Goal: Information Seeking & Learning: Learn about a topic

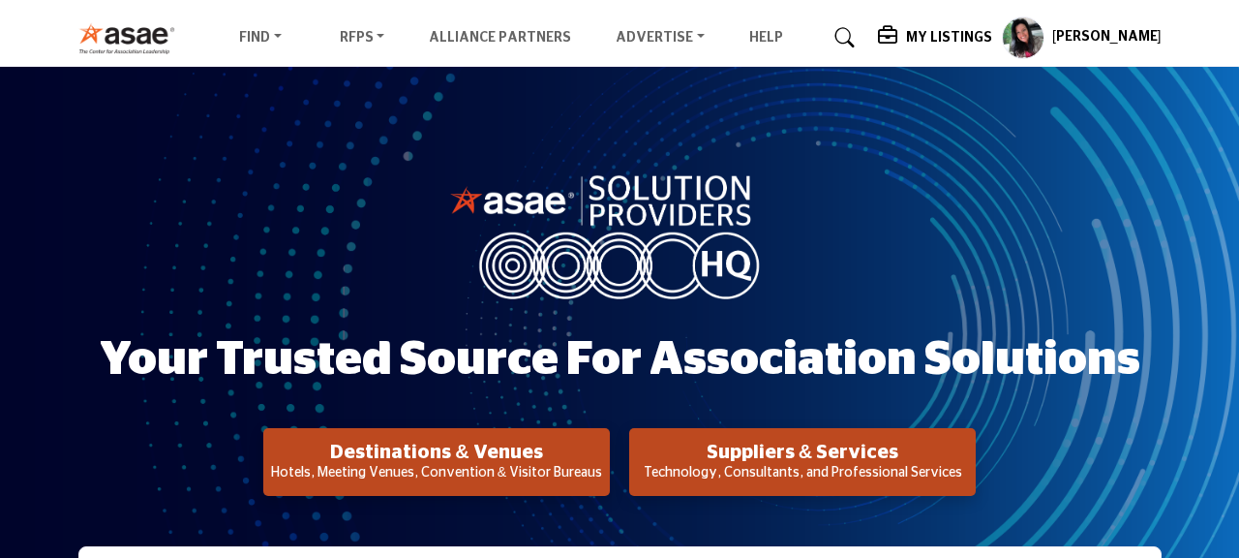
scroll to position [53, 0]
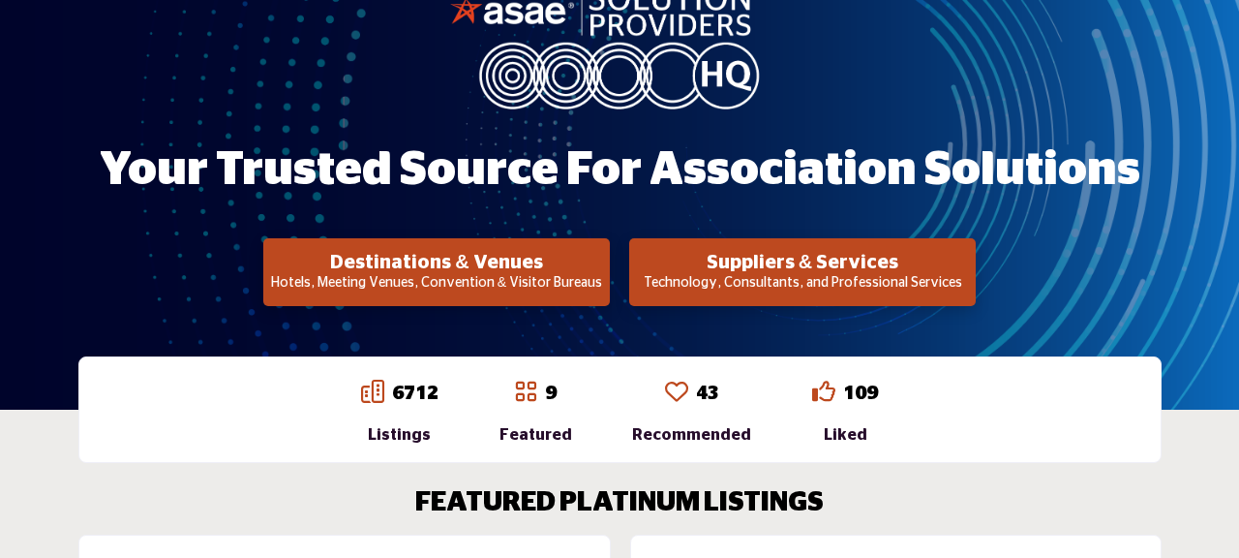
click at [604, 271] on h2 "Suppliers & Services" at bounding box center [436, 262] width 335 height 23
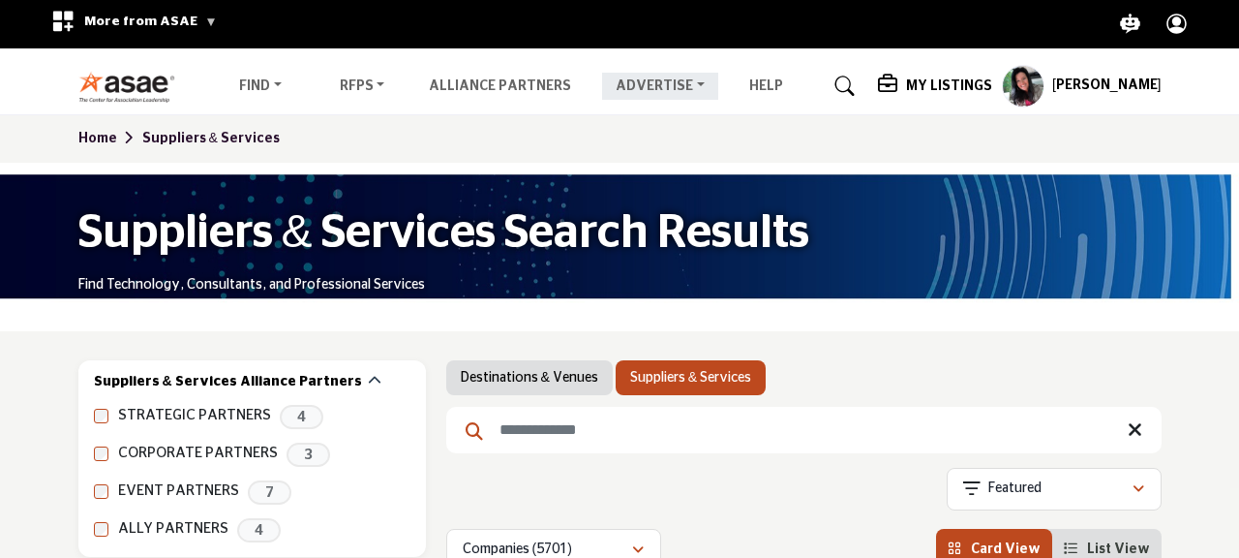
click at [645, 89] on link "Advertise" at bounding box center [660, 86] width 116 height 27
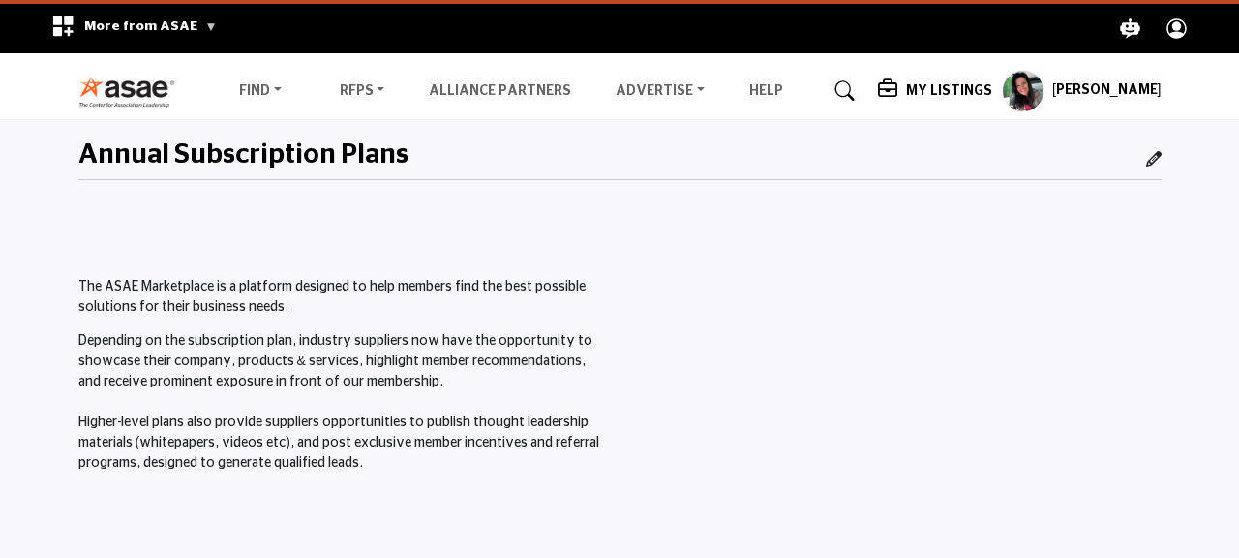
click at [228, 412] on p "Depending on the subscription plan, industry suppliers now have the opportunity…" at bounding box center [343, 402] width 531 height 142
click at [228, 396] on p "Depending on the subscription plan, industry suppliers now have the opportunity…" at bounding box center [343, 402] width 531 height 142
click at [236, 336] on p "Depending on the subscription plan, industry suppliers now have the opportunity…" at bounding box center [343, 402] width 531 height 142
click at [237, 299] on p "The ASAE Marketplace is a platform designed to help members find the best possi…" at bounding box center [343, 297] width 531 height 41
click at [276, 89] on link "Find" at bounding box center [261, 90] width 70 height 27
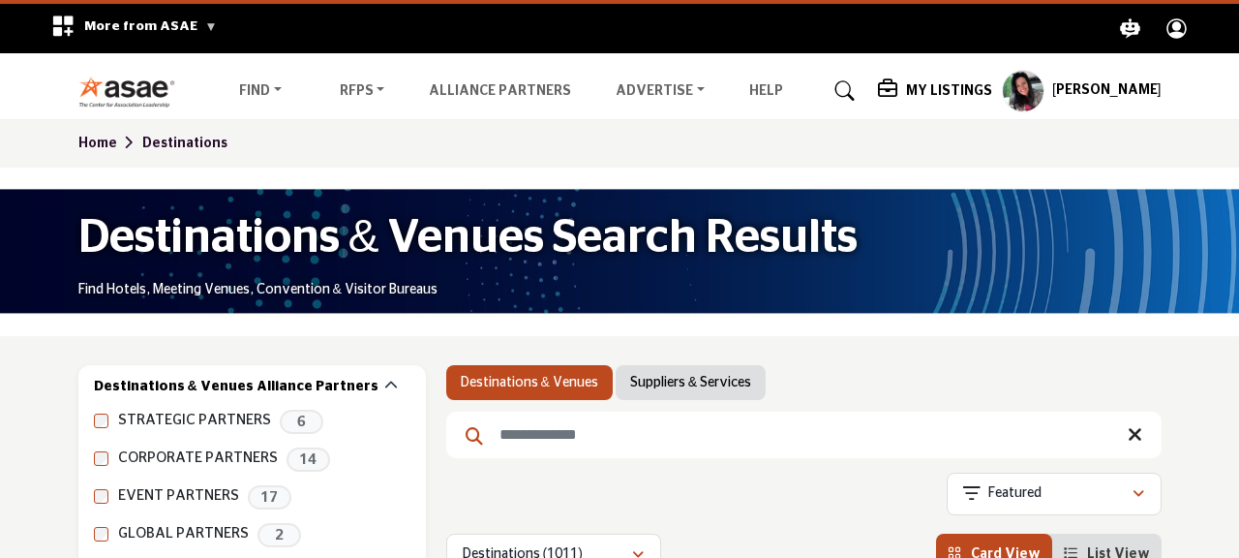
click at [125, 80] on img at bounding box center [131, 92] width 107 height 32
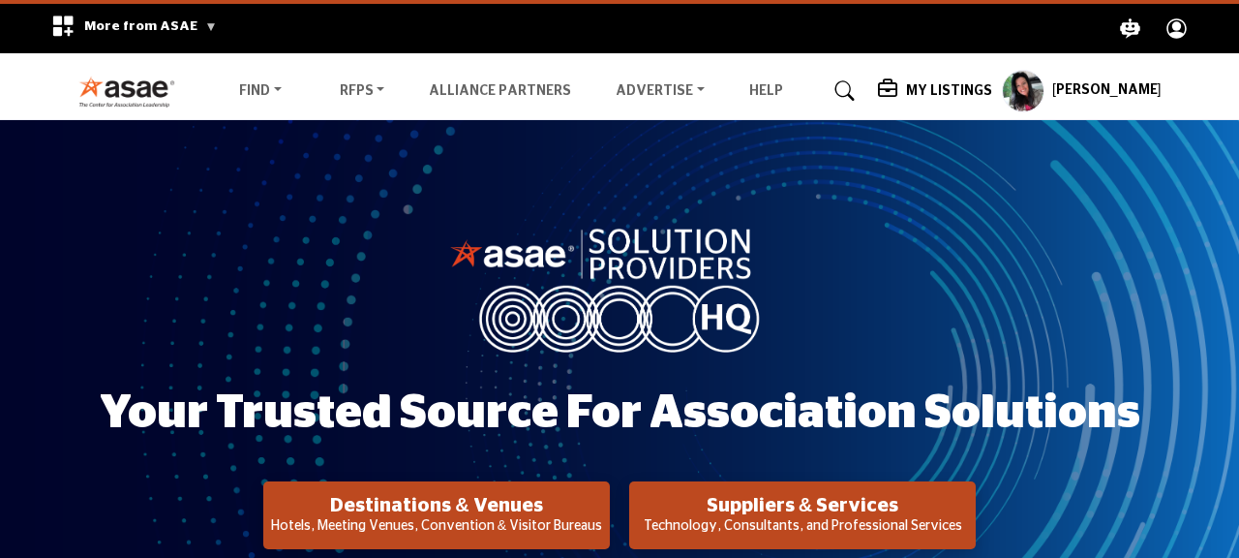
click at [978, 91] on h5 "My Listings" at bounding box center [949, 90] width 86 height 17
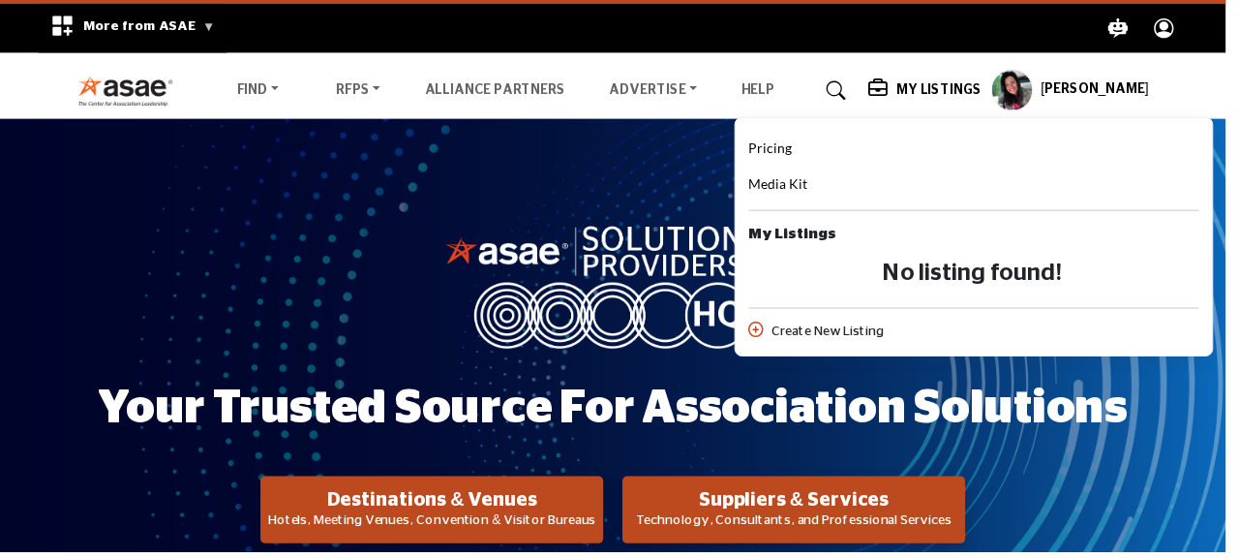
click at [989, 92] on h5 "My Listings" at bounding box center [949, 90] width 86 height 17
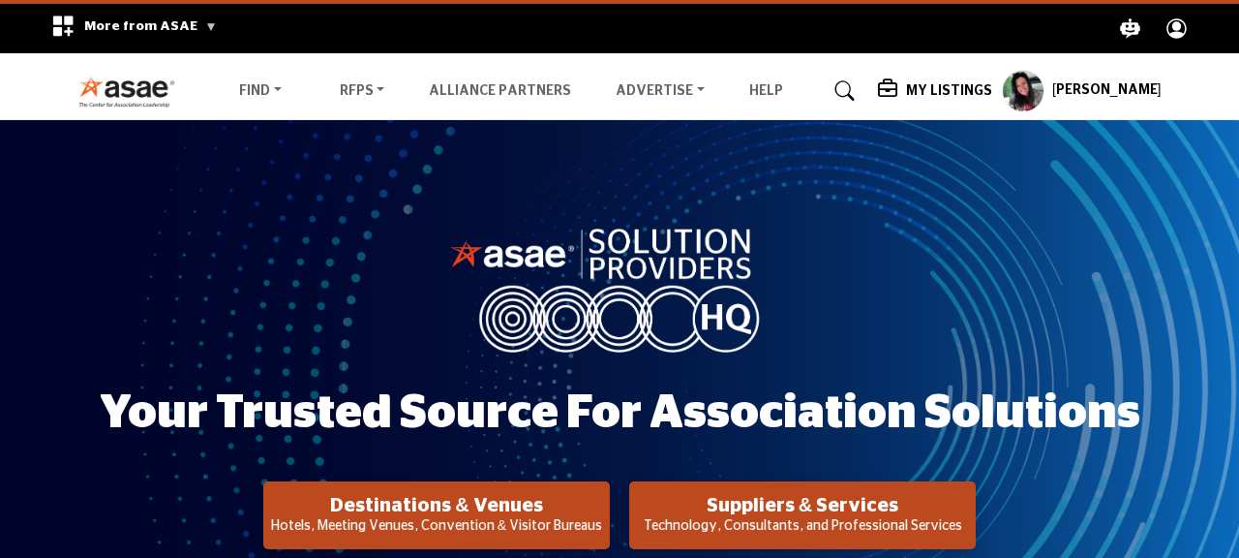
click at [959, 85] on h5 "My Listings" at bounding box center [949, 90] width 86 height 17
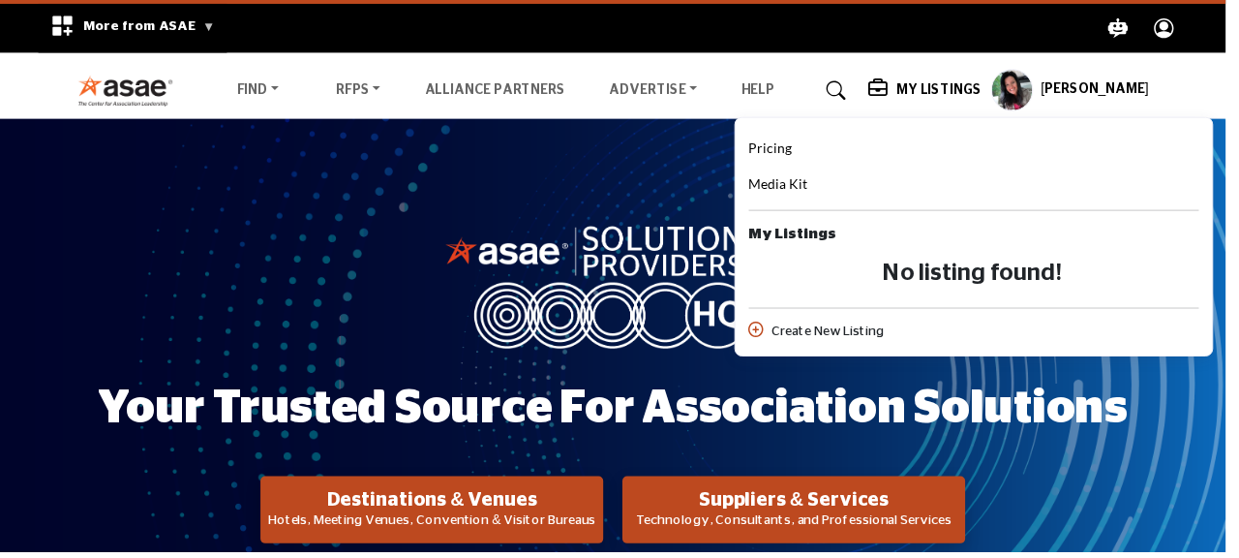
click at [801, 150] on span "Pricing" at bounding box center [779, 149] width 44 height 16
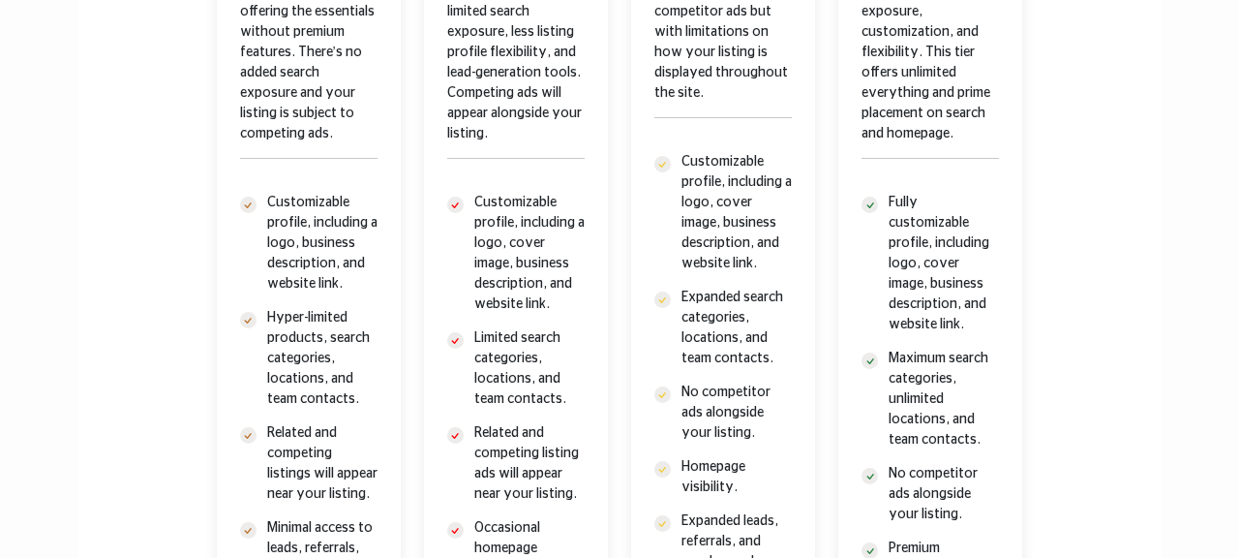
scroll to position [991, 0]
click at [267, 288] on p "Customizable profile, including a logo, business description, and website link." at bounding box center [322, 245] width 110 height 102
click at [267, 305] on ul "Customizable profile, including a logo, business description, and website link.…" at bounding box center [308, 516] width 137 height 644
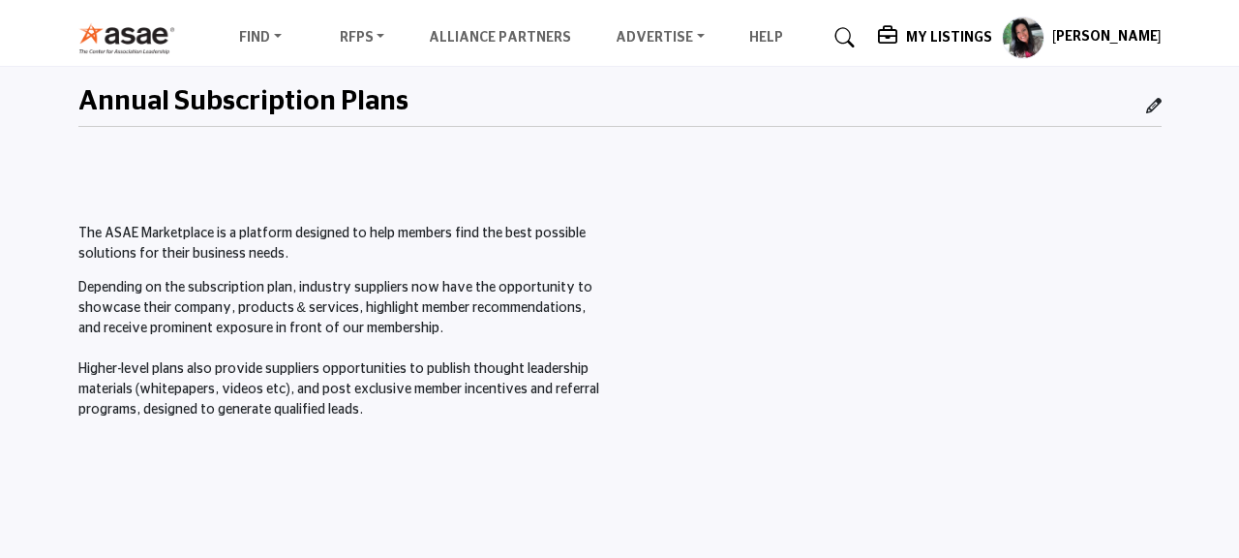
scroll to position [0, 0]
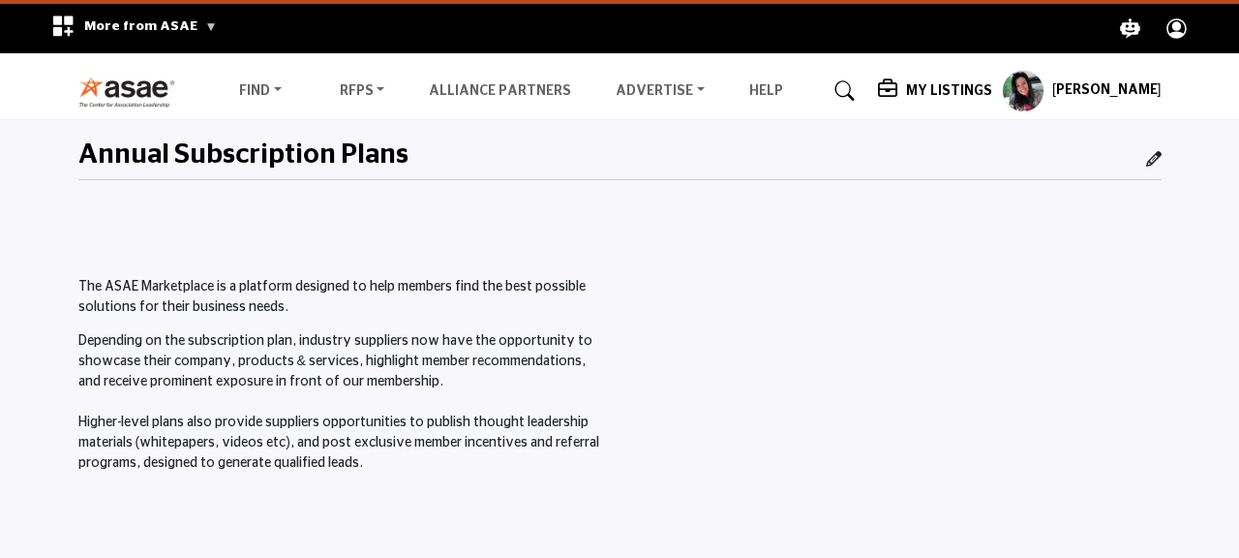
click at [147, 79] on img at bounding box center [131, 92] width 107 height 32
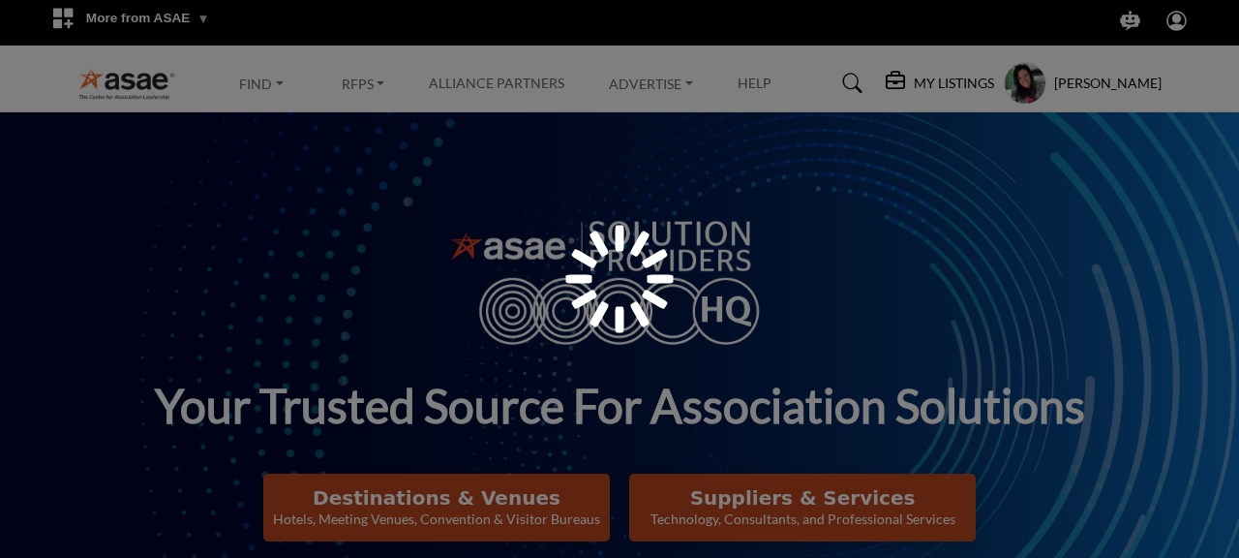
scroll to position [216, 0]
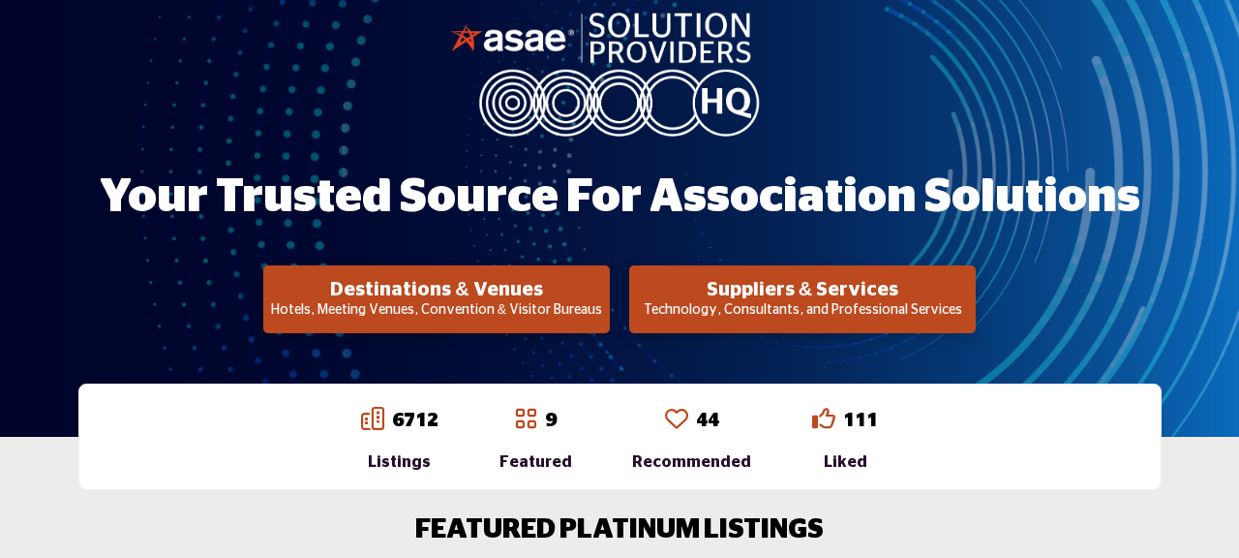
click at [604, 300] on h2 "Suppliers & Services" at bounding box center [436, 289] width 335 height 23
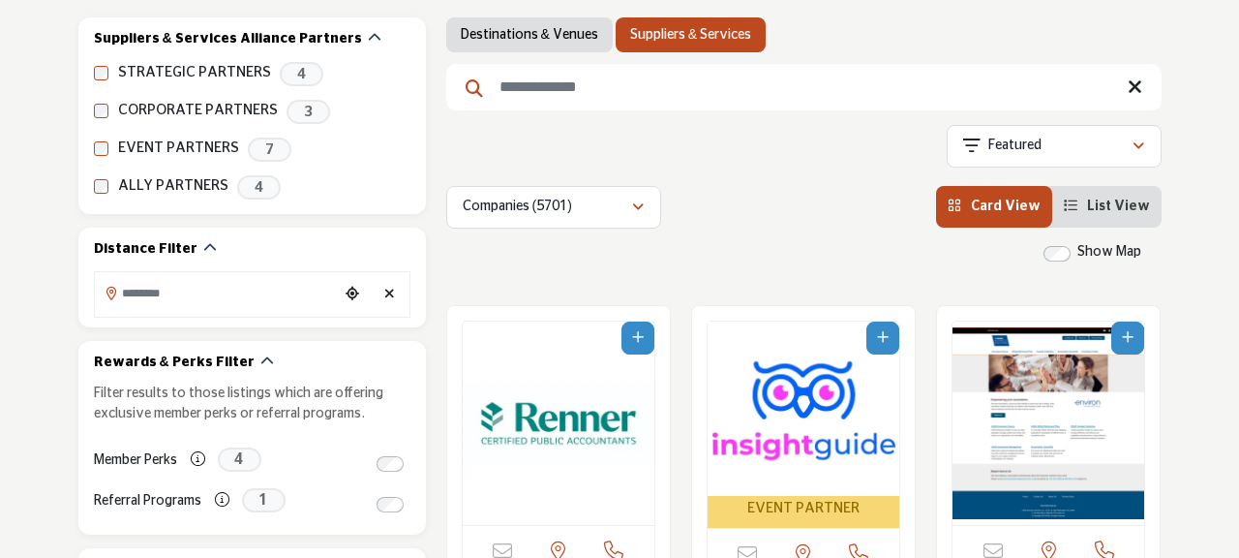
click at [782, 413] on img "Open Listing in new tab" at bounding box center [804, 408] width 192 height 174
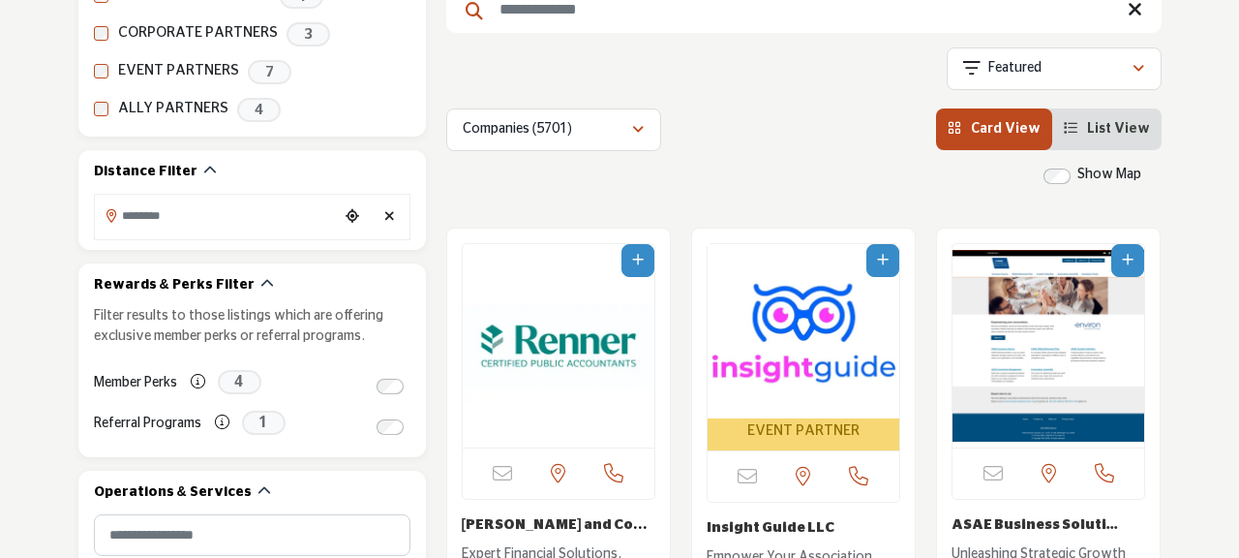
scroll to position [440, 0]
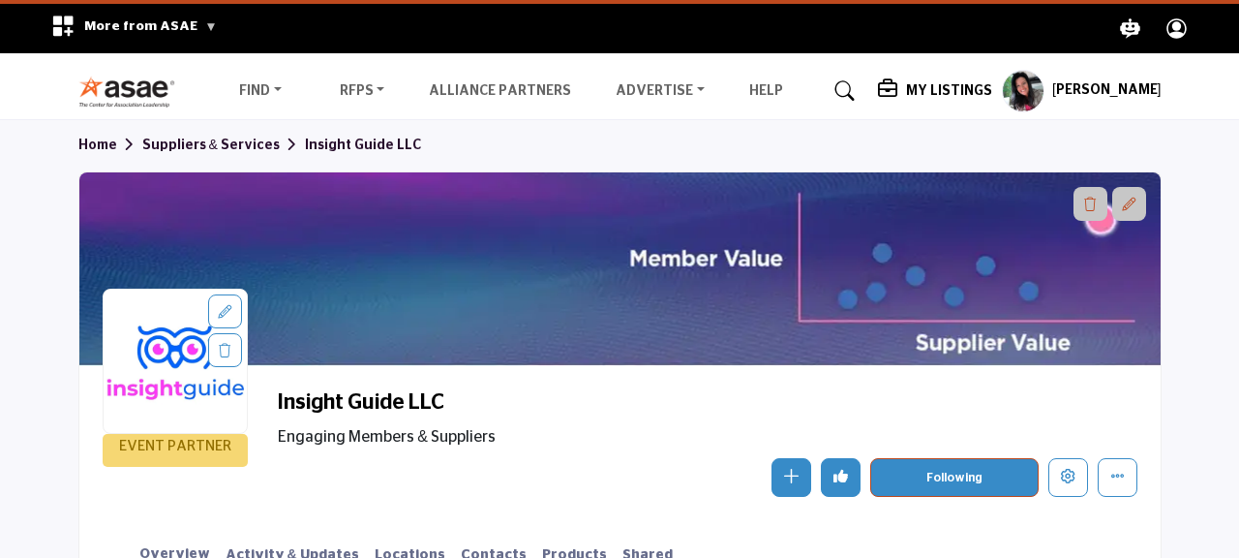
click at [981, 85] on h5 "My Listings" at bounding box center [949, 90] width 86 height 17
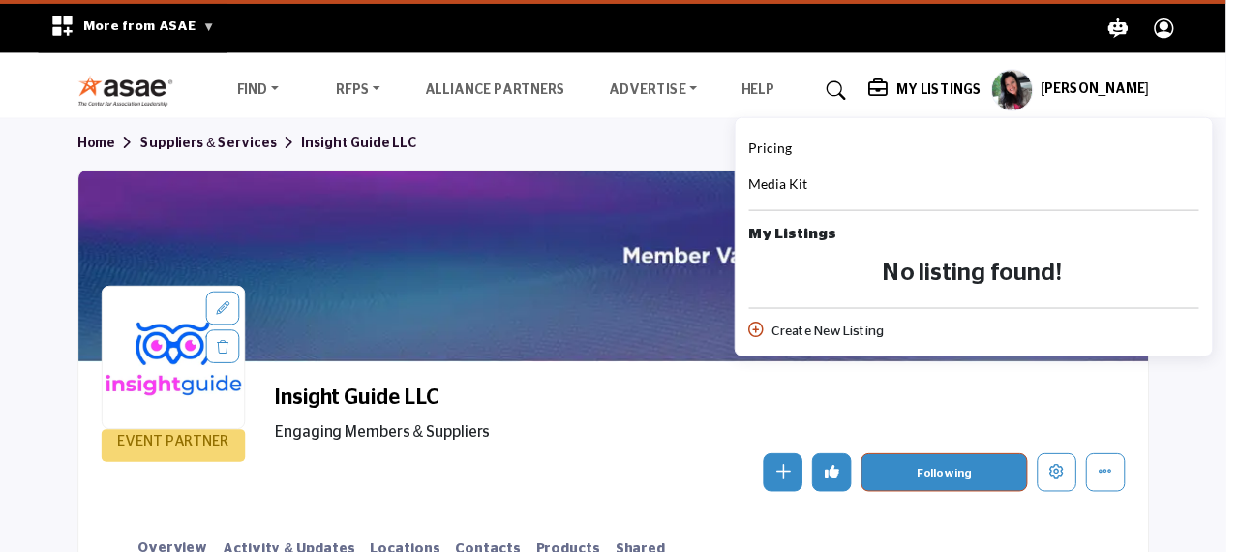
click at [801, 154] on span "Pricing" at bounding box center [779, 149] width 44 height 16
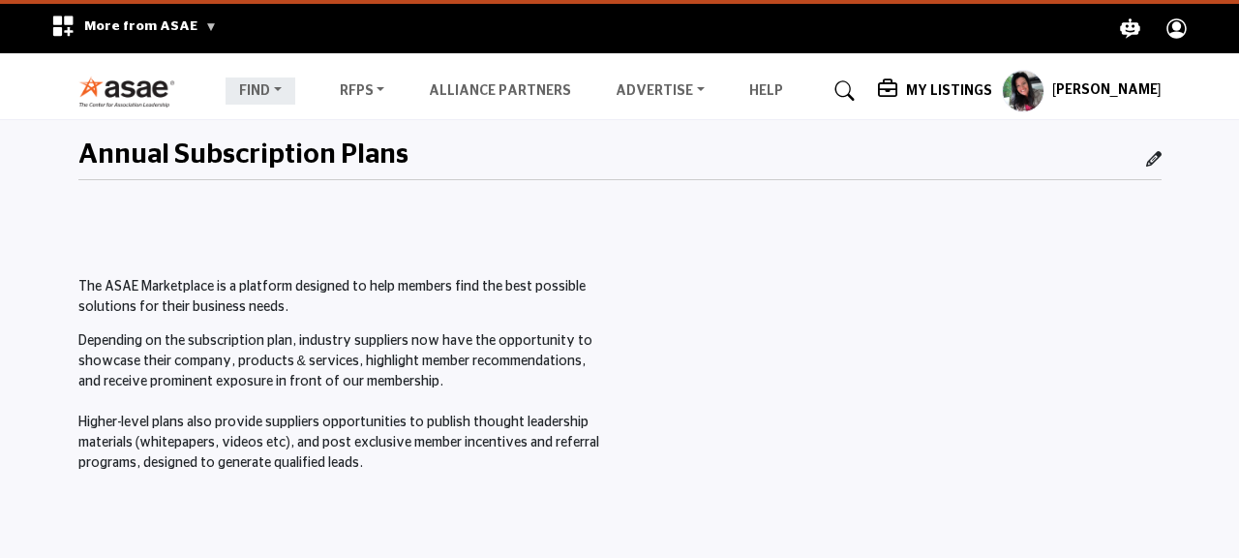
click at [275, 89] on link "Find" at bounding box center [261, 90] width 70 height 27
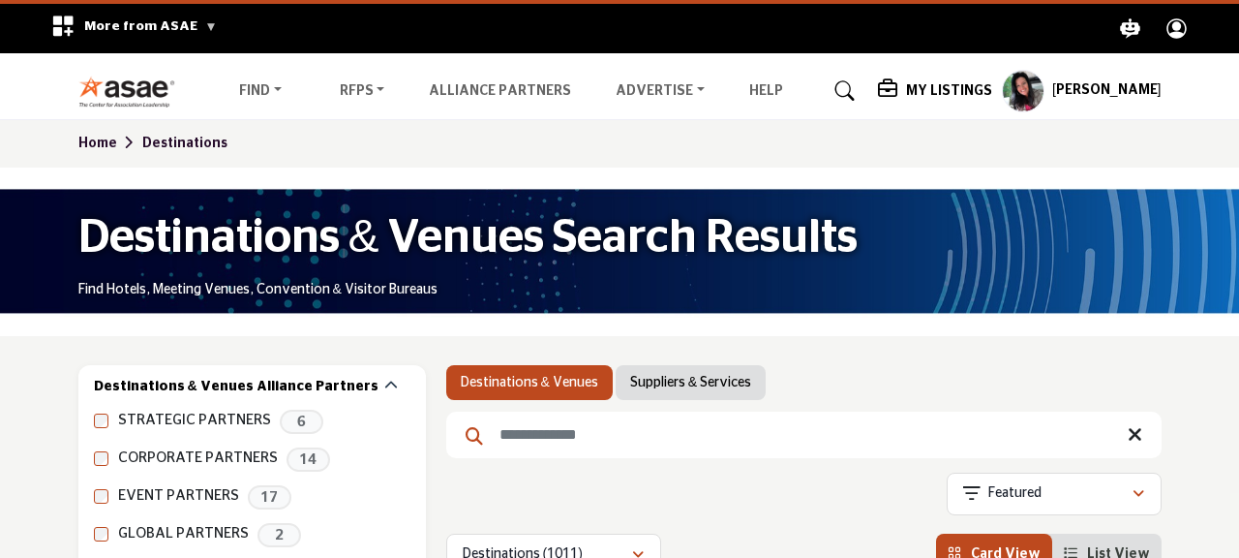
click at [138, 95] on img at bounding box center [131, 92] width 107 height 32
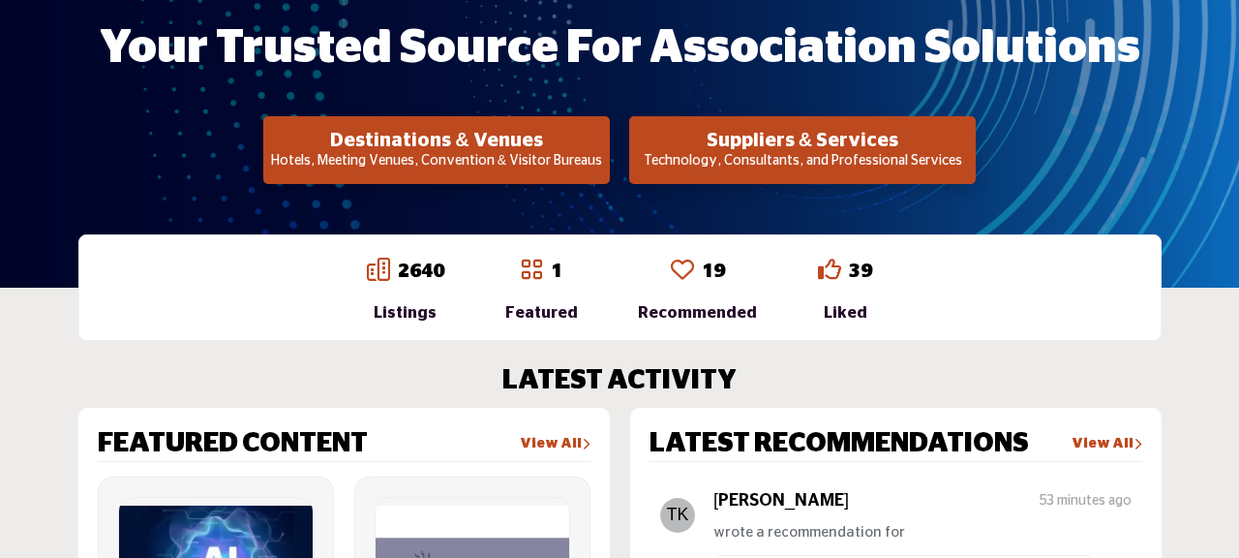
scroll to position [389, 0]
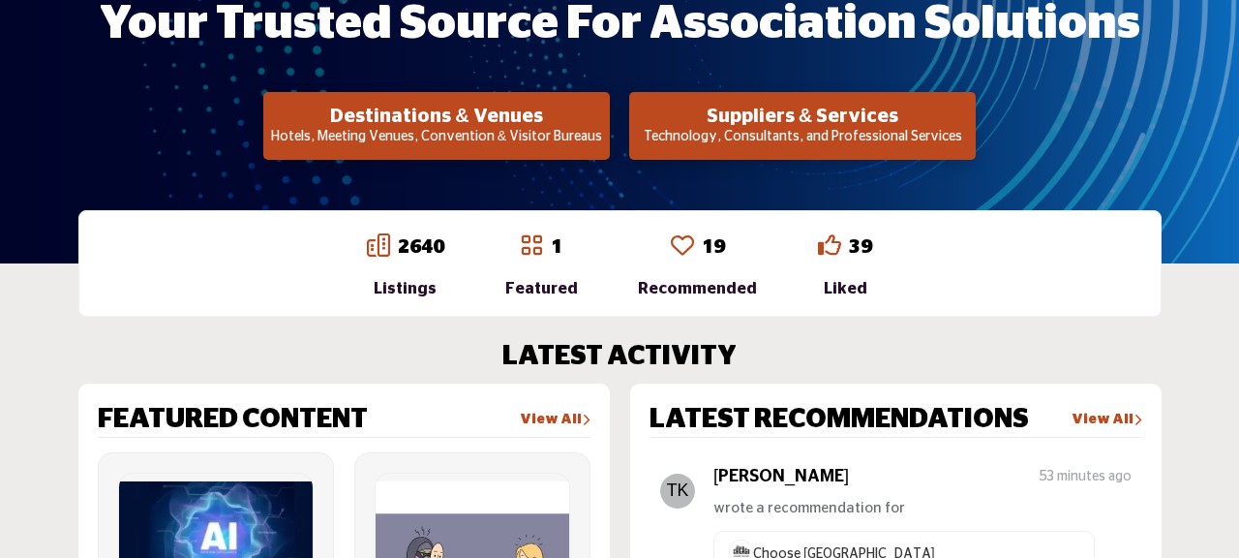
click at [604, 113] on h2 "Suppliers & Services" at bounding box center [436, 116] width 335 height 23
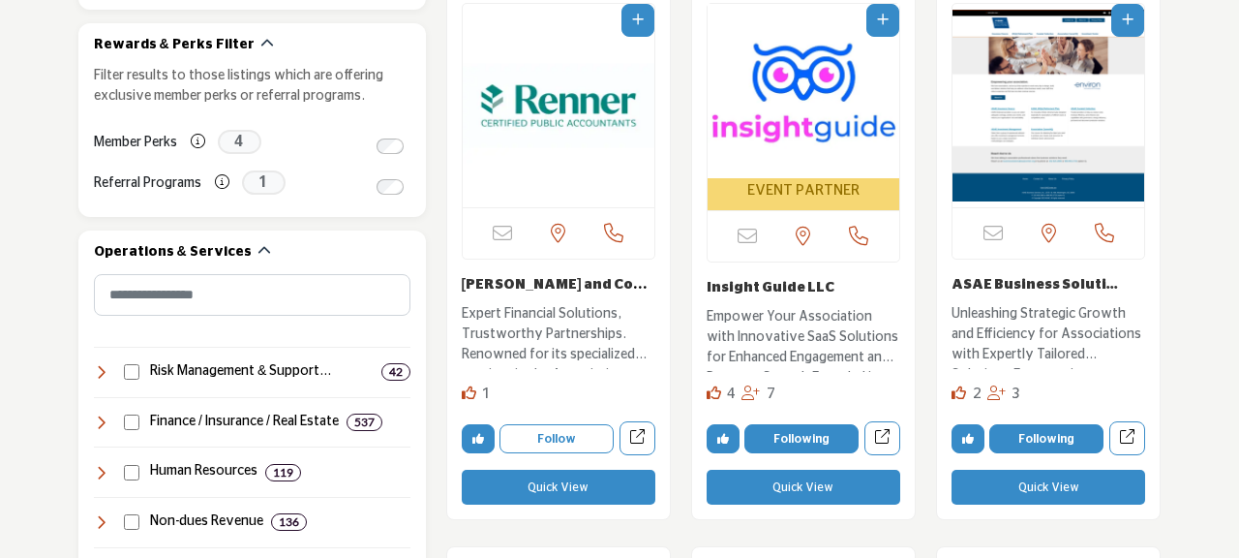
scroll to position [607, 0]
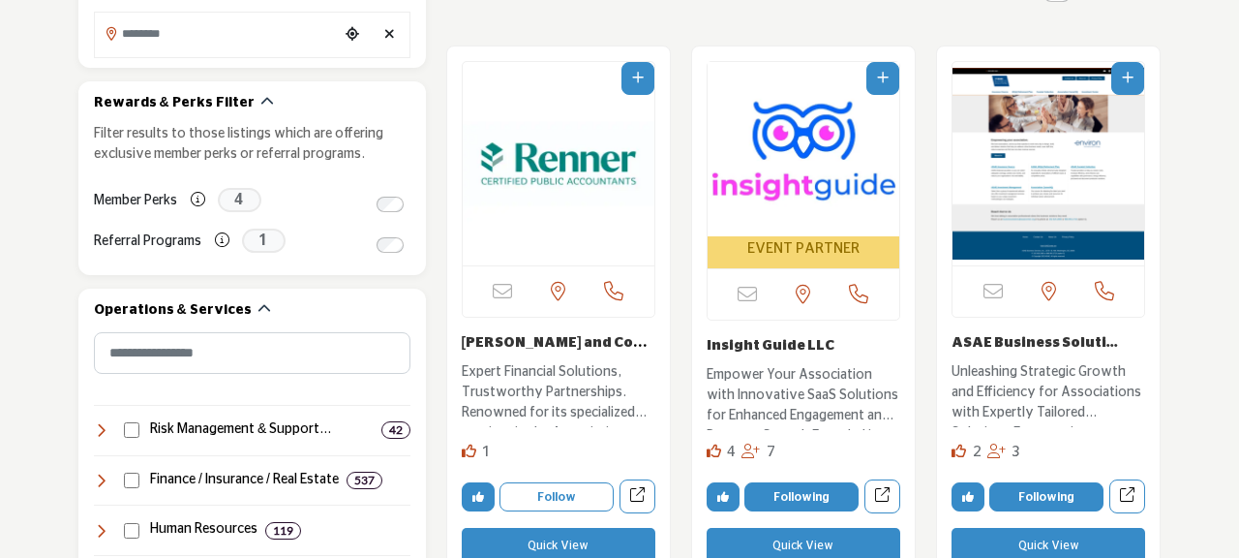
click at [787, 186] on img "Open Listing in new tab" at bounding box center [804, 149] width 192 height 174
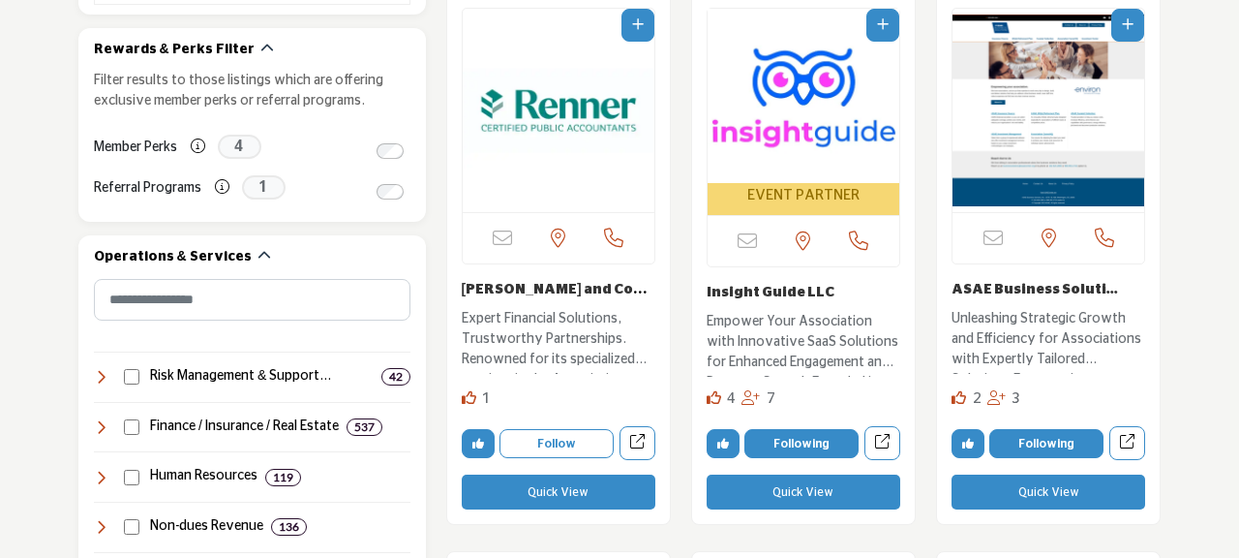
scroll to position [700, 0]
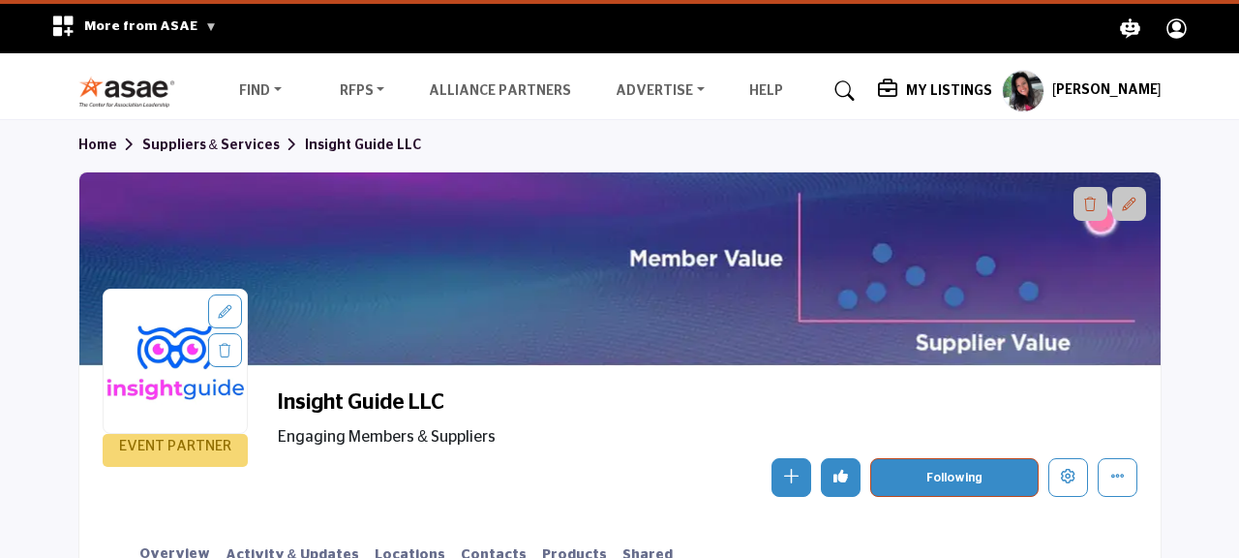
click at [128, 89] on img at bounding box center [131, 92] width 107 height 32
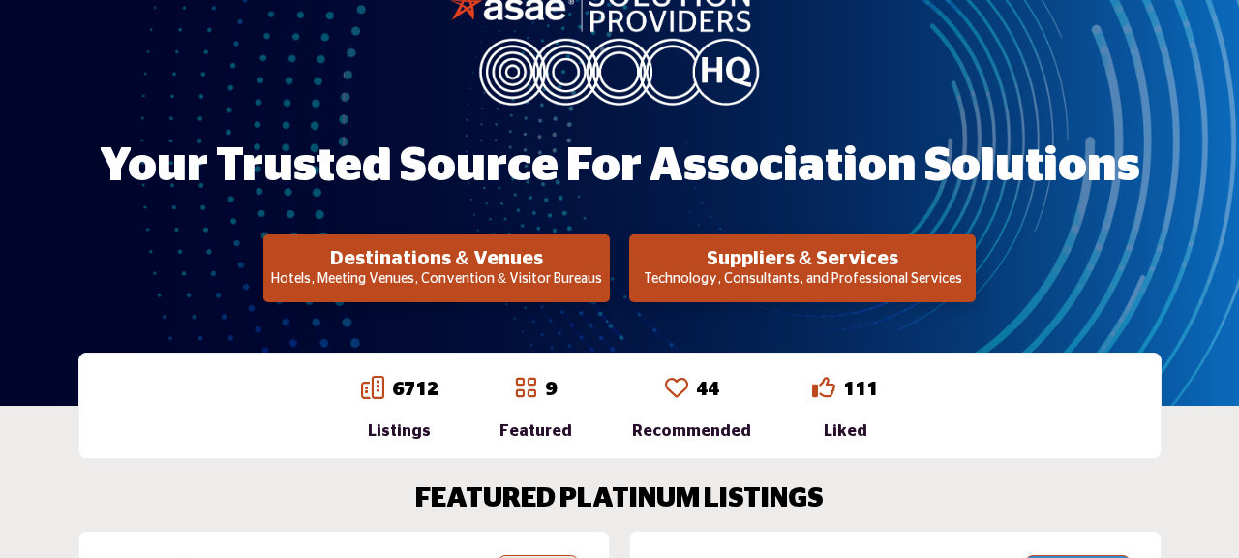
scroll to position [247, 0]
click at [604, 258] on h2 "Suppliers & Services" at bounding box center [436, 258] width 335 height 23
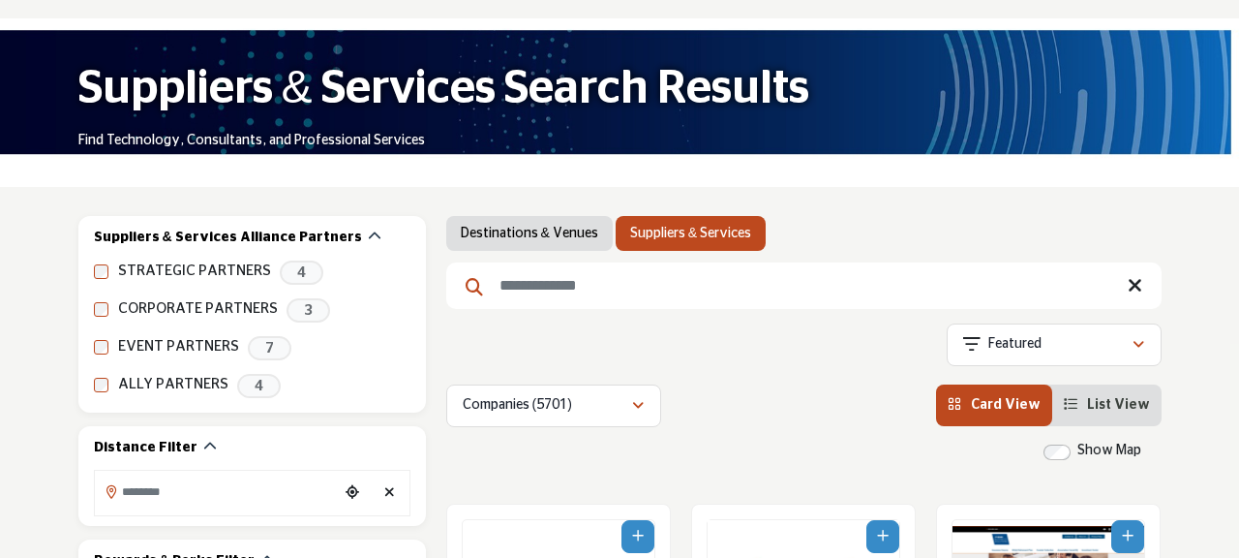
scroll to position [356, 0]
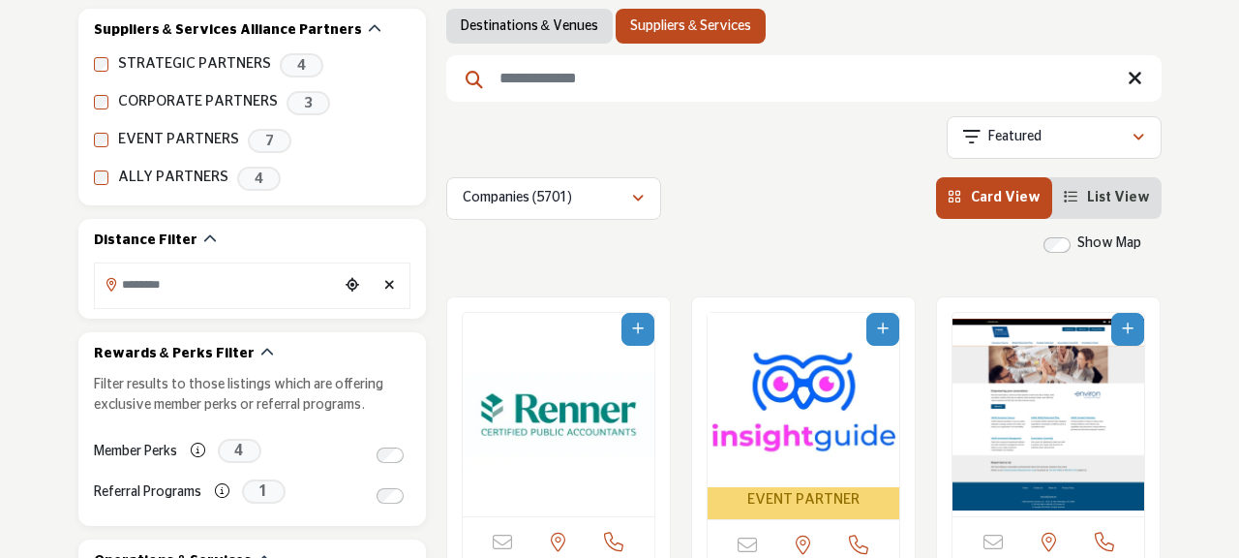
click at [768, 410] on img "Open Listing in new tab" at bounding box center [804, 400] width 192 height 174
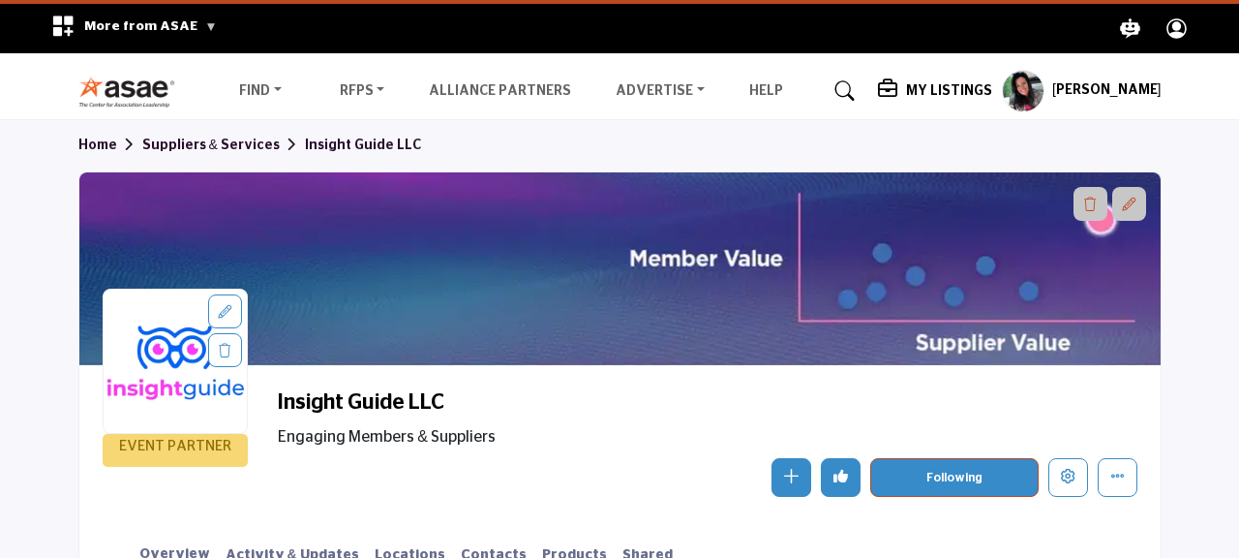
click at [938, 90] on h5 "My Listings" at bounding box center [949, 90] width 86 height 17
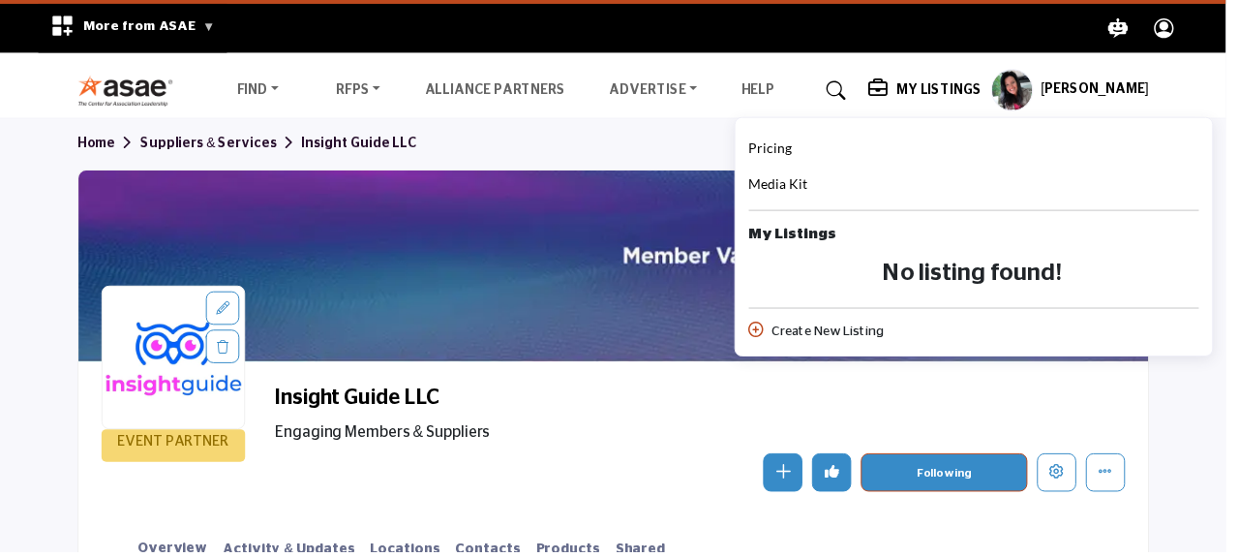
click at [792, 153] on span "Pricing" at bounding box center [779, 149] width 44 height 16
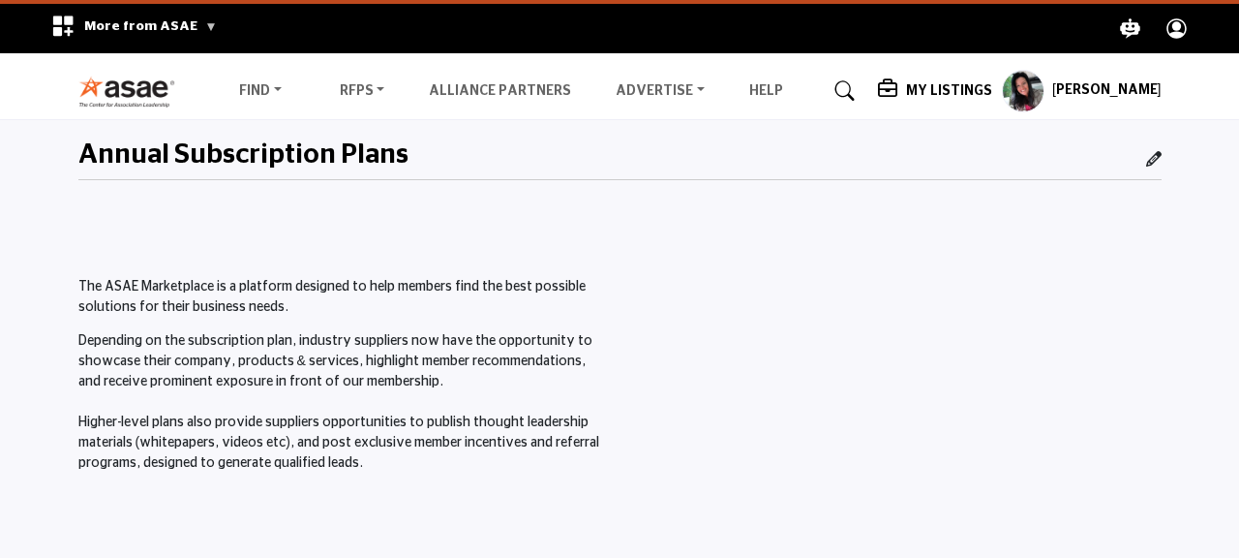
click at [315, 416] on p "Depending on the subscription plan, industry suppliers now have the opportunity…" at bounding box center [343, 402] width 531 height 142
click at [263, 88] on link "Find" at bounding box center [261, 90] width 70 height 27
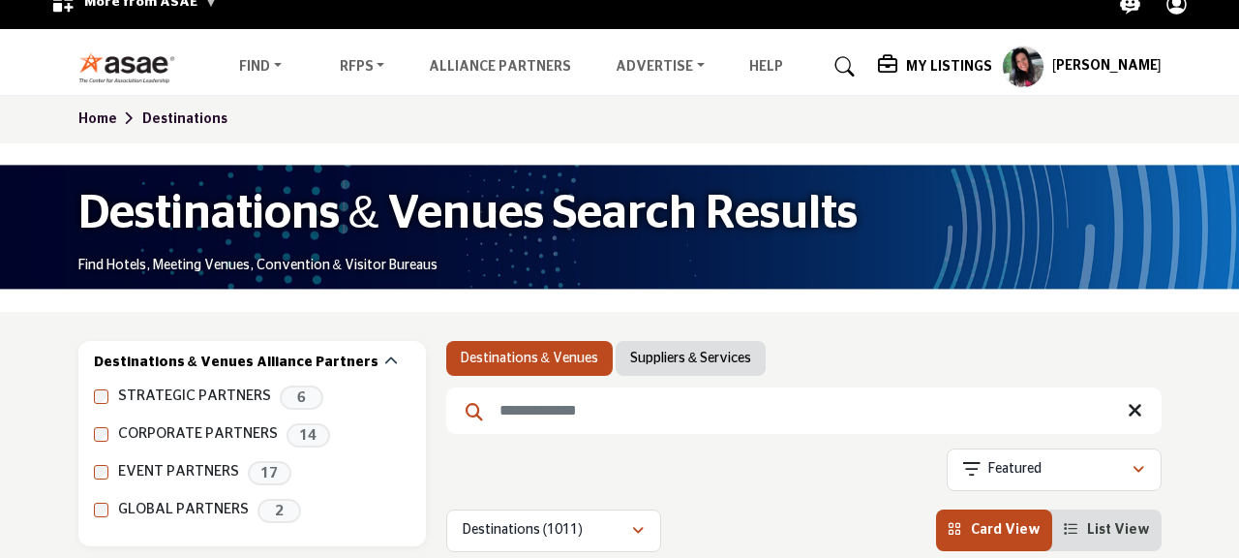
scroll to position [24, 0]
click at [639, 60] on link "Advertise" at bounding box center [660, 66] width 116 height 27
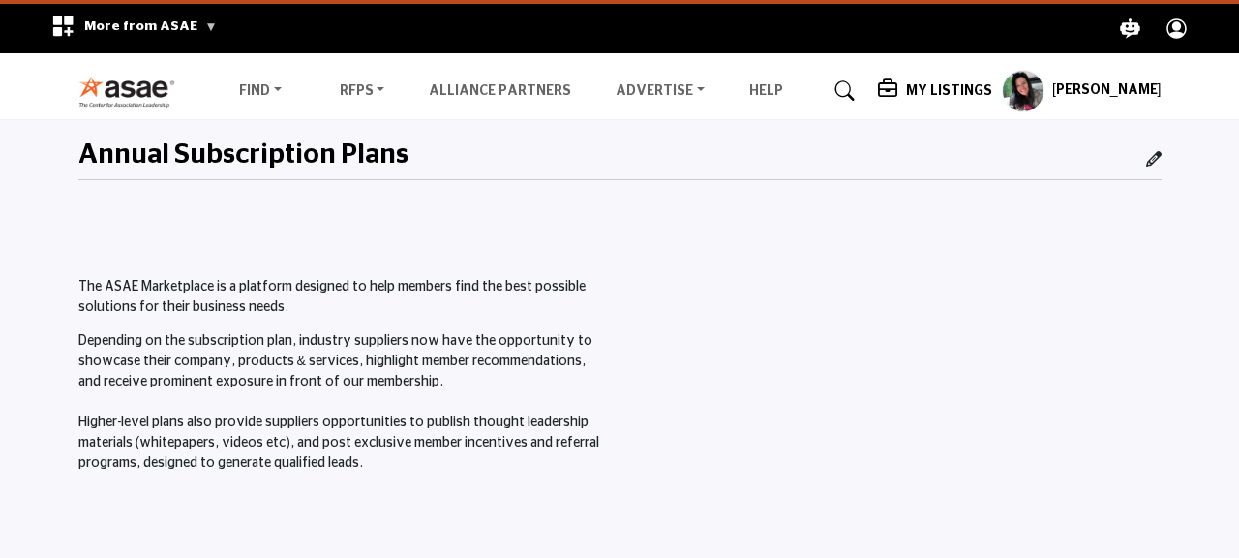
click at [125, 95] on img at bounding box center [131, 92] width 107 height 32
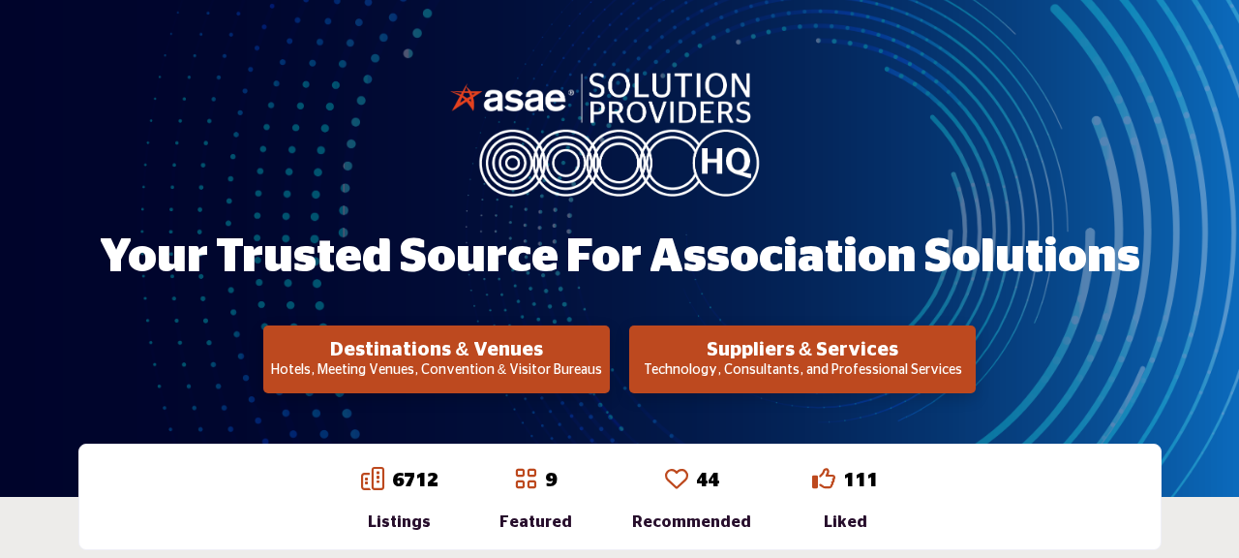
scroll to position [155, 0]
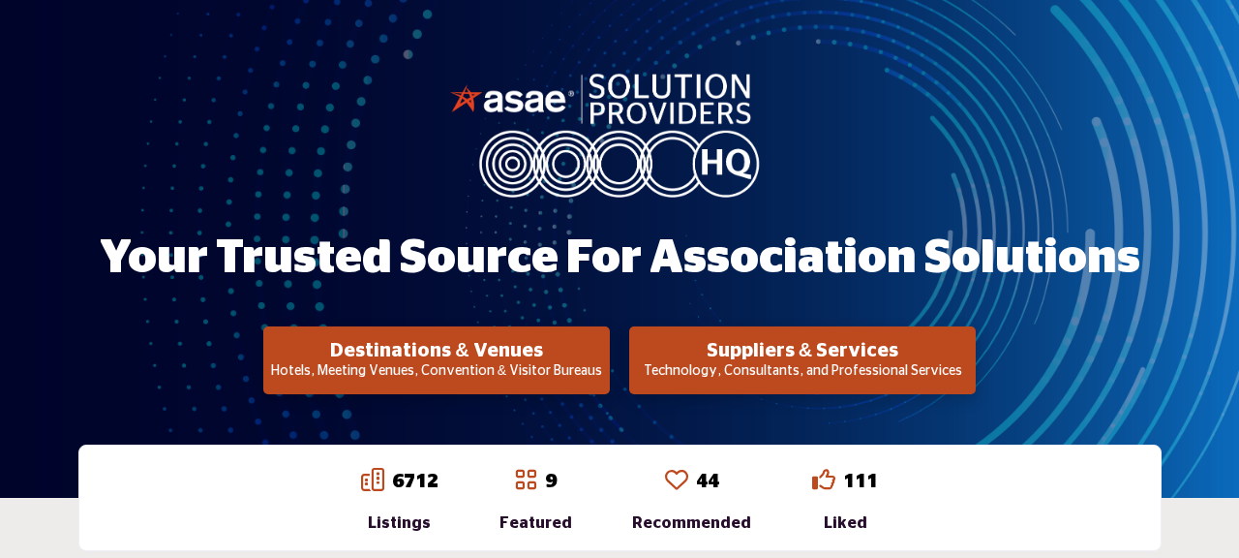
click at [604, 348] on h2 "Suppliers & Services" at bounding box center [436, 350] width 335 height 23
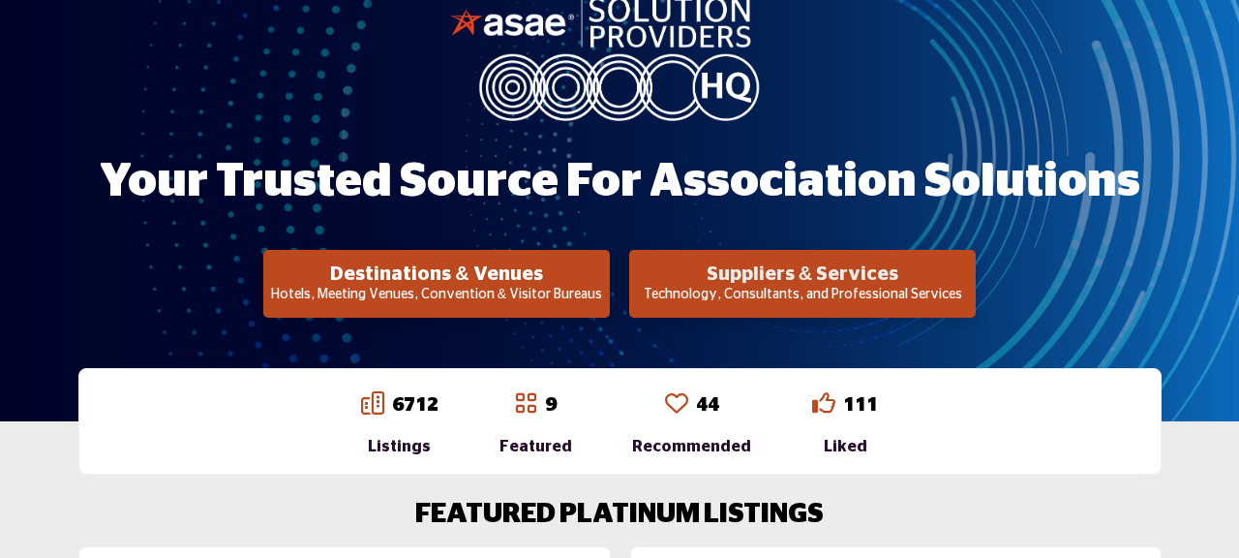
scroll to position [248, 0]
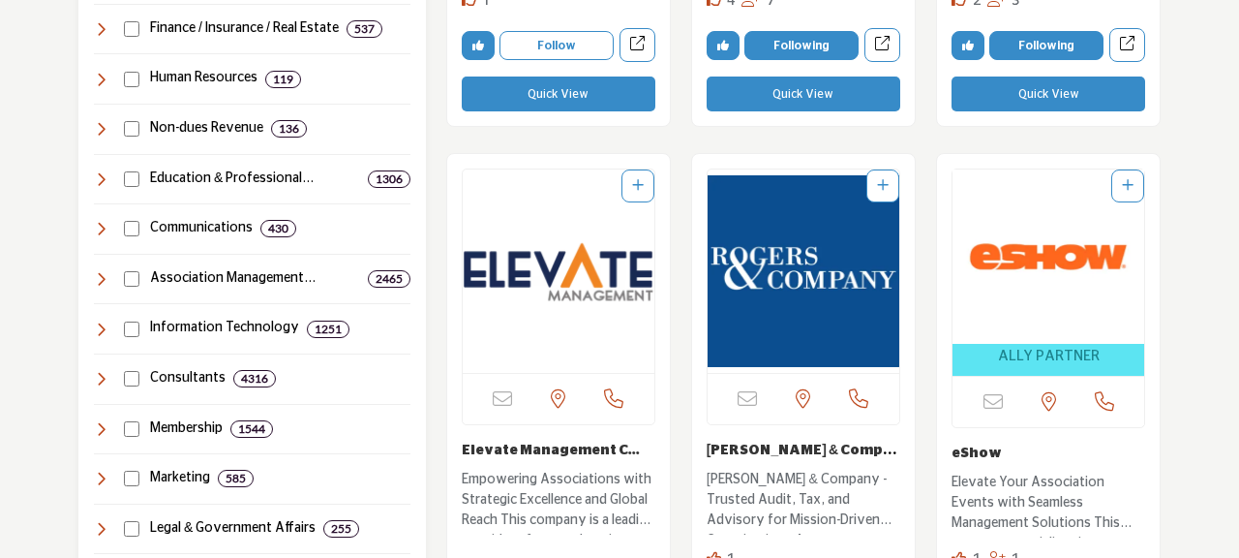
scroll to position [492, 0]
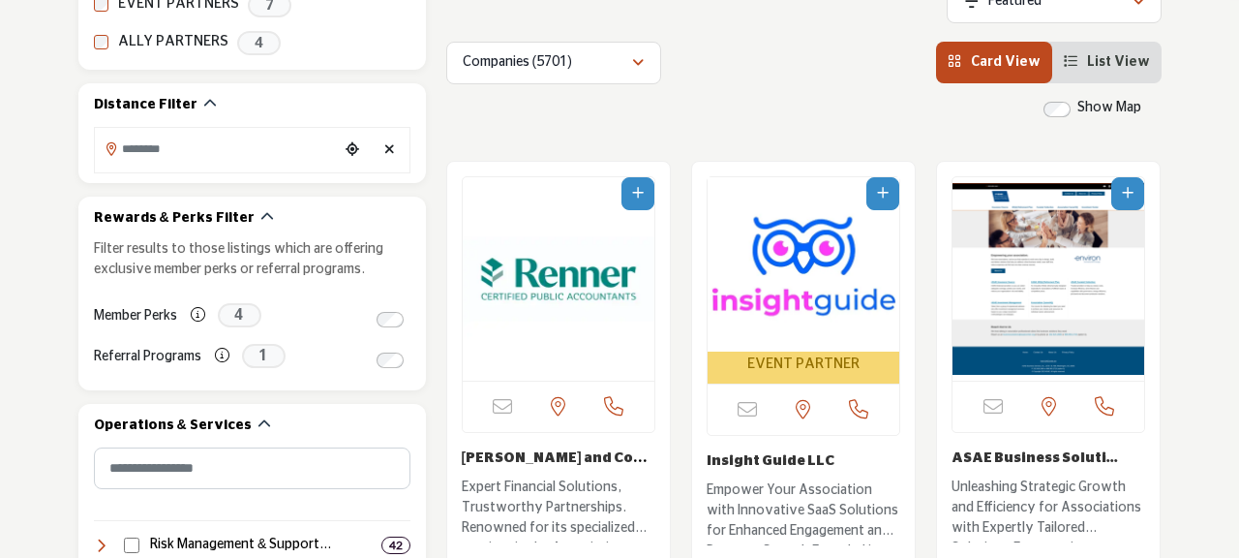
click at [778, 282] on img "Open Listing in new tab" at bounding box center [804, 264] width 192 height 174
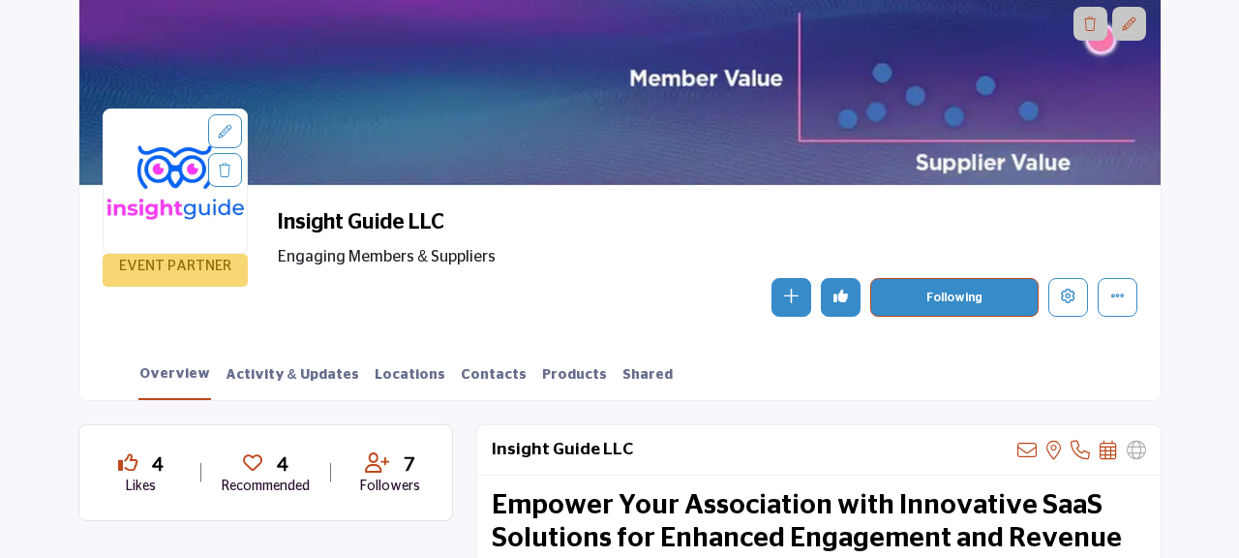
scroll to position [179, 0]
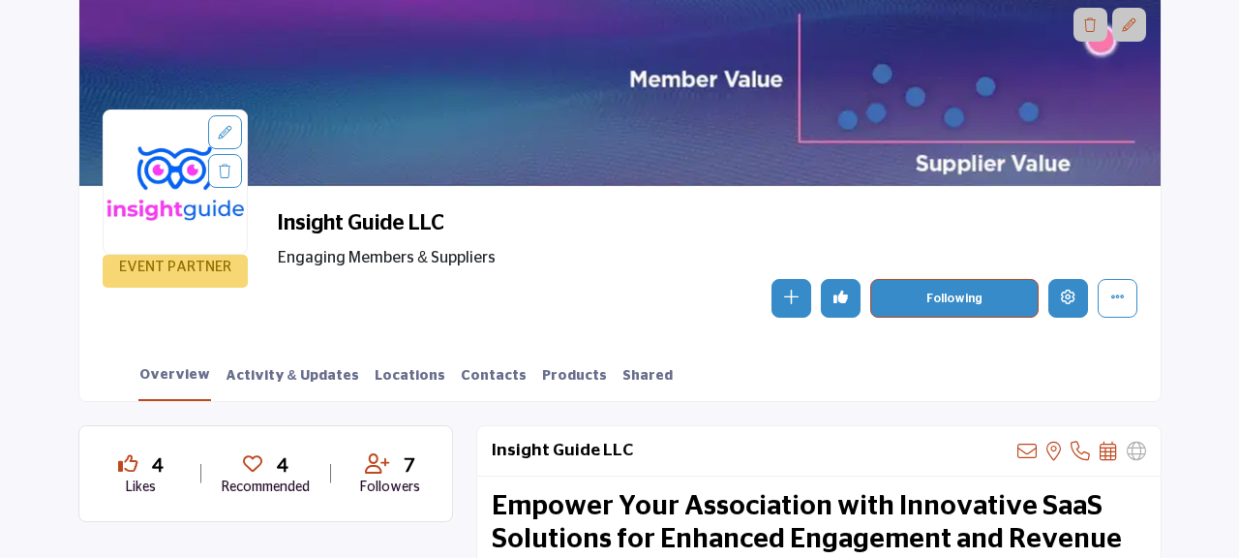
click at [1066, 294] on icon "Edit company" at bounding box center [1068, 296] width 15 height 15
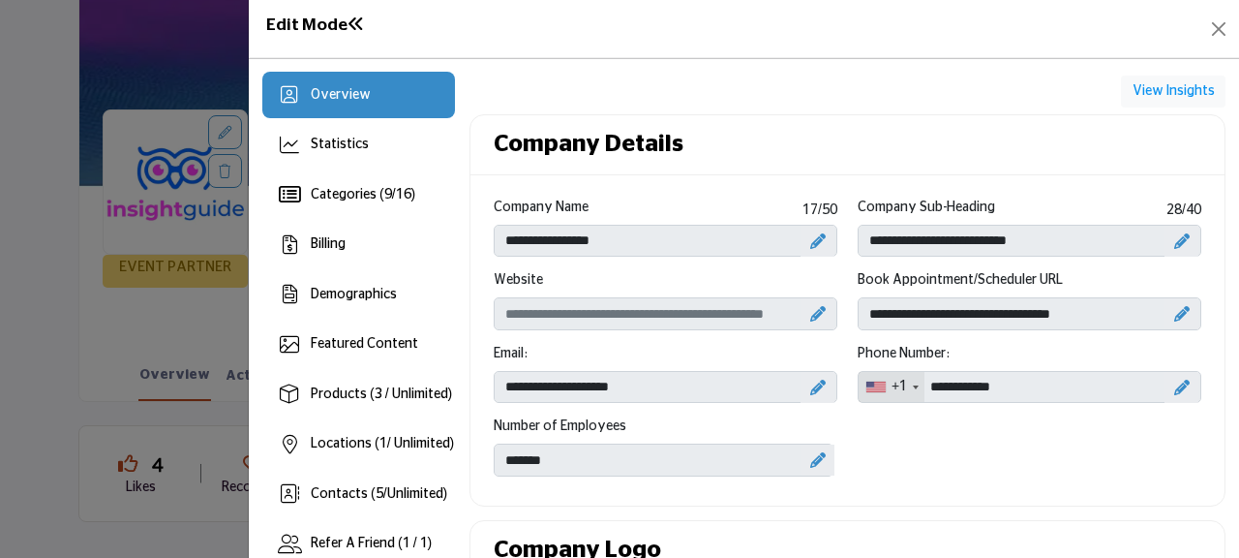
click at [317, 31] on h1 "Edit Mode" at bounding box center [315, 25] width 99 height 20
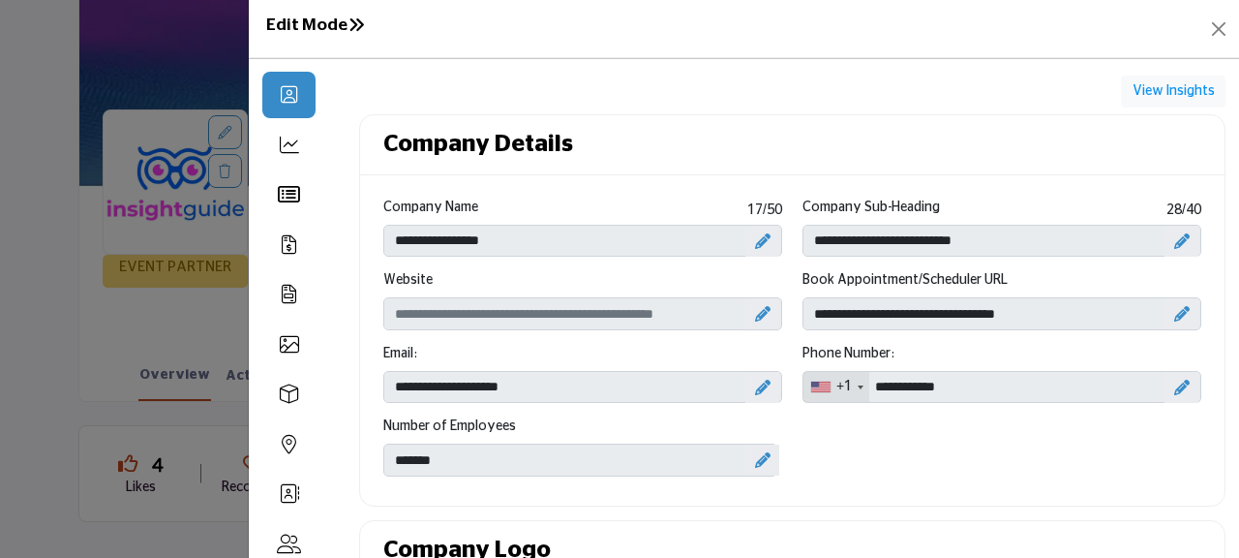
click at [52, 64] on div at bounding box center [619, 279] width 1239 height 558
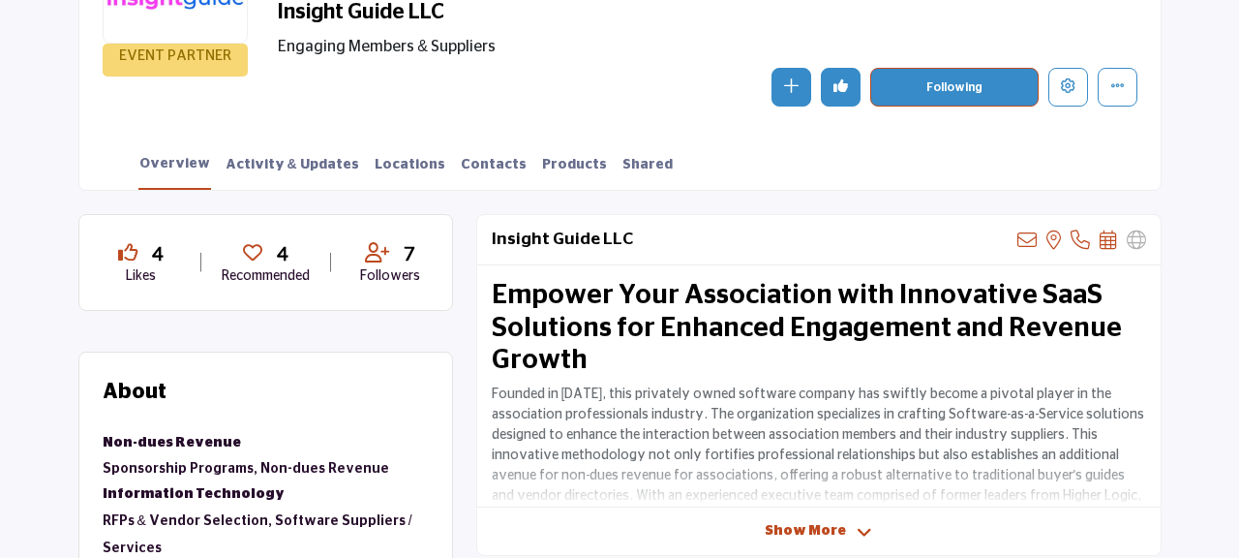
scroll to position [419, 0]
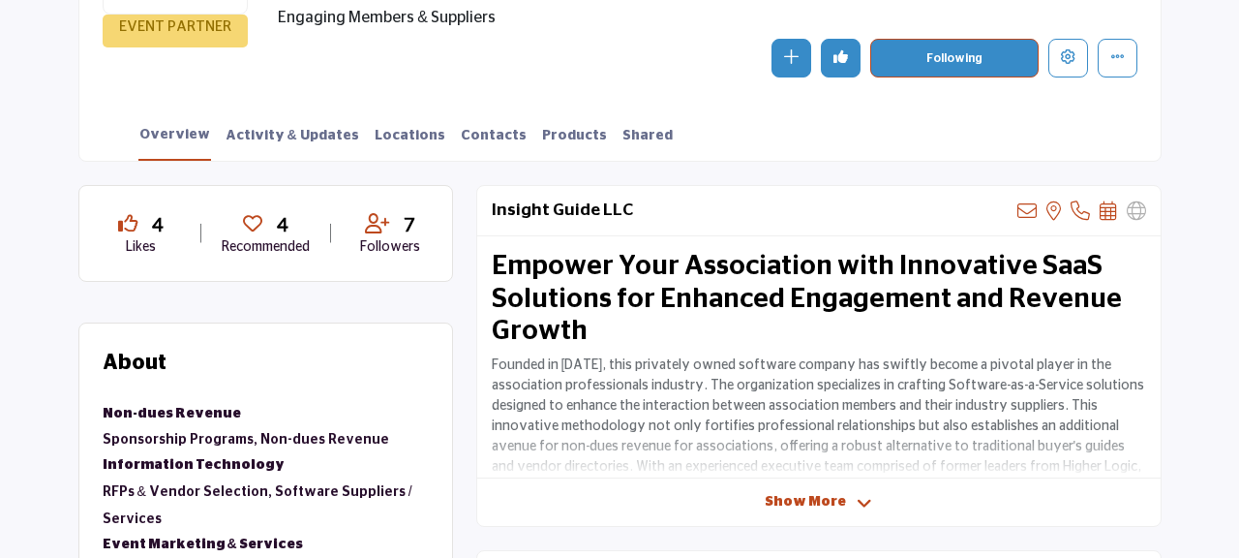
click at [840, 59] on icon "Undo like" at bounding box center [840, 56] width 15 height 15
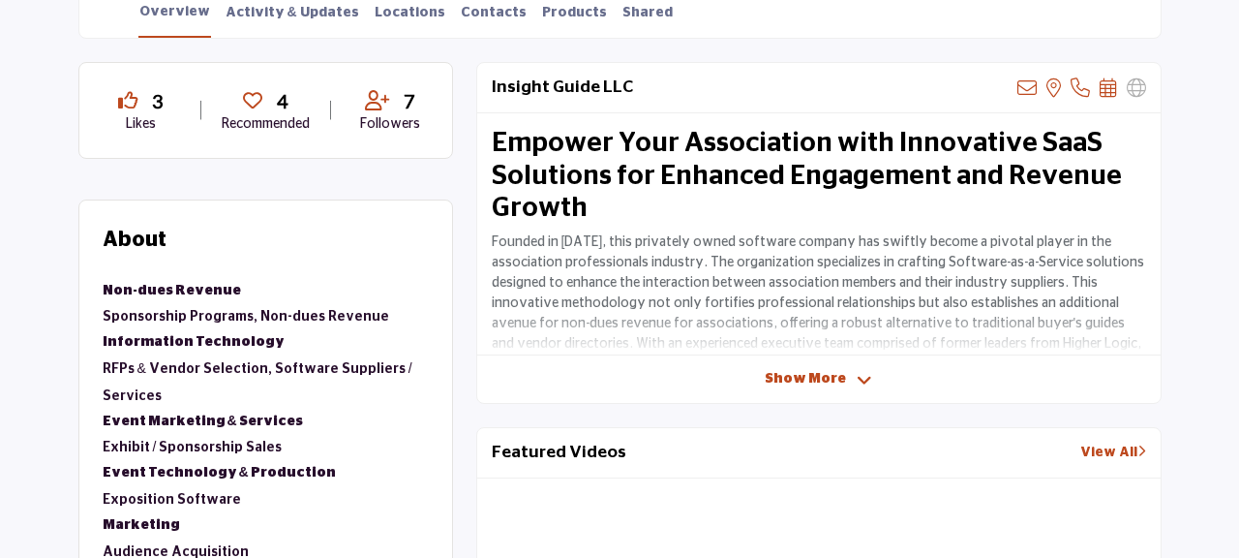
scroll to position [0, 0]
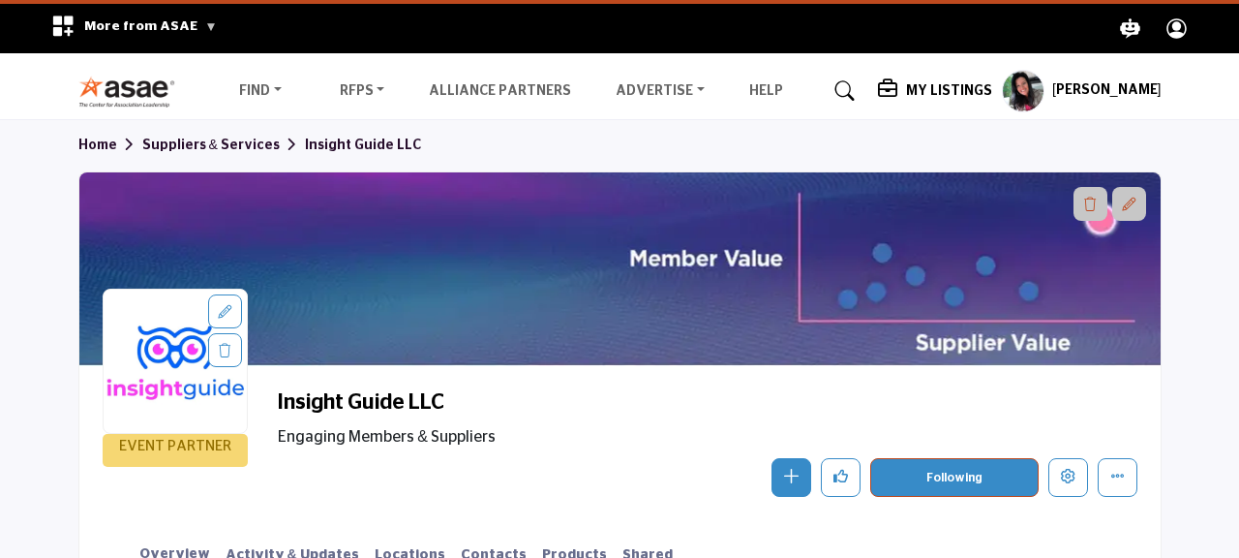
click at [123, 92] on img at bounding box center [131, 92] width 107 height 32
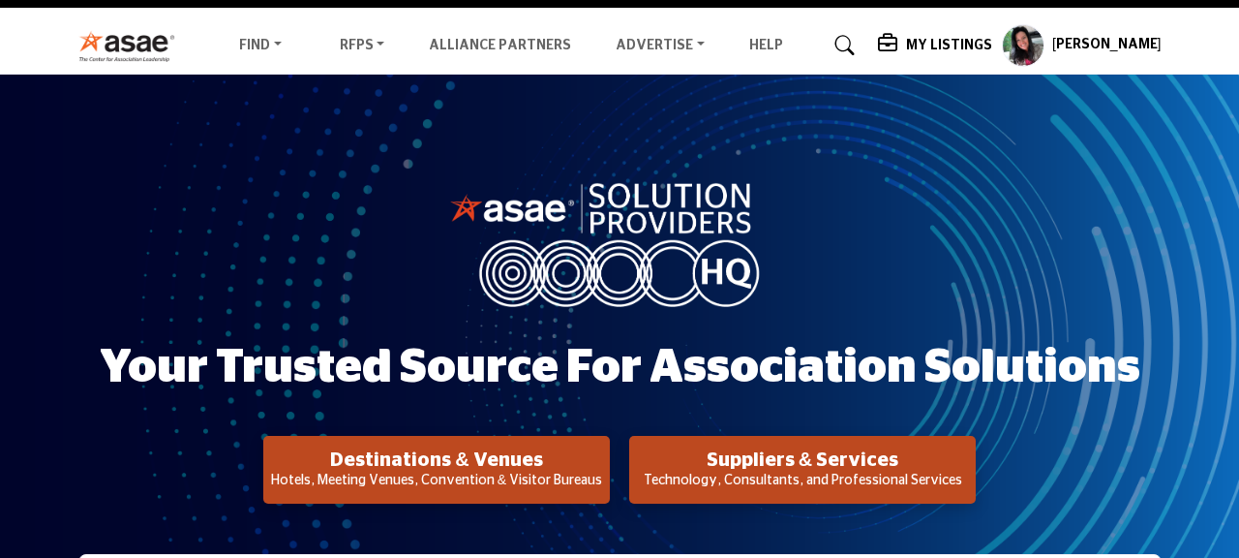
scroll to position [23, 0]
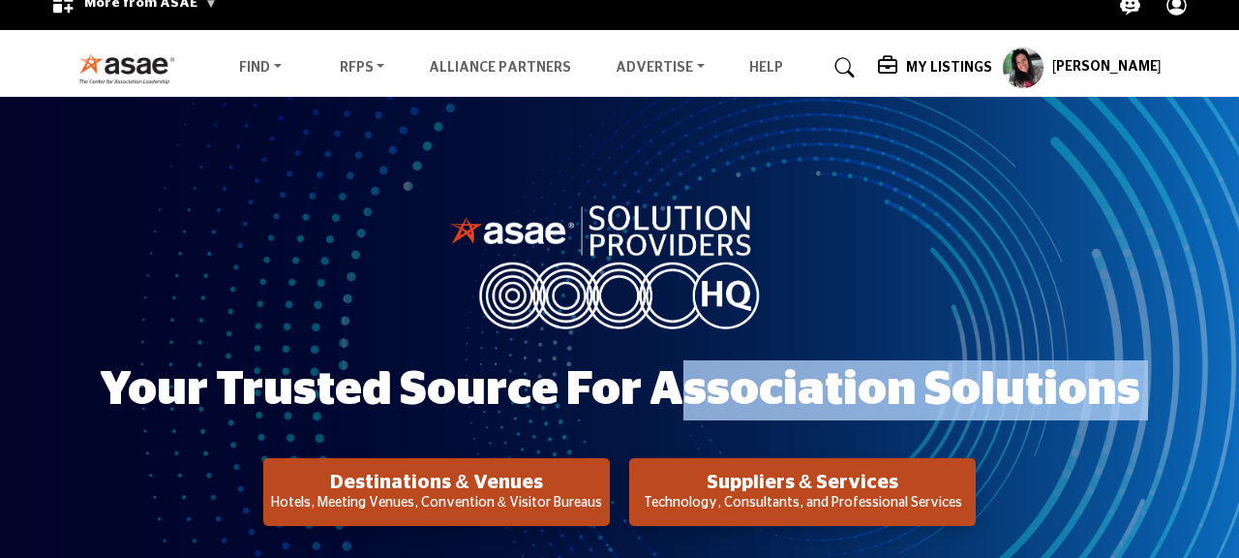
click at [187, 159] on div "Your Trusted Source for Association Solutions Destinations & Venues Hotels, Mee…" at bounding box center [619, 363] width 1239 height 532
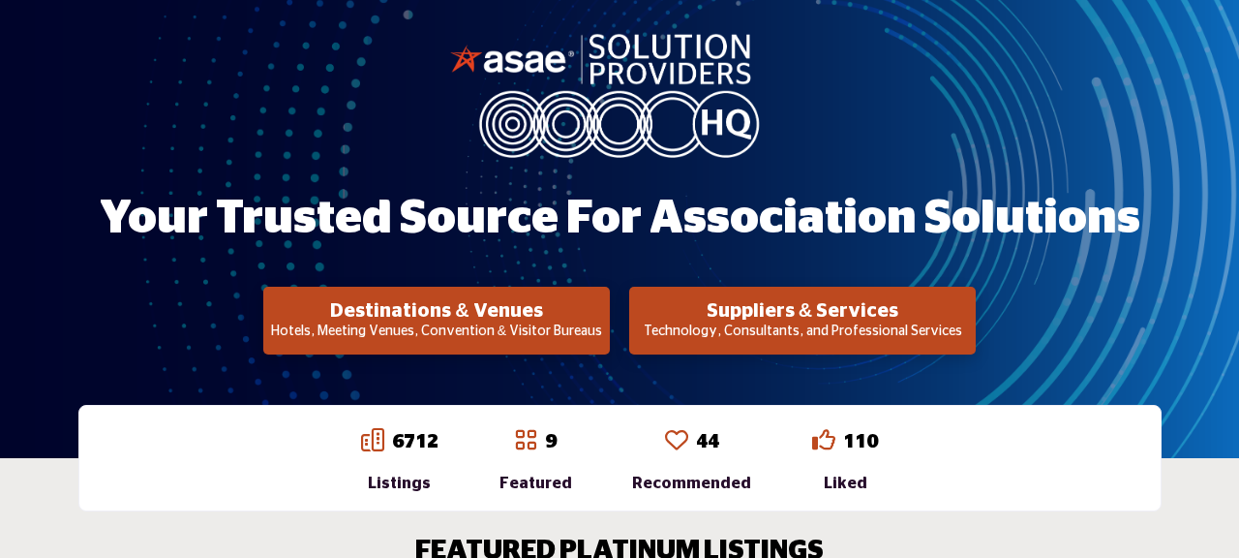
scroll to position [195, 0]
click at [604, 317] on h2 "Suppliers & Services" at bounding box center [436, 310] width 335 height 23
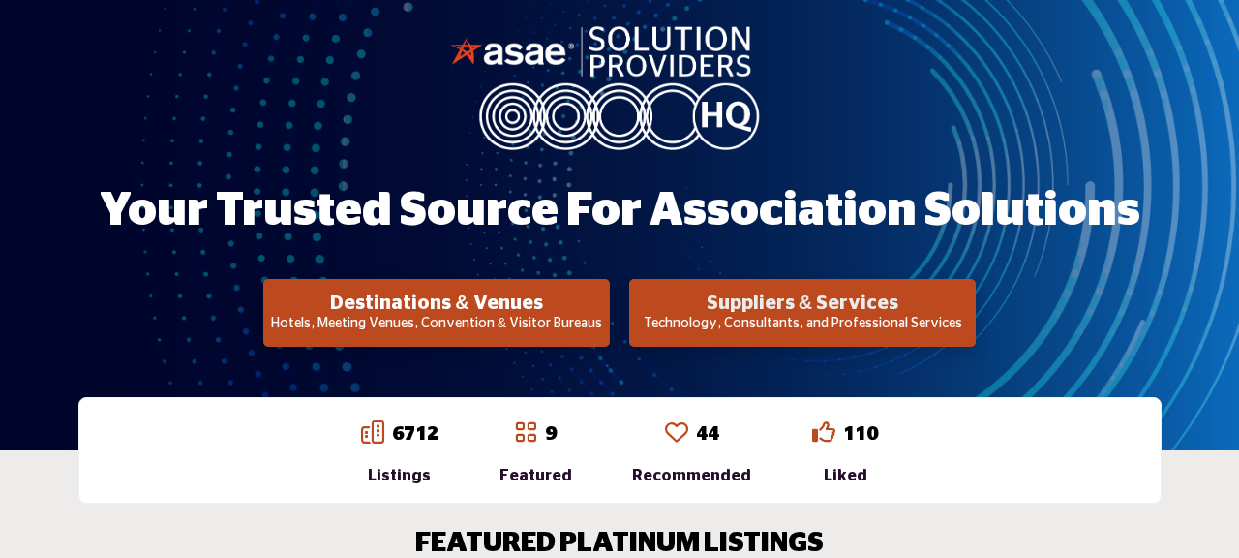
scroll to position [287, 0]
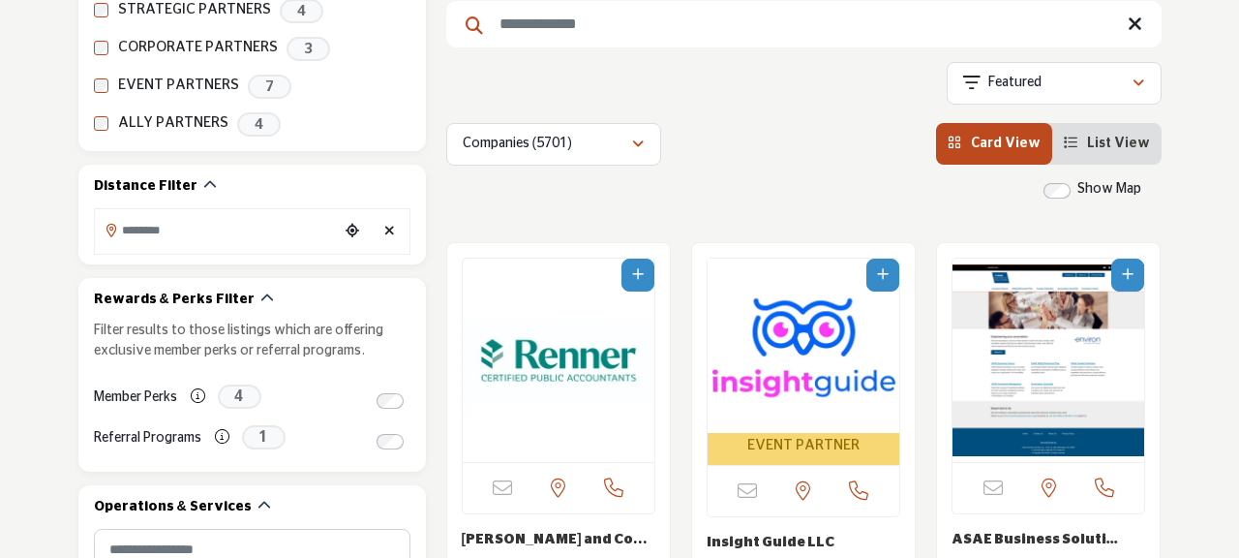
scroll to position [409, 0]
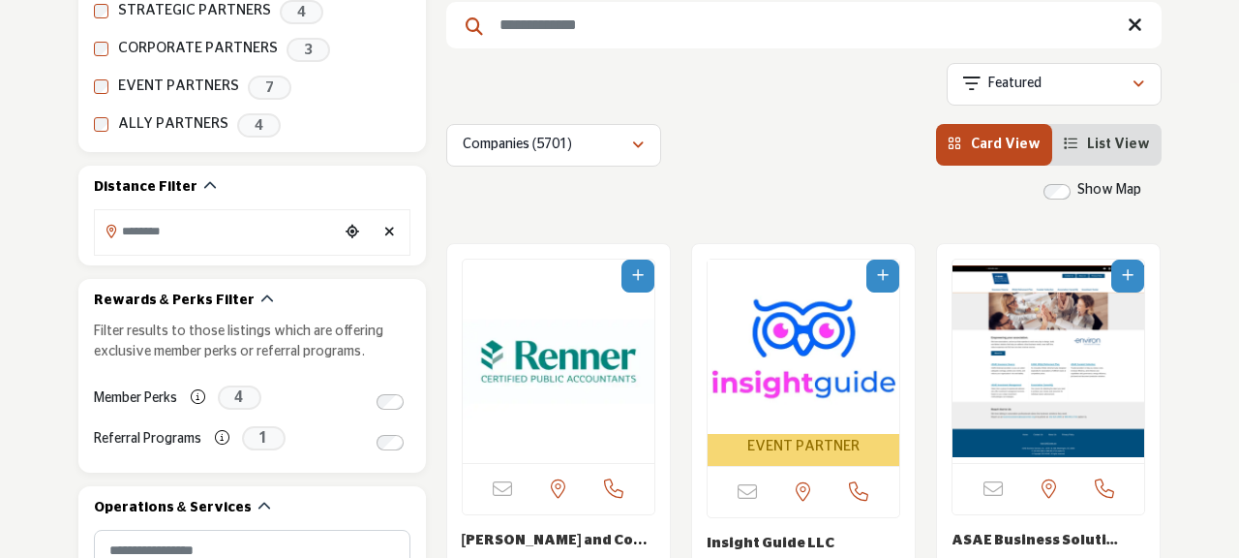
click at [768, 340] on img "Open Listing in new tab" at bounding box center [804, 346] width 192 height 174
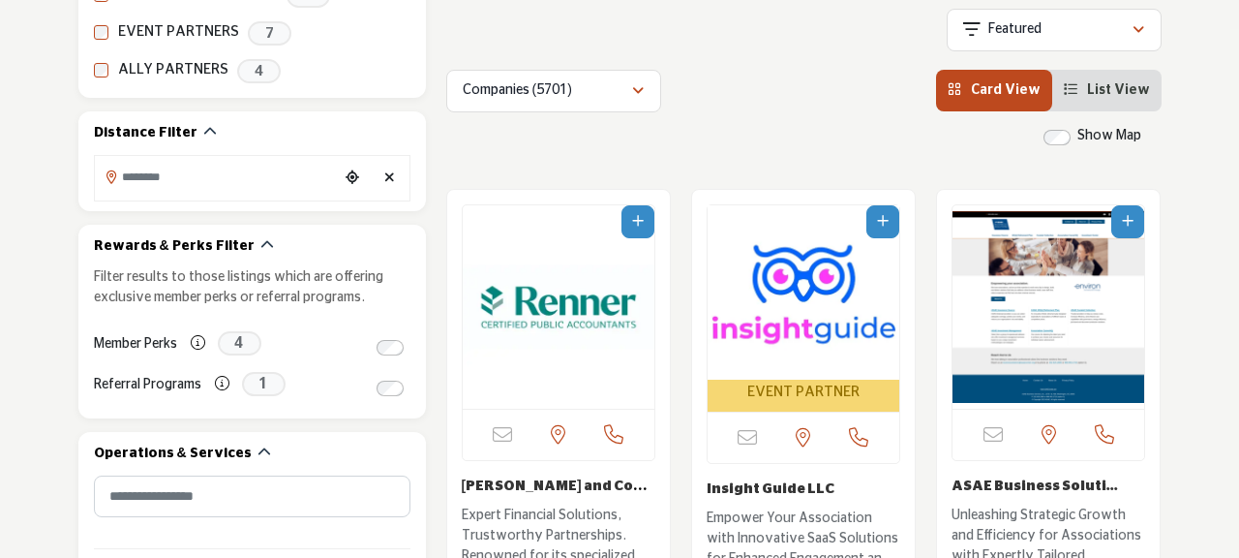
scroll to position [502, 0]
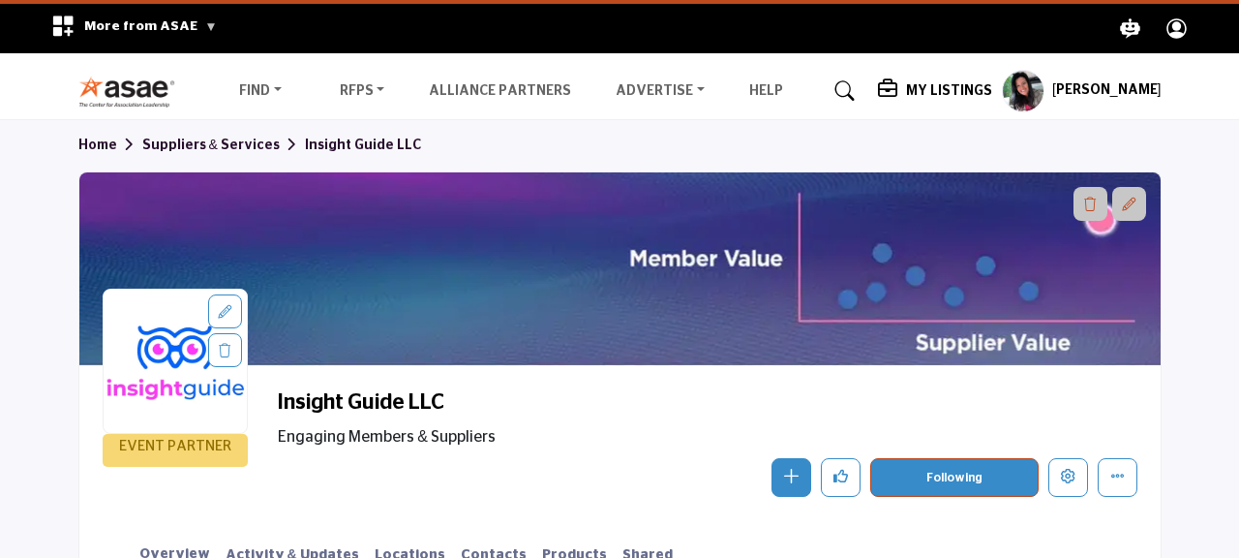
click at [950, 100] on div "My Listings" at bounding box center [935, 90] width 114 height 23
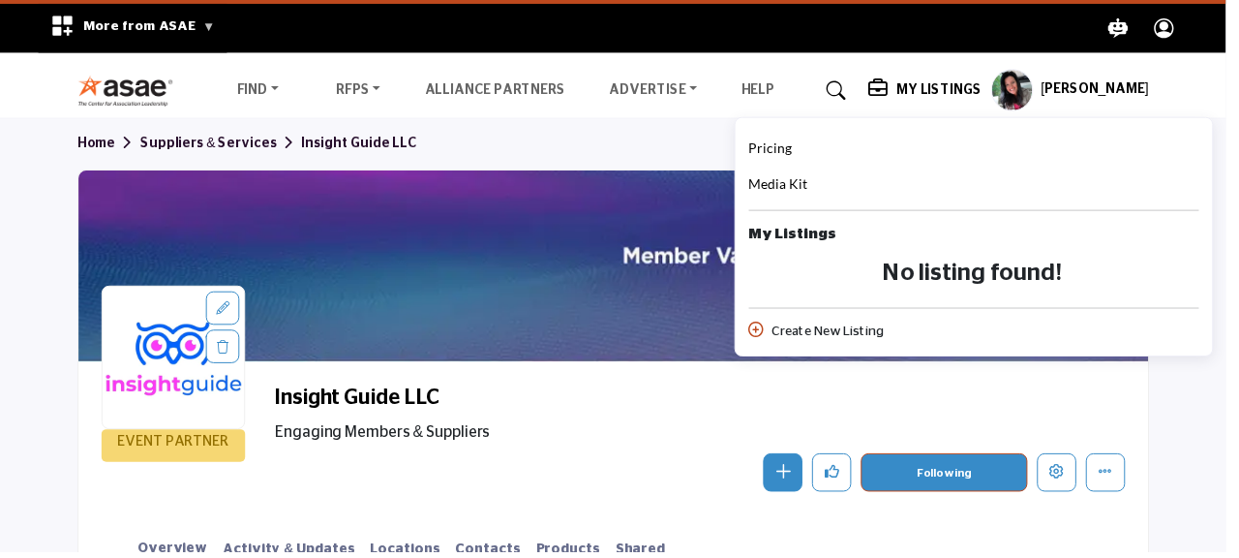
click at [798, 151] on span "Pricing" at bounding box center [779, 149] width 44 height 16
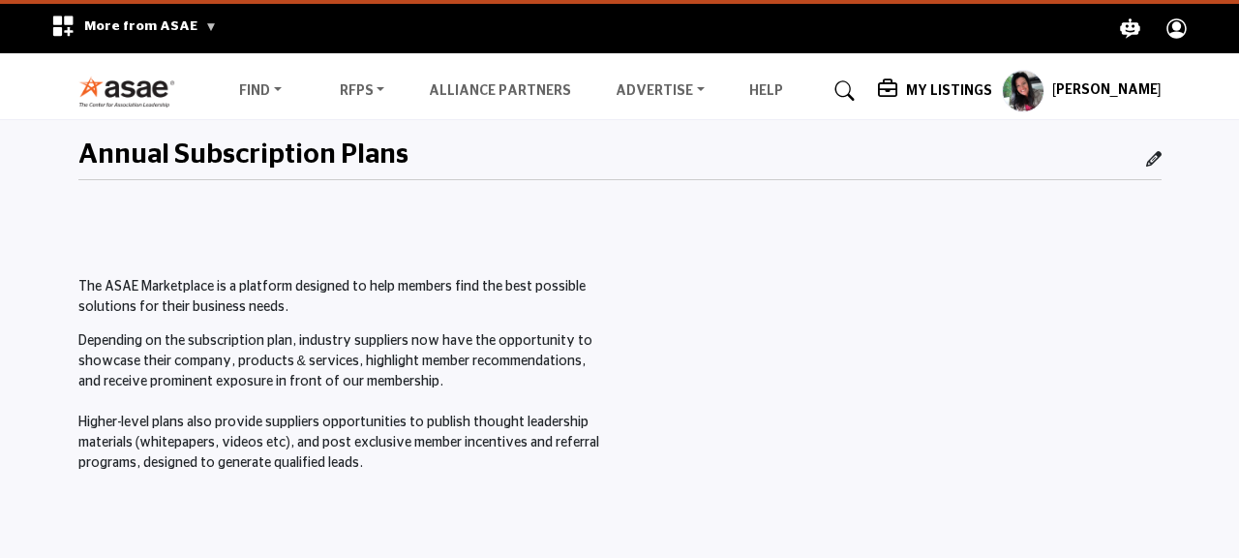
click at [115, 99] on img at bounding box center [131, 92] width 107 height 32
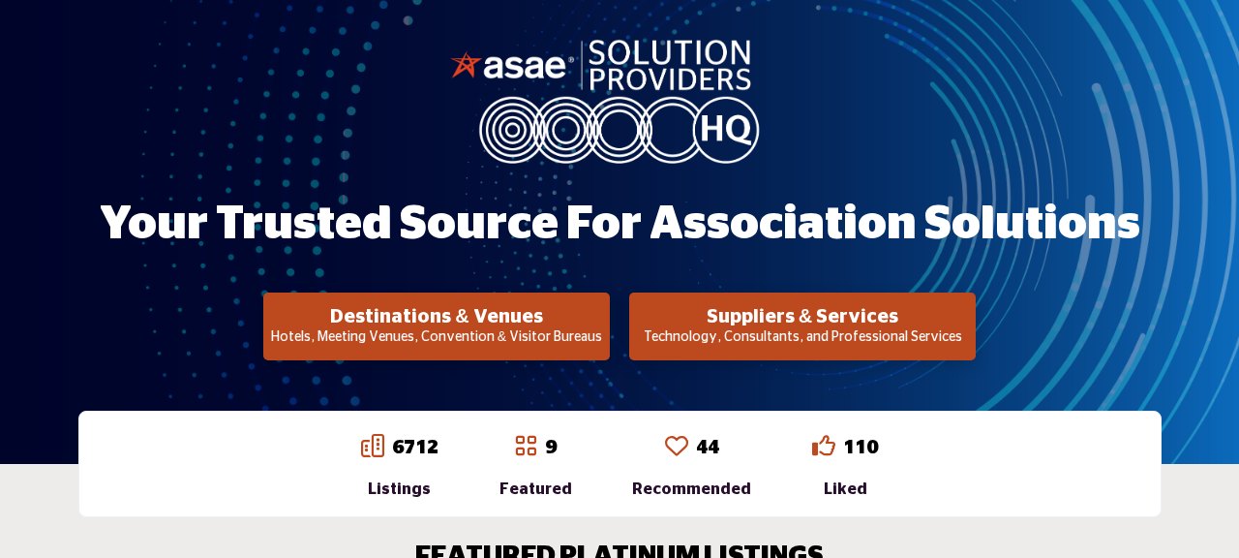
scroll to position [189, 0]
click at [604, 327] on h2 "Suppliers & Services" at bounding box center [436, 316] width 335 height 23
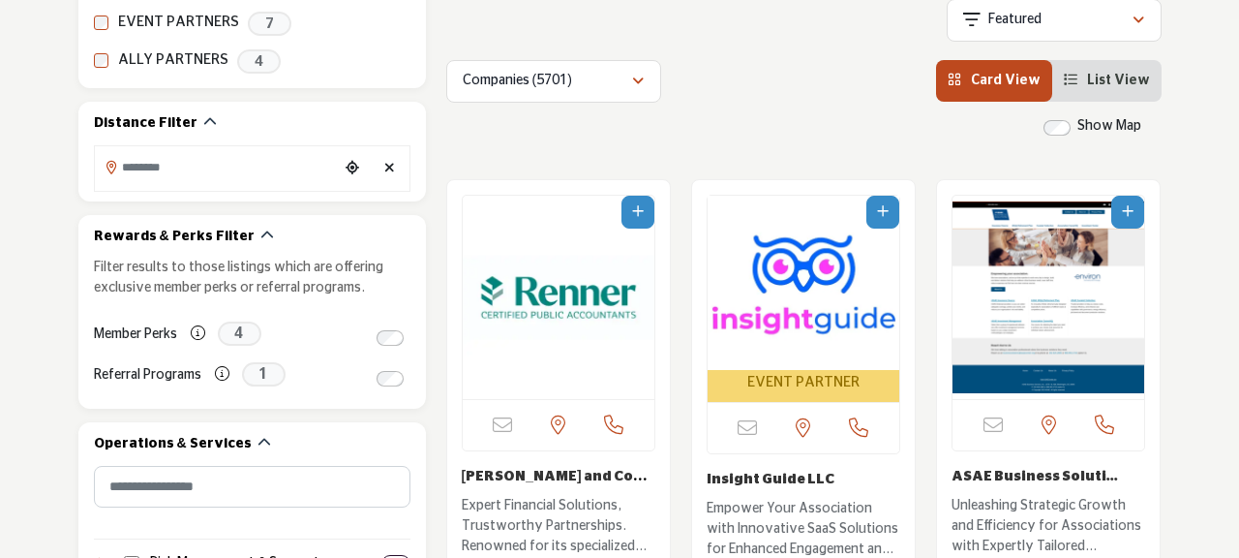
scroll to position [498, 0]
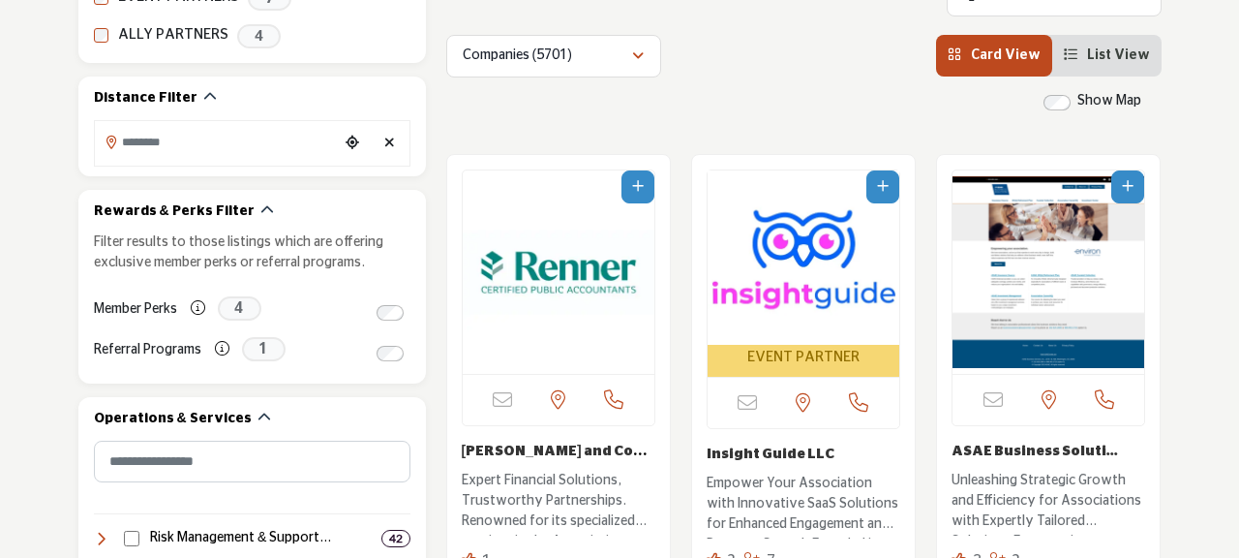
click at [803, 248] on img "Open Listing in new tab" at bounding box center [804, 257] width 192 height 174
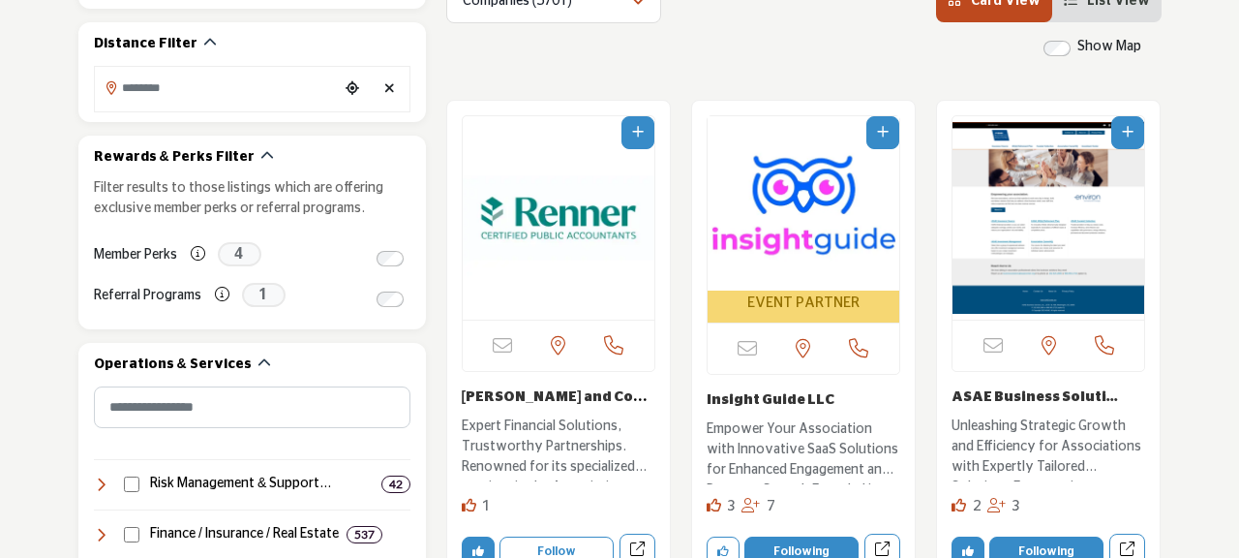
scroll to position [591, 0]
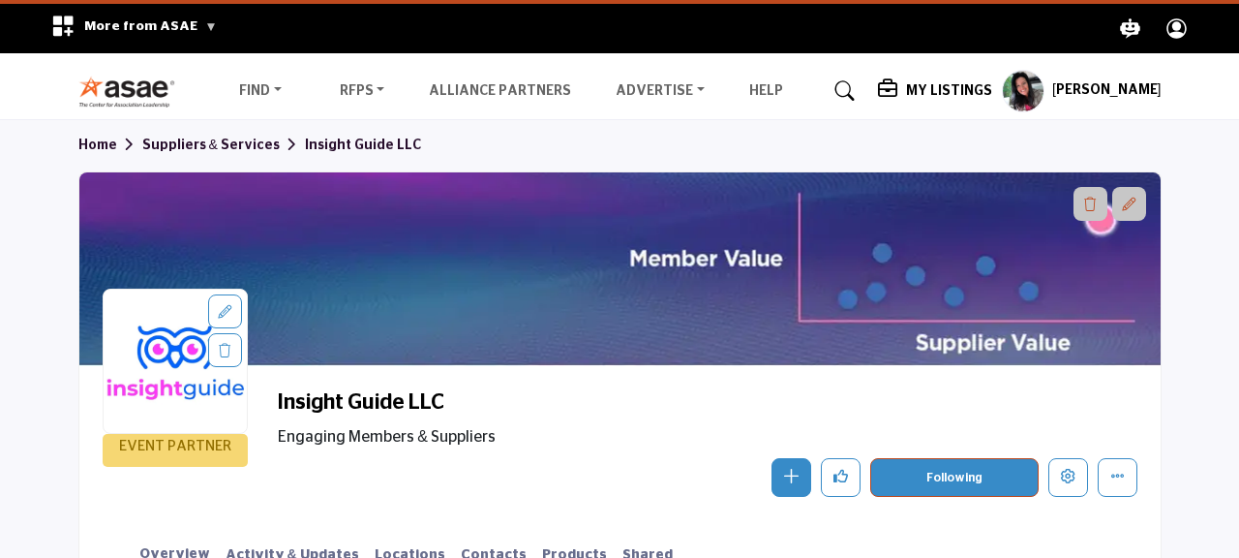
click at [141, 91] on img at bounding box center [131, 92] width 107 height 32
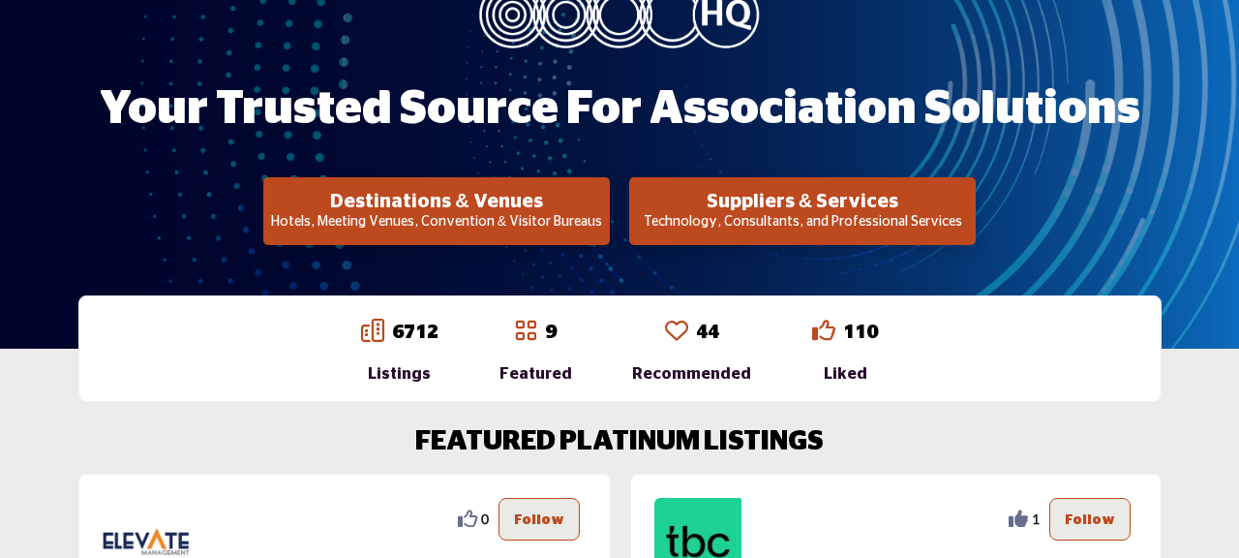
click at [919, 503] on div "1 1 Follow Following" at bounding box center [896, 541] width 484 height 87
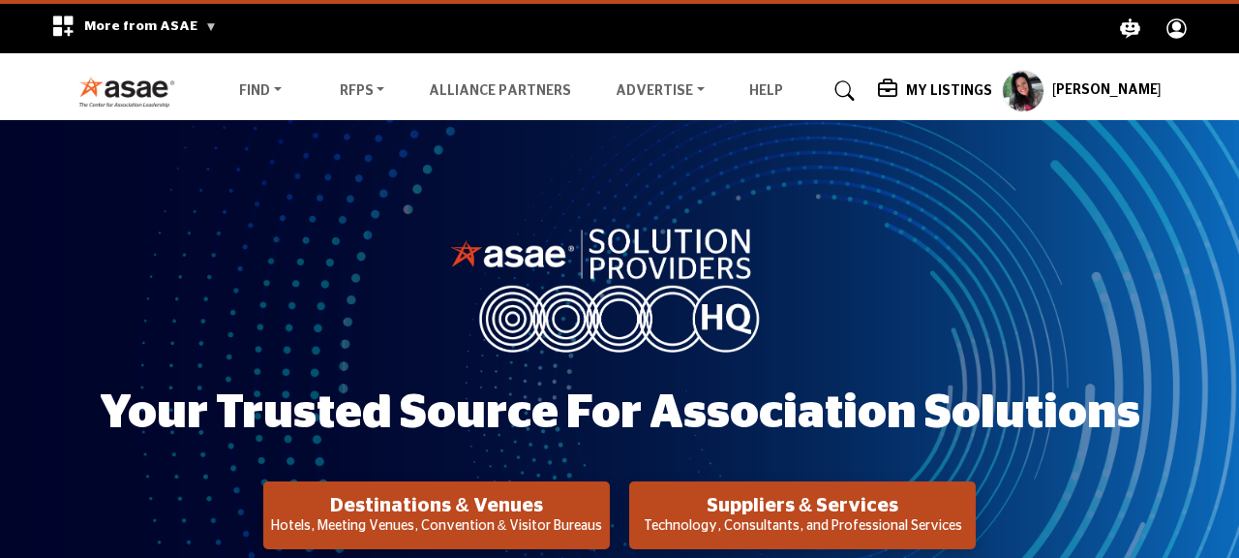
click at [510, 514] on h2 "Destinations & Venues" at bounding box center [436, 505] width 335 height 23
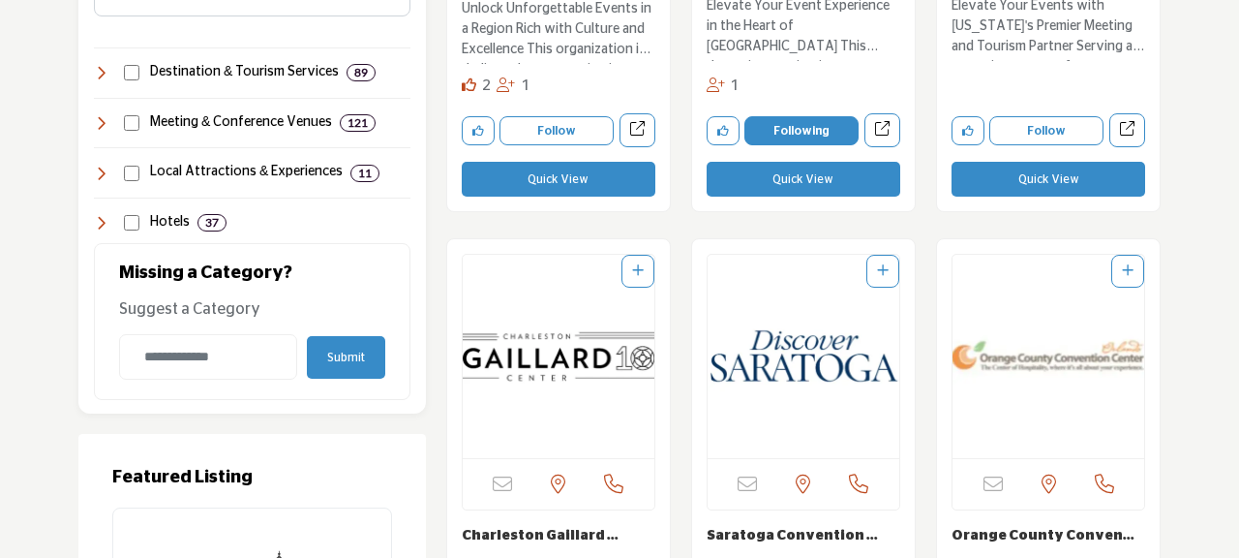
scroll to position [935, 0]
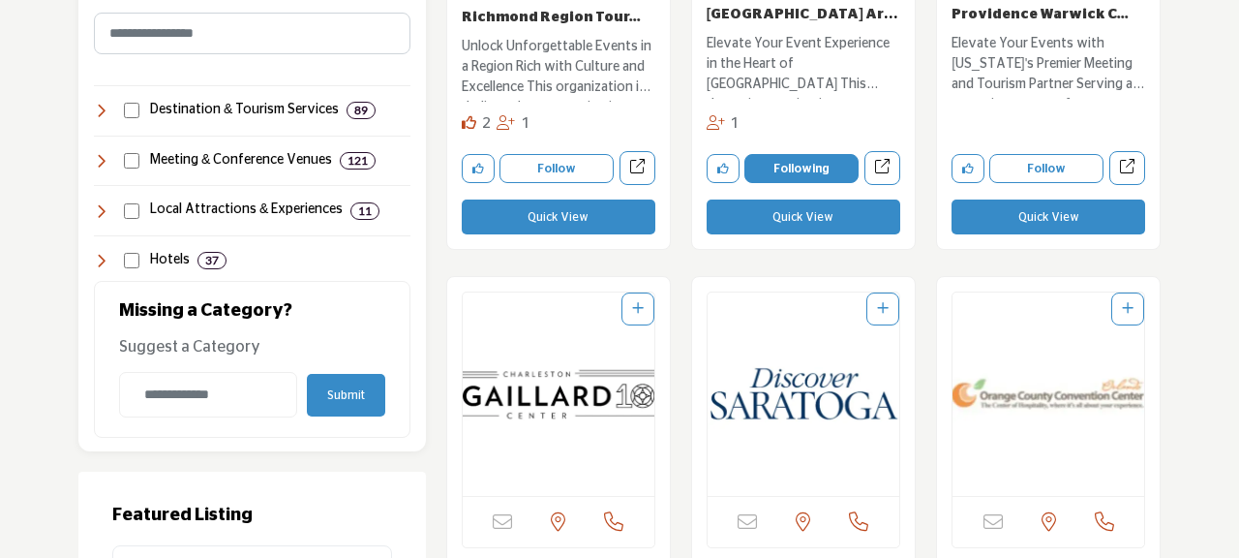
click at [106, 259] on icon at bounding box center [101, 260] width 15 height 15
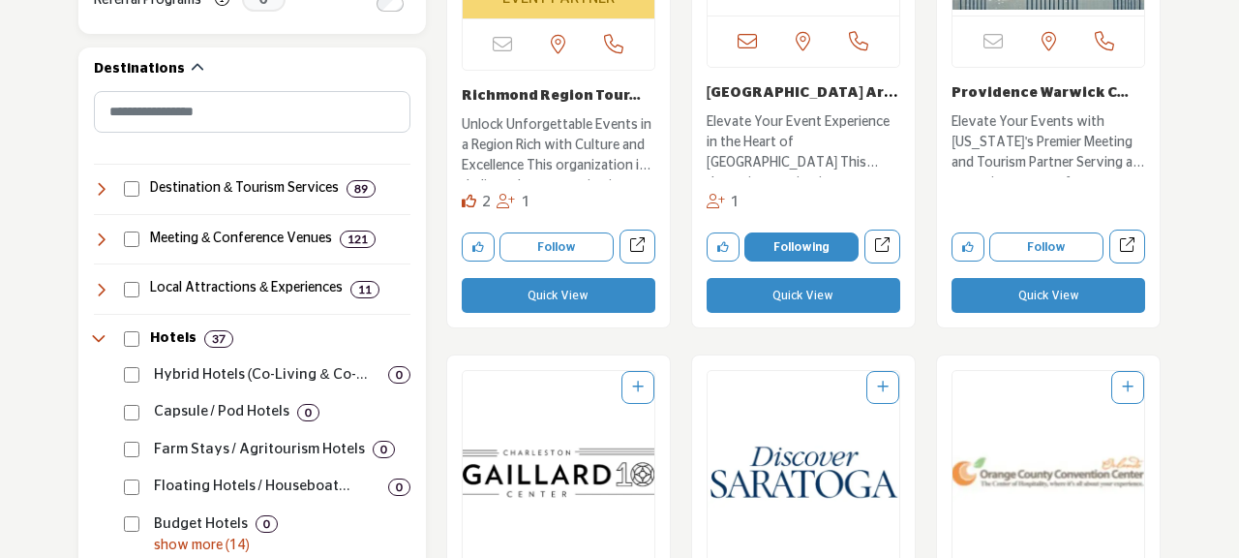
scroll to position [803, 0]
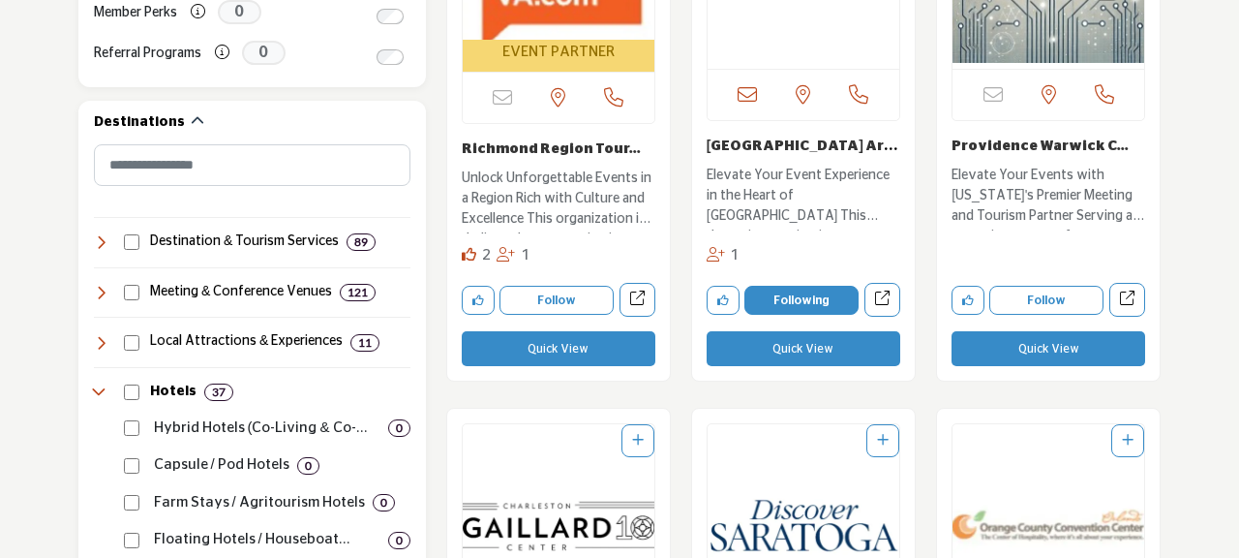
click at [105, 285] on icon at bounding box center [101, 292] width 15 height 15
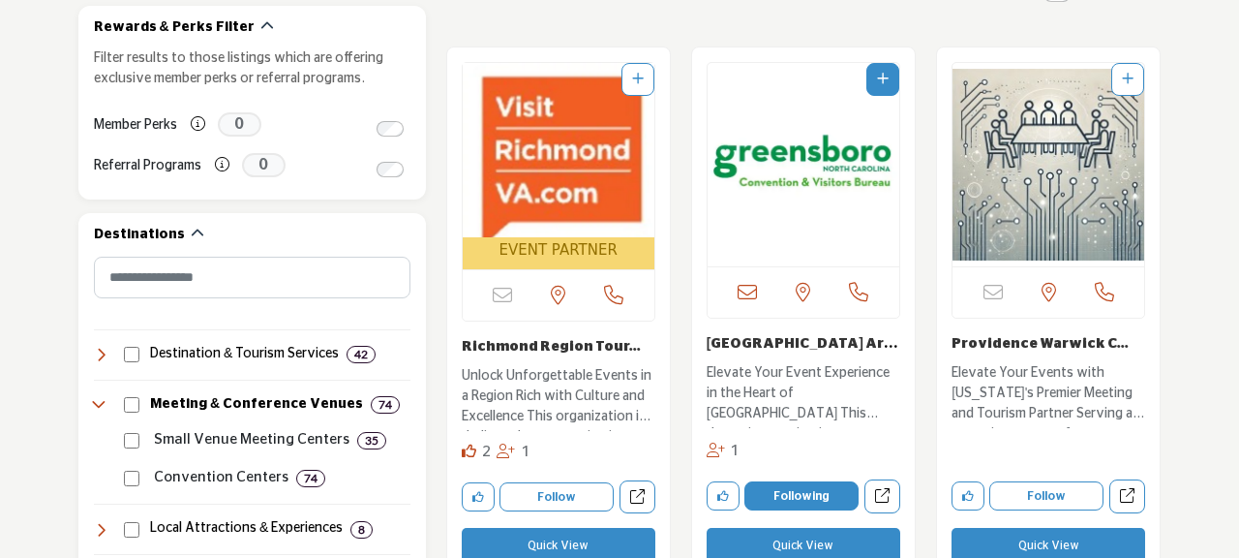
scroll to position [697, 0]
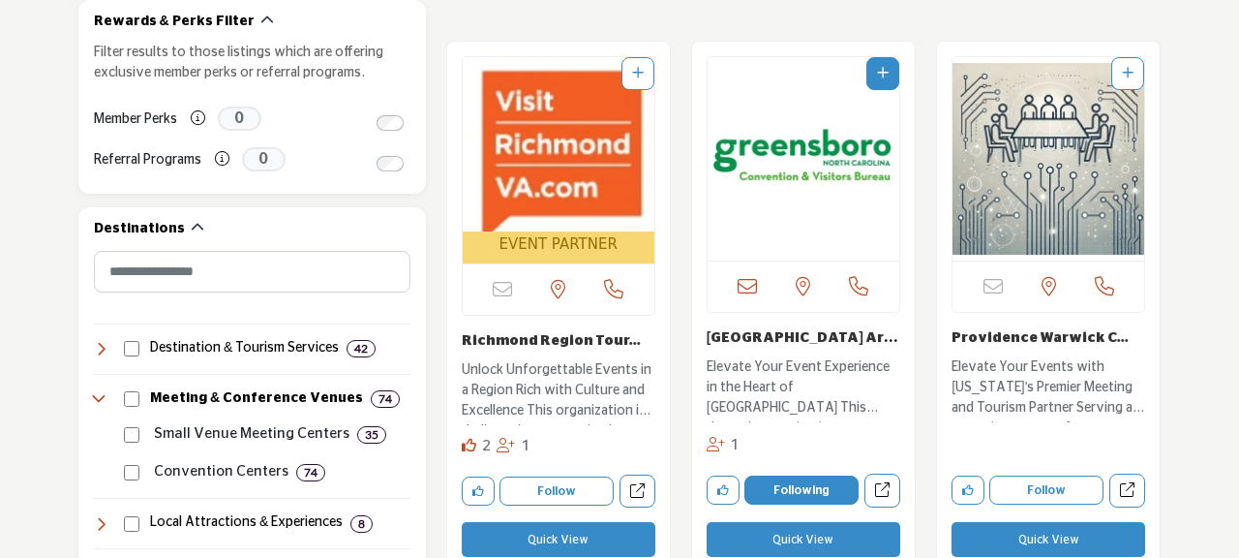
click at [569, 535] on button "Quick View" at bounding box center [559, 539] width 194 height 35
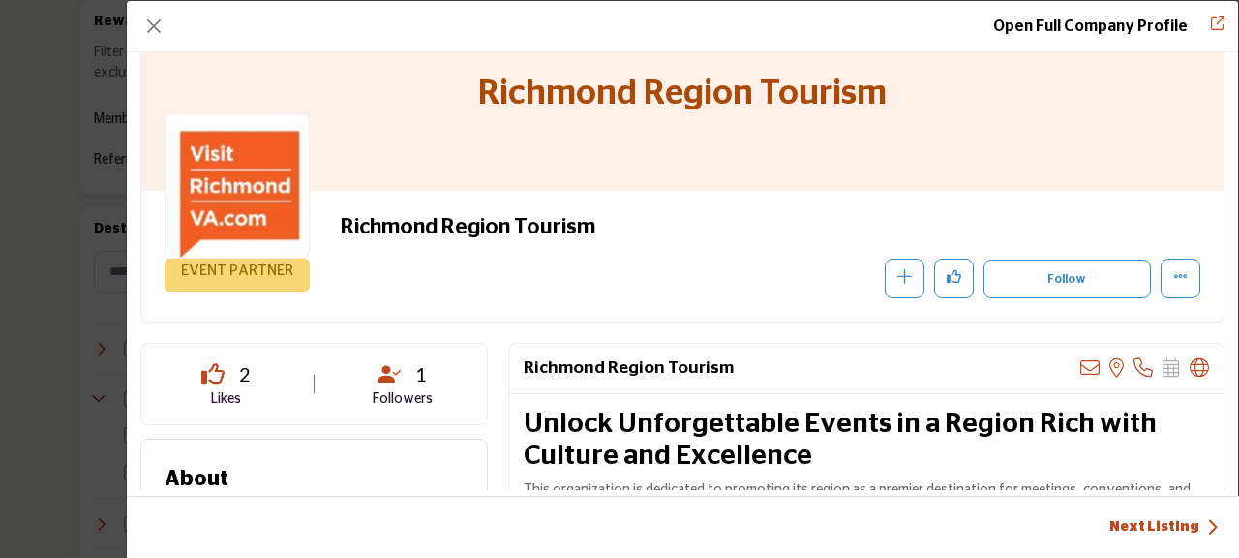
scroll to position [0, 0]
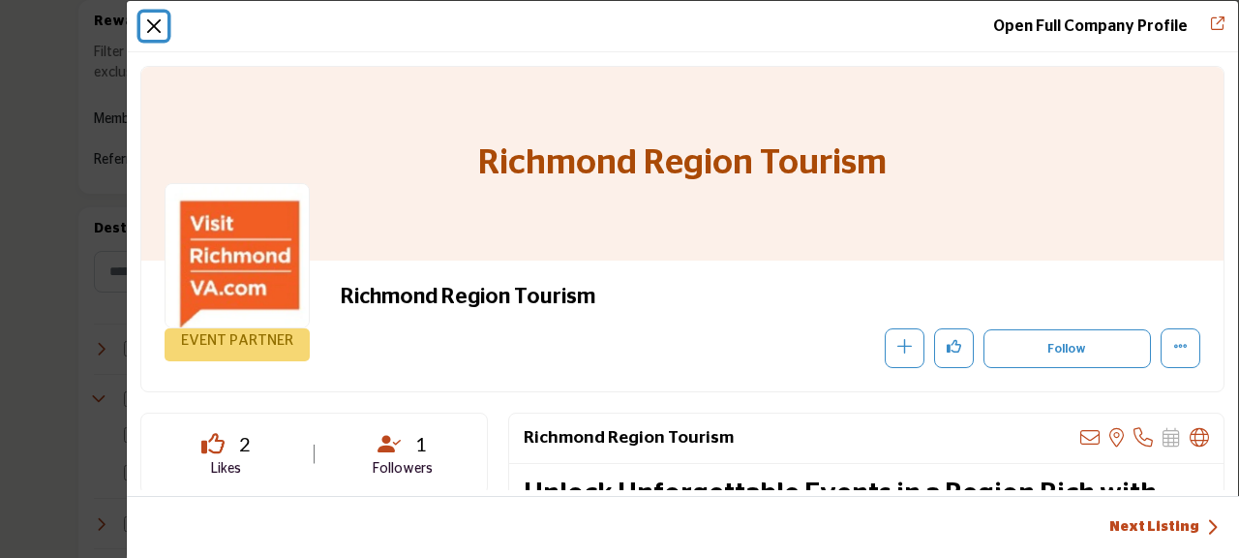
click at [147, 33] on button "Close" at bounding box center [153, 26] width 27 height 27
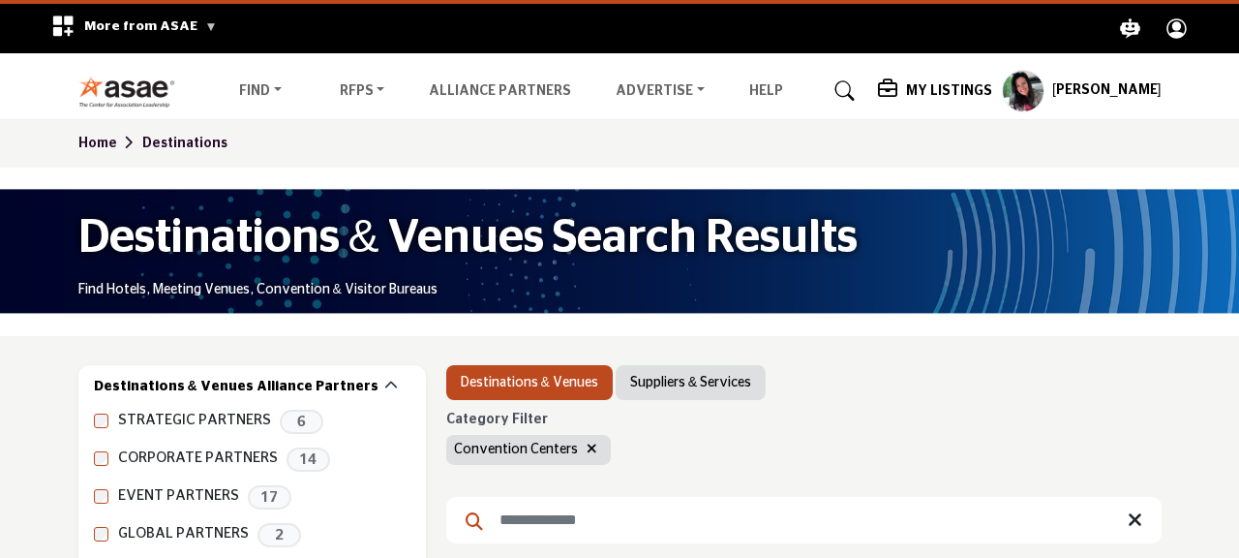
click at [981, 90] on h5 "My Listings" at bounding box center [949, 90] width 86 height 17
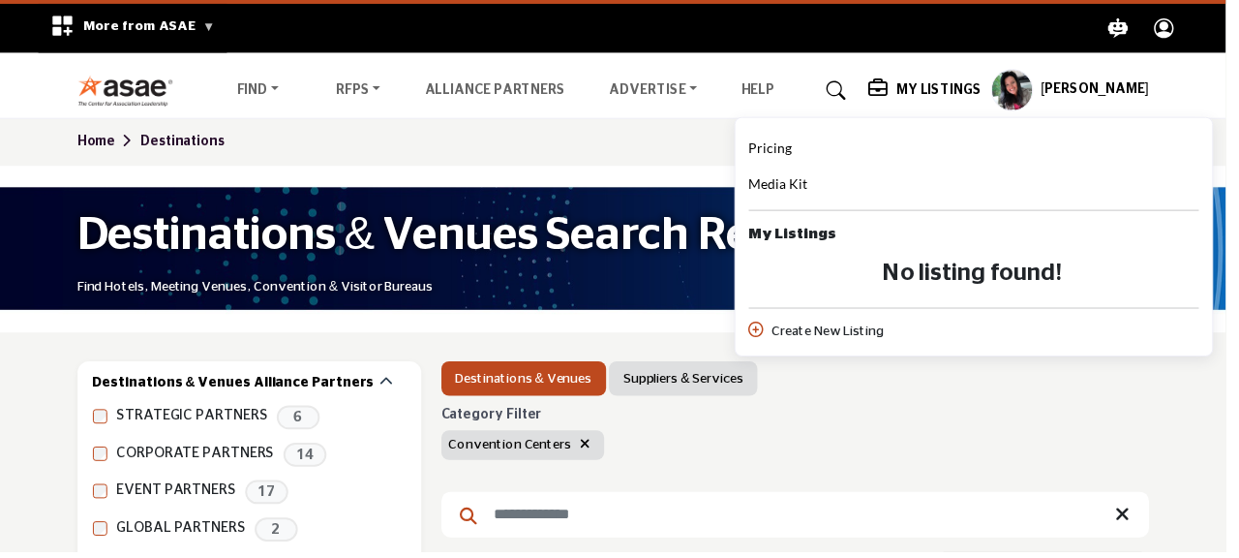
click at [801, 150] on span "Pricing" at bounding box center [779, 149] width 44 height 16
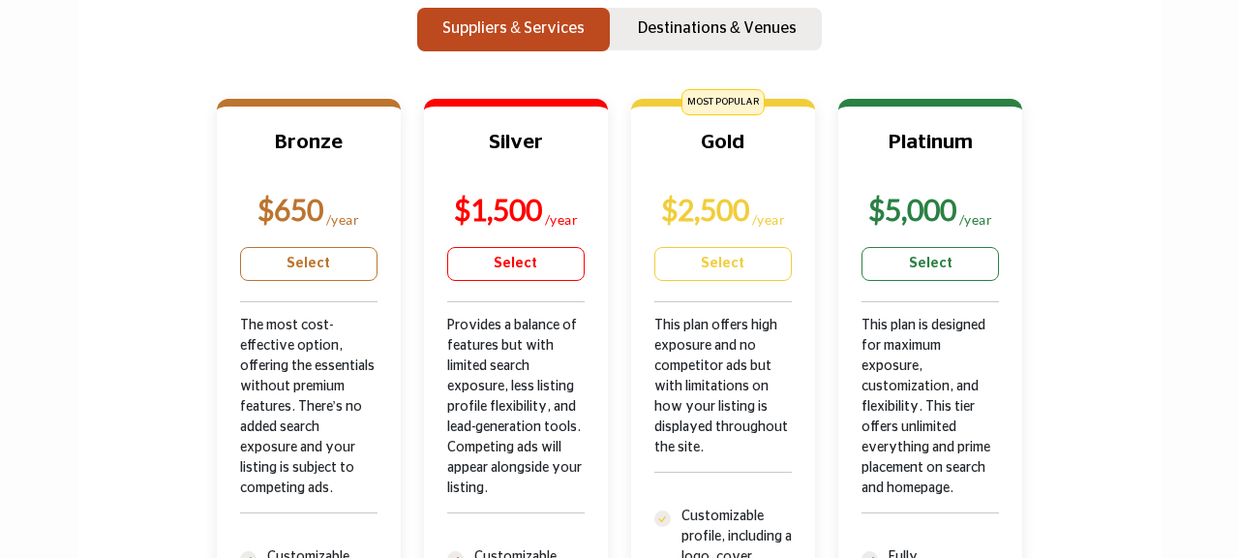
scroll to position [639, 0]
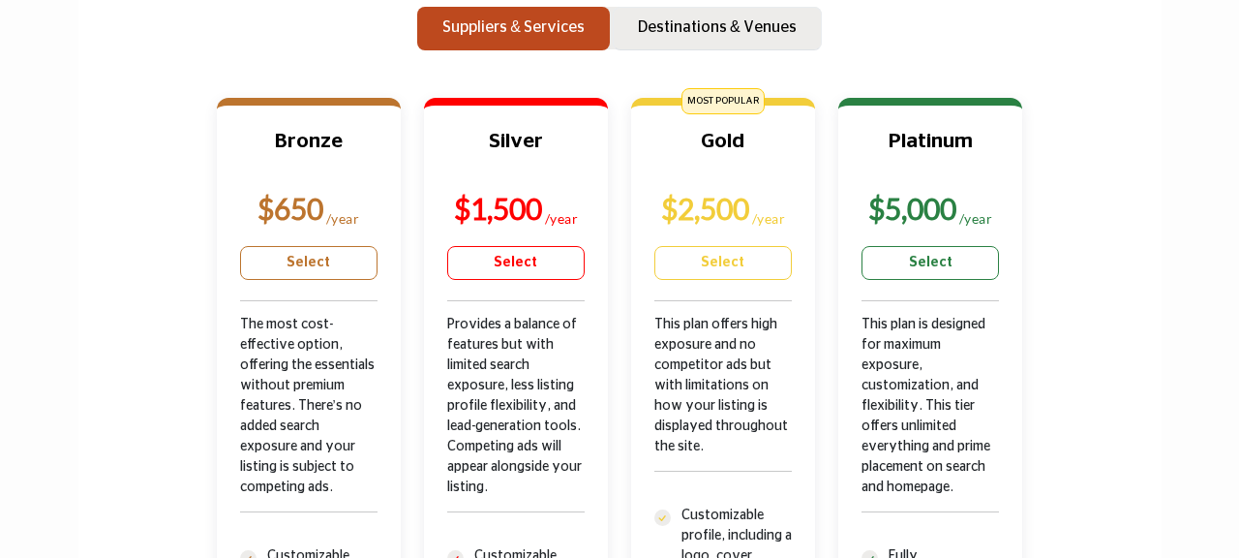
click at [710, 27] on p "Destinations & Venues" at bounding box center [717, 26] width 159 height 23
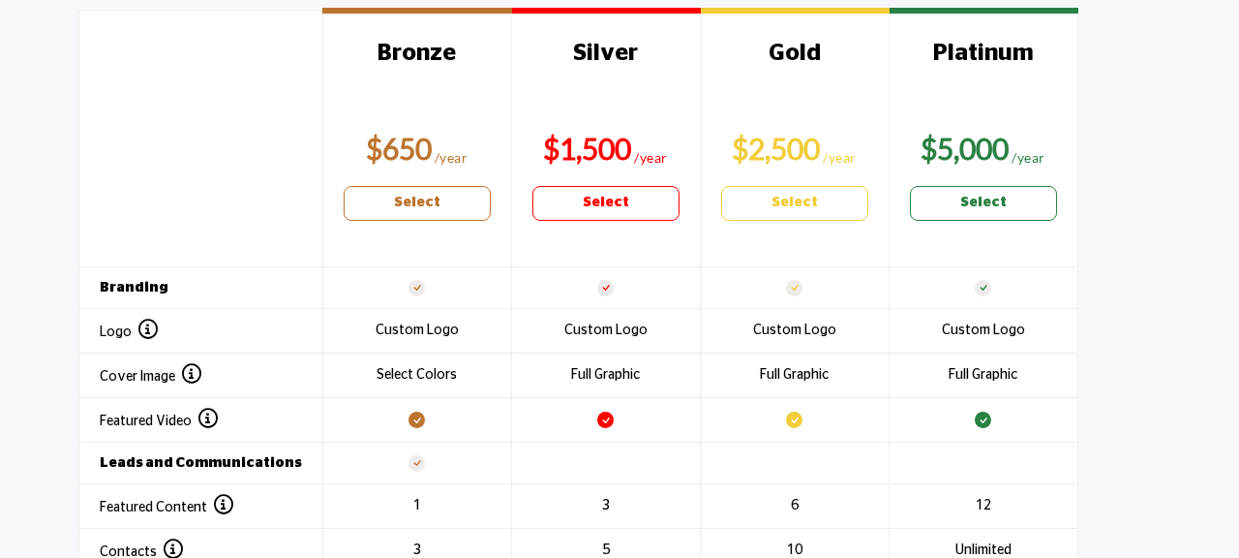
scroll to position [2163, 0]
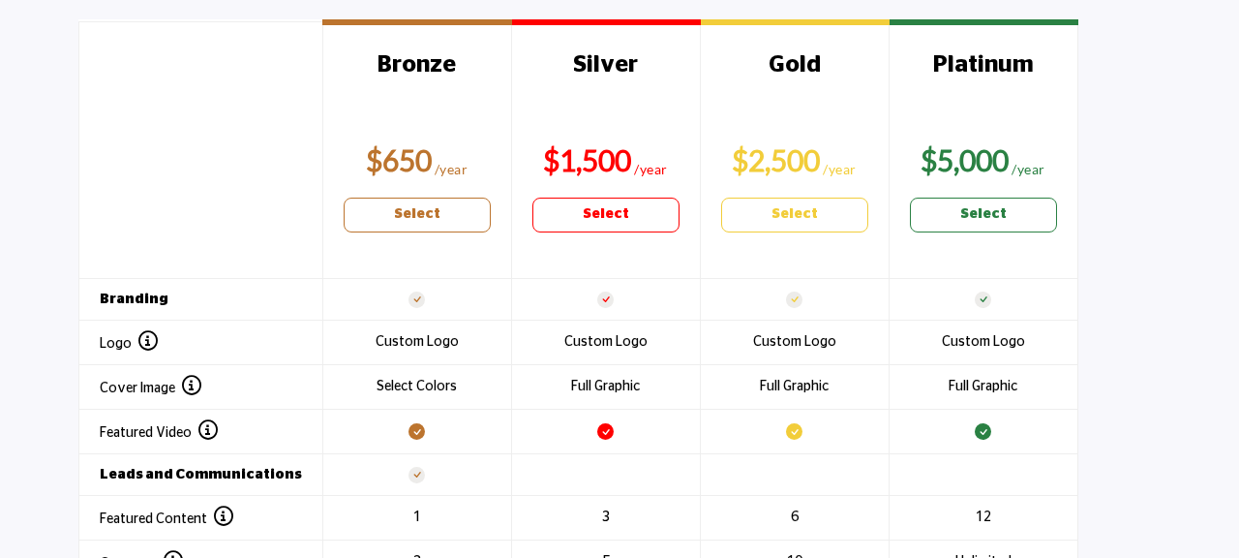
click at [805, 498] on td "6 Publish up to [6] pieces of Featured Content which will be published no soone…" at bounding box center [794, 518] width 189 height 45
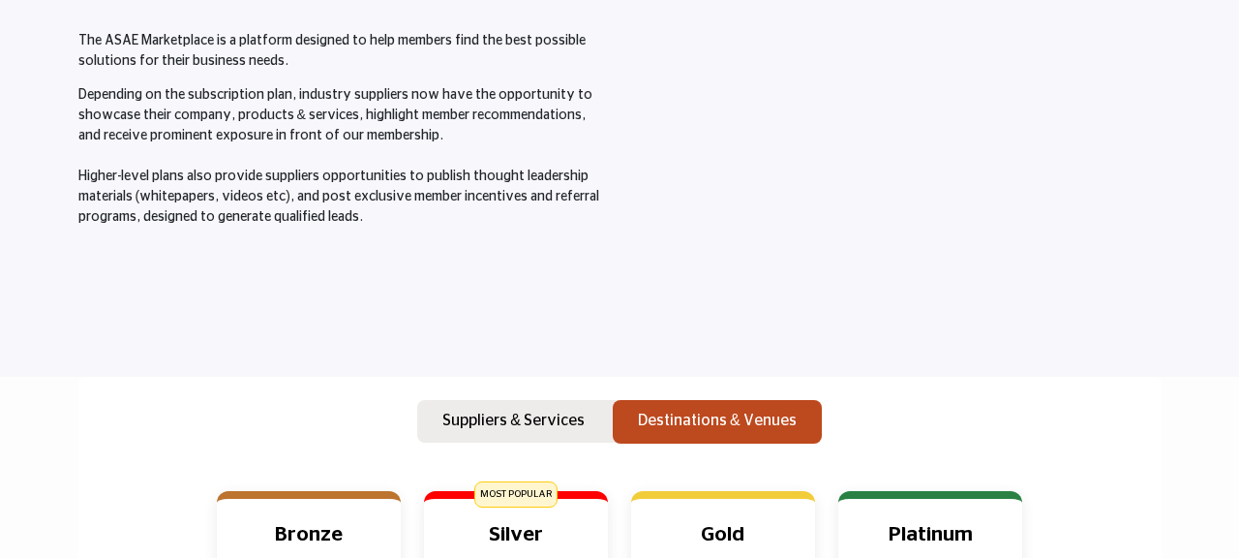
scroll to position [0, 0]
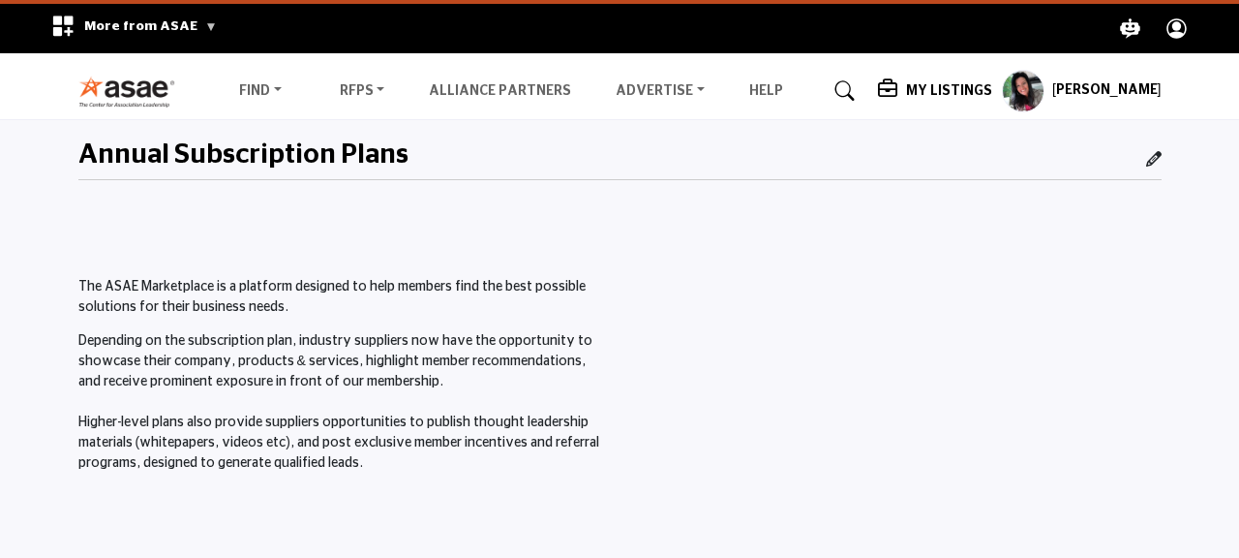
click at [112, 85] on img at bounding box center [131, 92] width 107 height 32
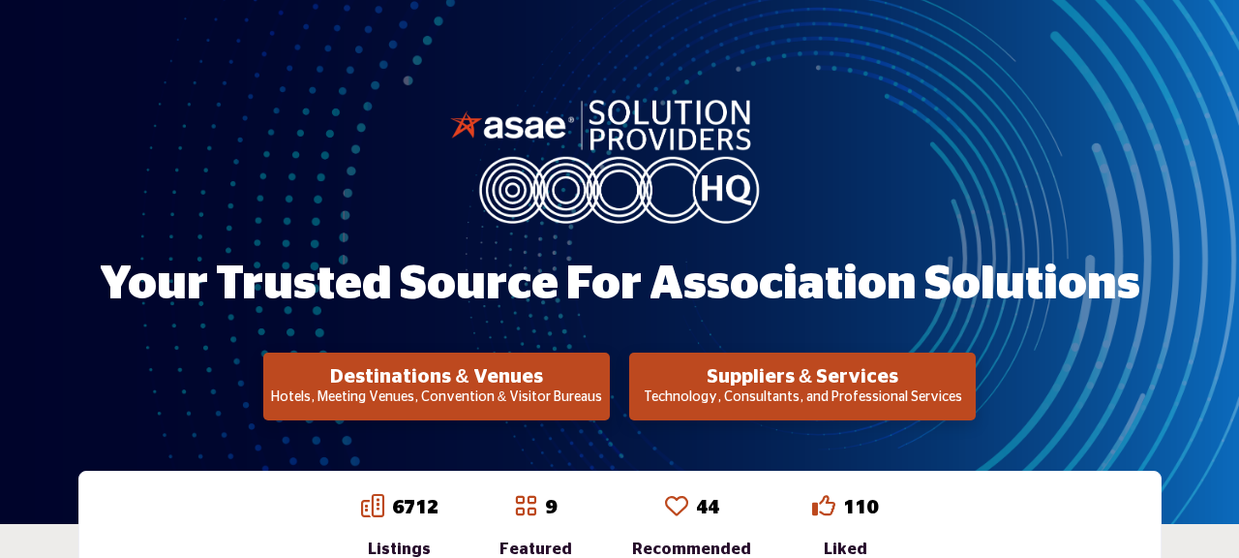
scroll to position [129, 0]
click at [604, 381] on h2 "Suppliers & Services" at bounding box center [436, 376] width 335 height 23
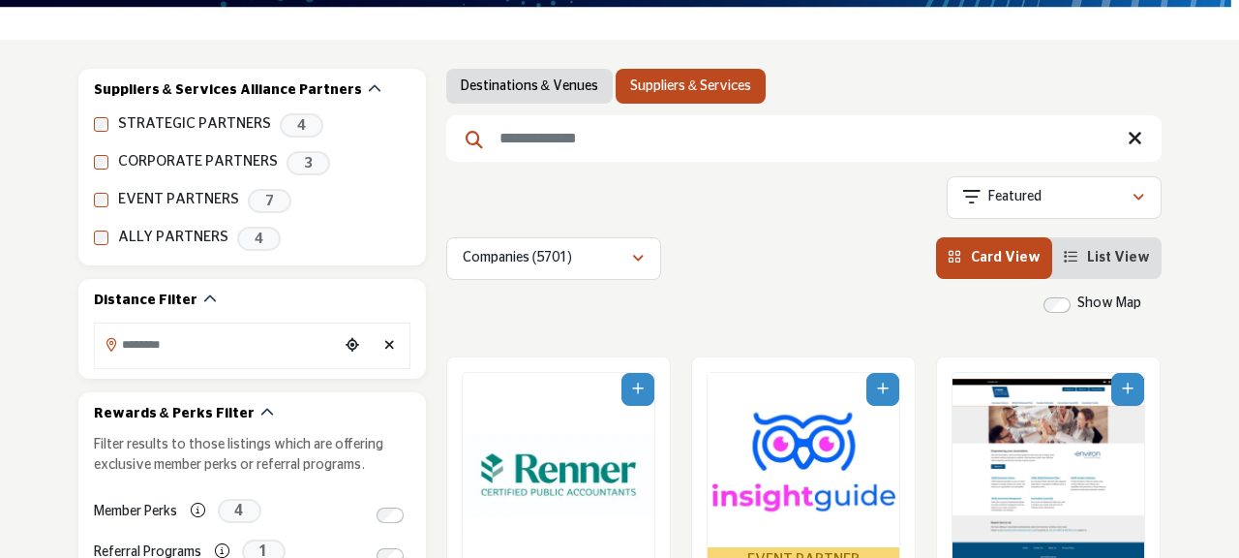
scroll to position [312, 0]
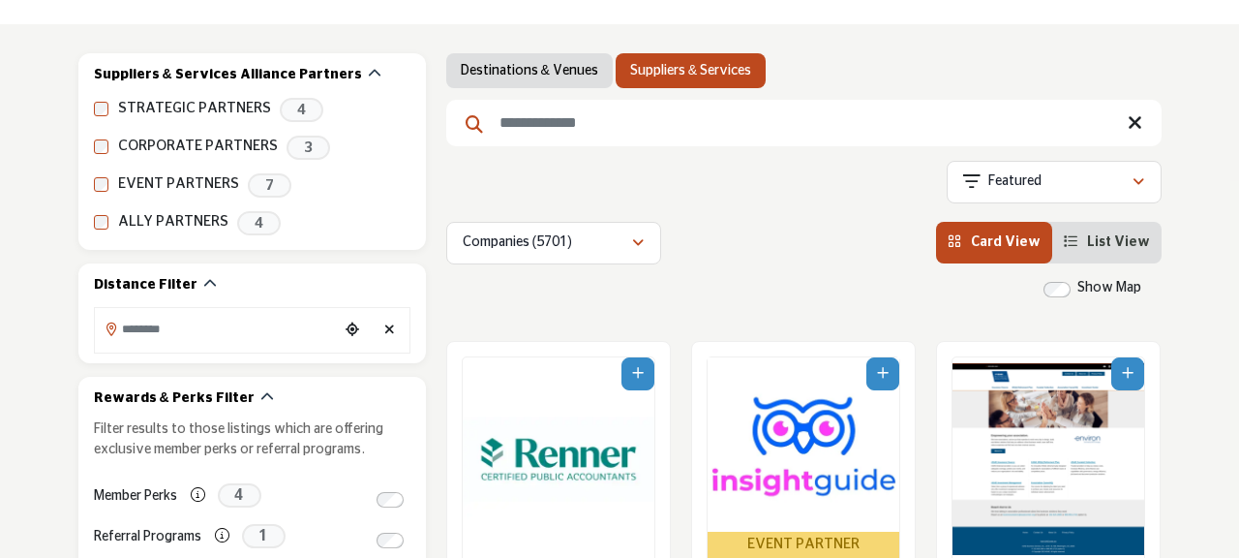
click at [803, 451] on img "Open Listing in new tab" at bounding box center [804, 444] width 192 height 174
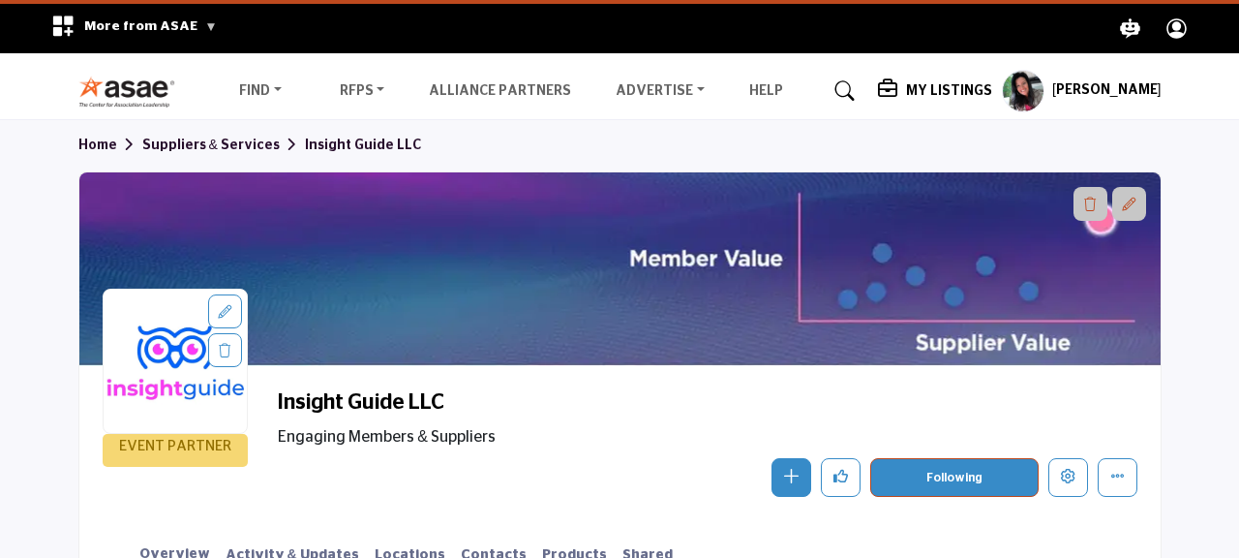
click at [952, 93] on h5 "My Listings" at bounding box center [949, 90] width 86 height 17
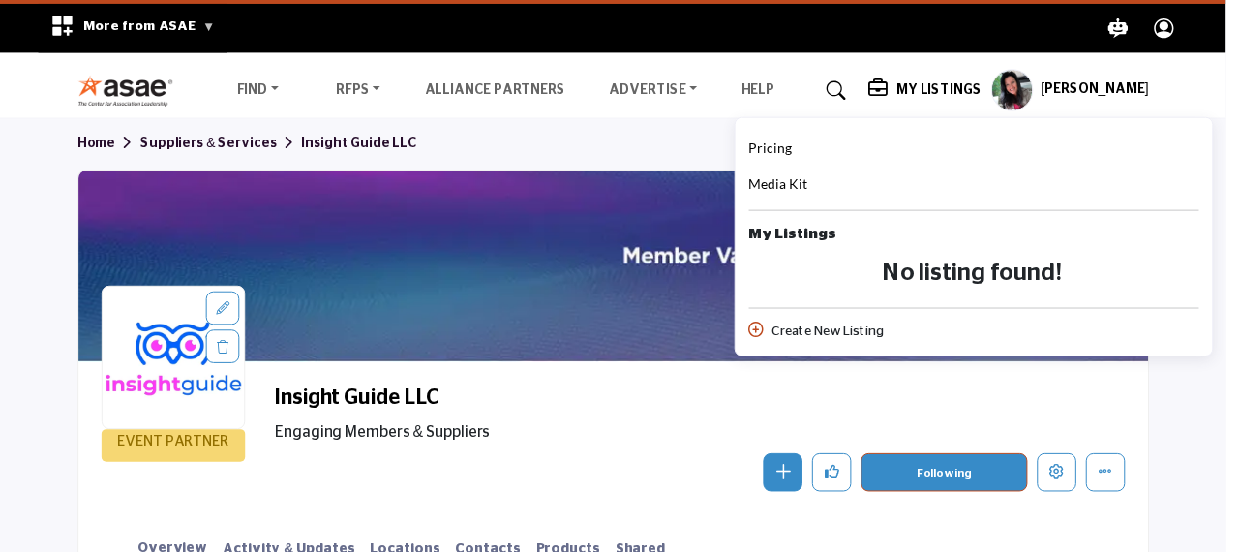
click at [801, 155] on span "Pricing" at bounding box center [779, 149] width 44 height 16
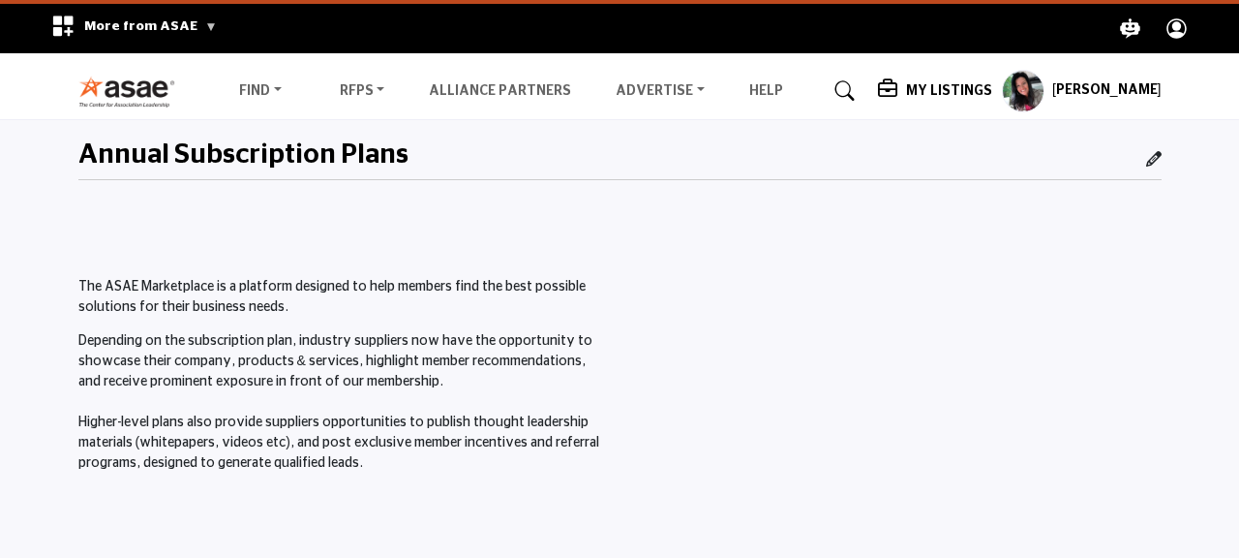
click at [127, 93] on img at bounding box center [131, 92] width 107 height 32
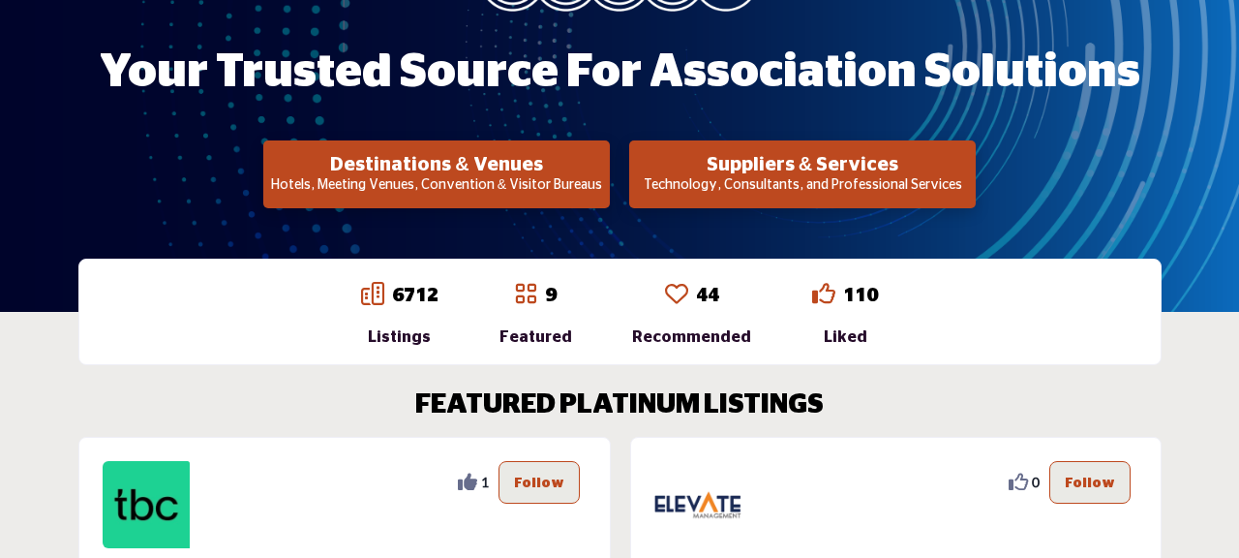
scroll to position [359, 0]
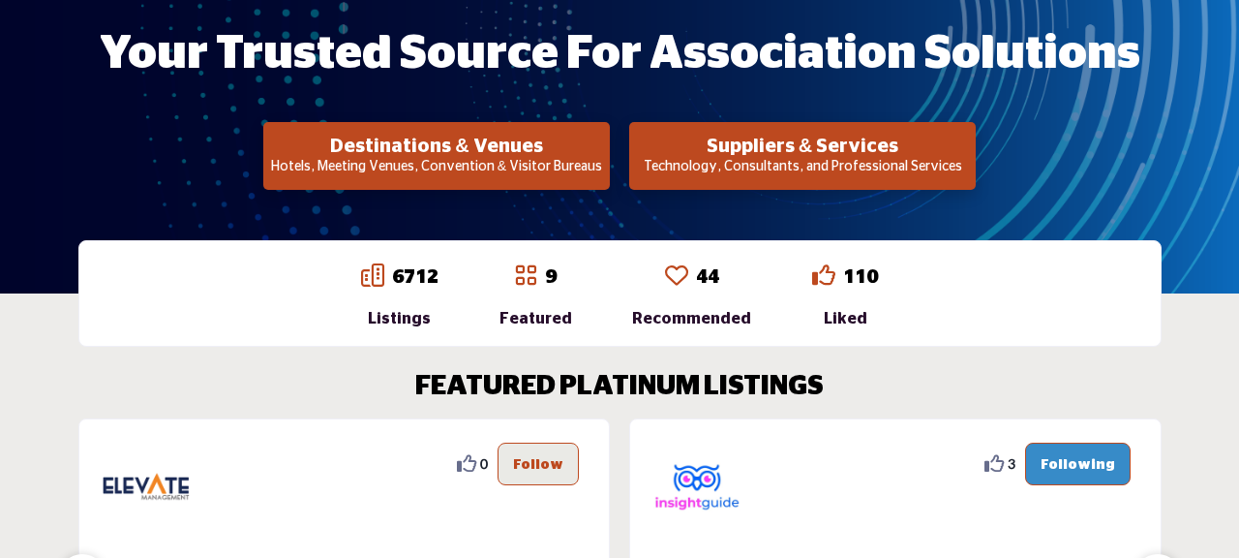
click at [604, 154] on h2 "Suppliers & Services" at bounding box center [436, 146] width 335 height 23
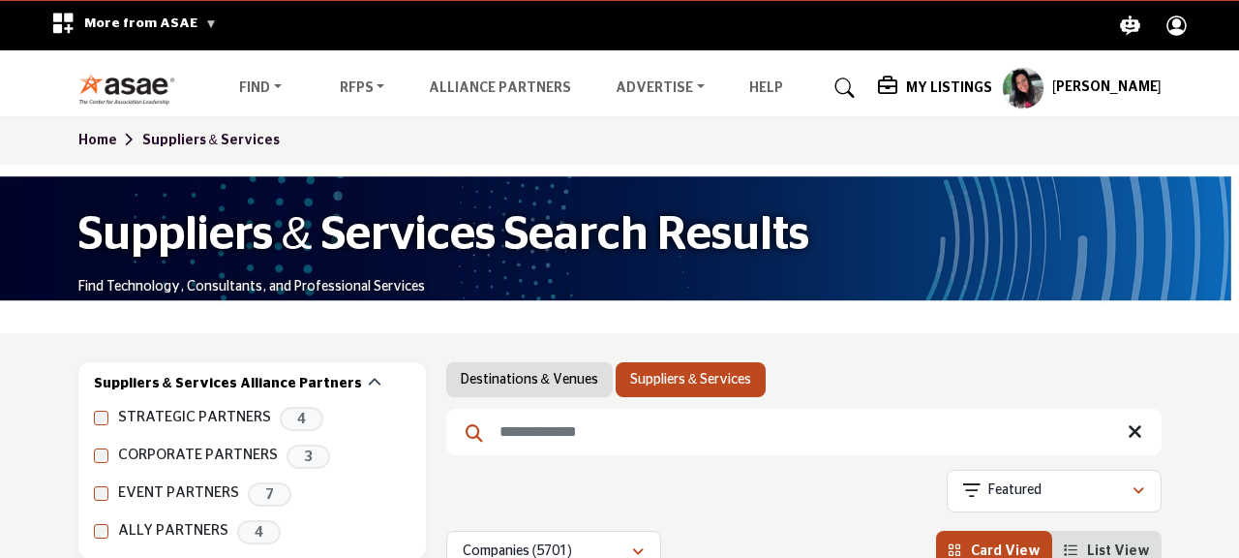
scroll to position [3, 0]
click at [975, 81] on h5 "My Listings" at bounding box center [949, 87] width 86 height 17
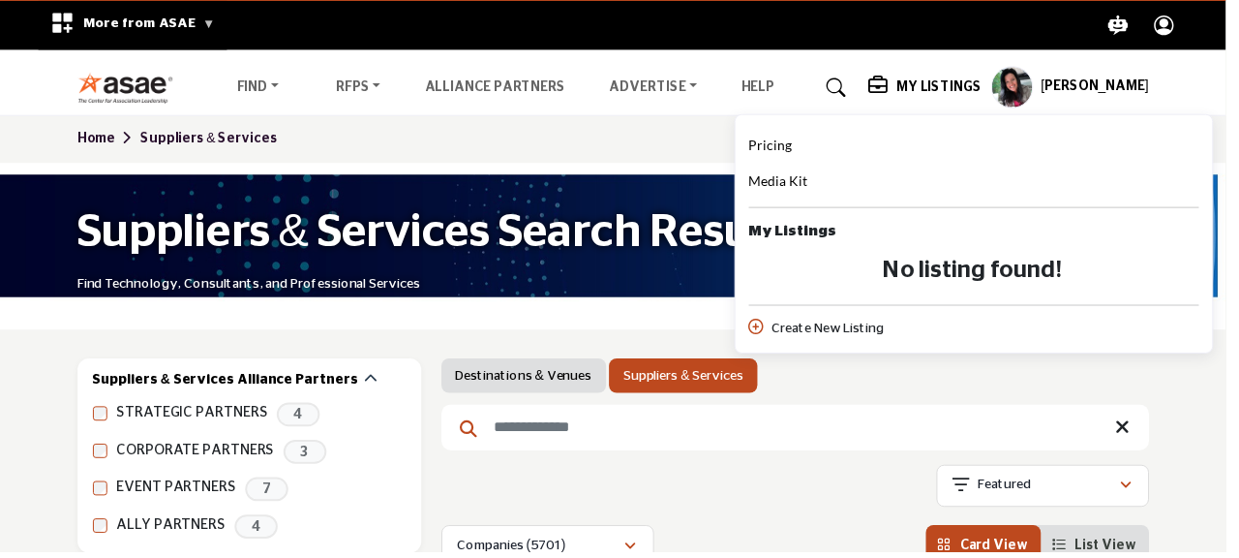
click at [801, 153] on span "Pricing" at bounding box center [779, 146] width 44 height 16
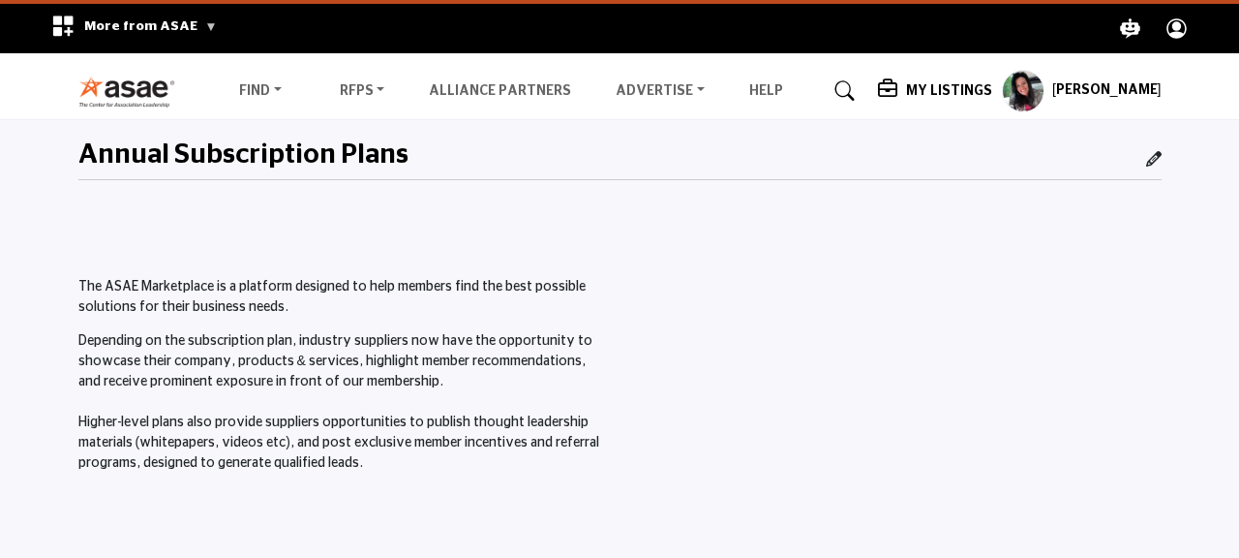
click at [108, 89] on img at bounding box center [131, 92] width 107 height 32
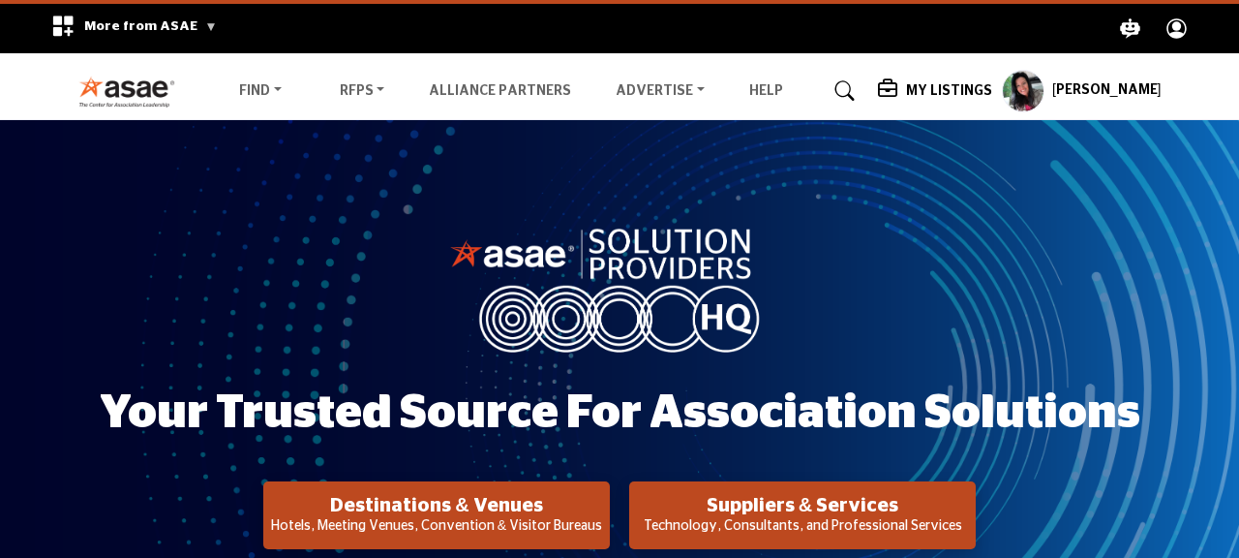
click at [979, 96] on h5 "My Listings" at bounding box center [949, 90] width 86 height 17
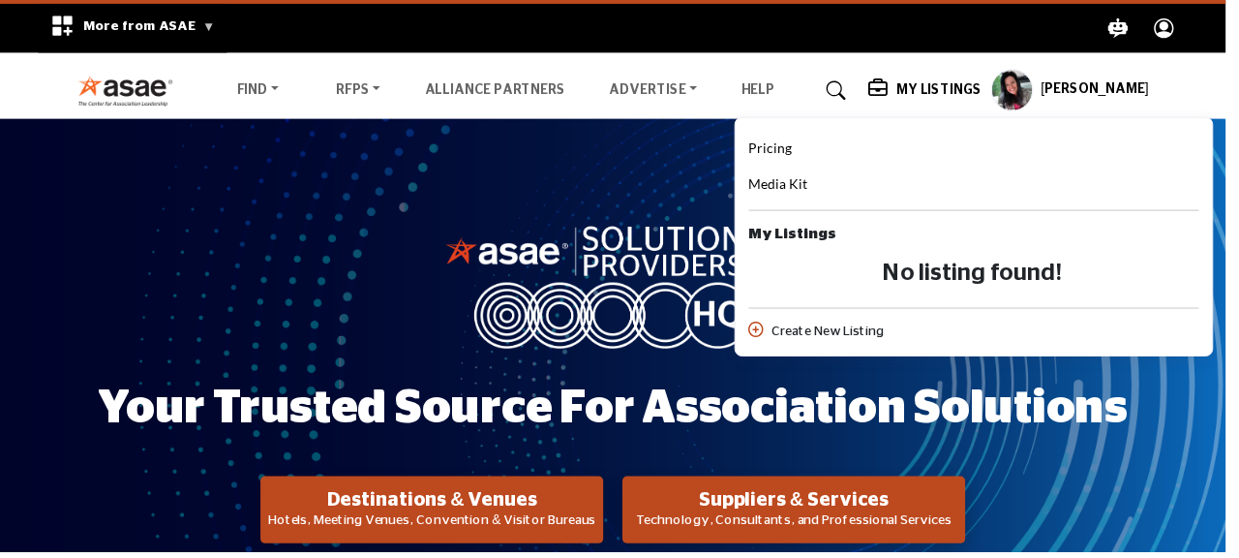
click at [801, 152] on span "Pricing" at bounding box center [779, 149] width 44 height 16
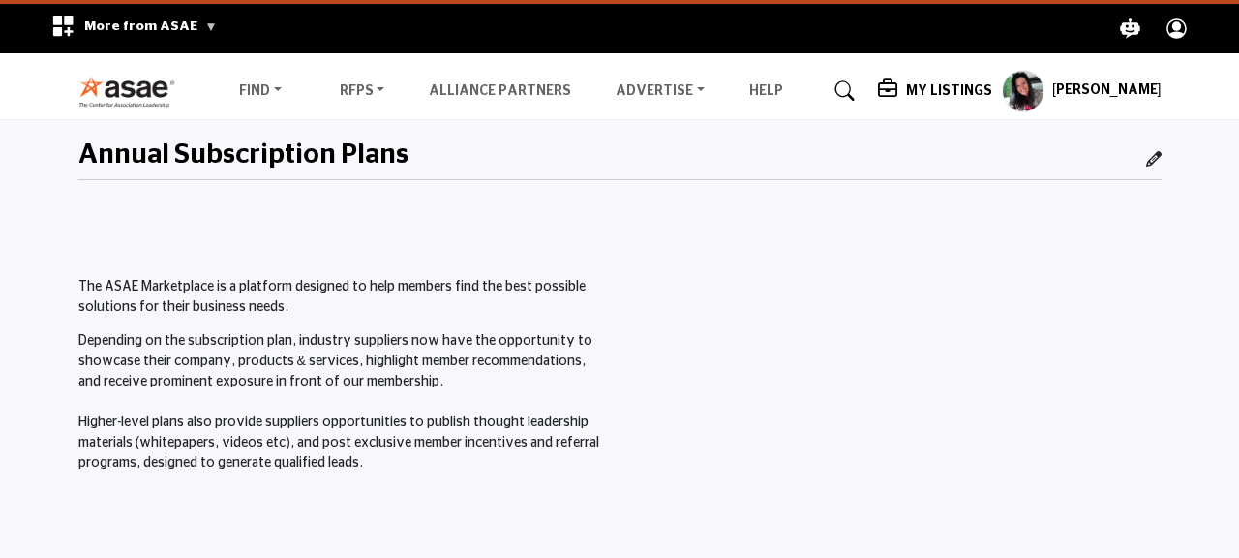
click at [138, 77] on img at bounding box center [131, 92] width 107 height 32
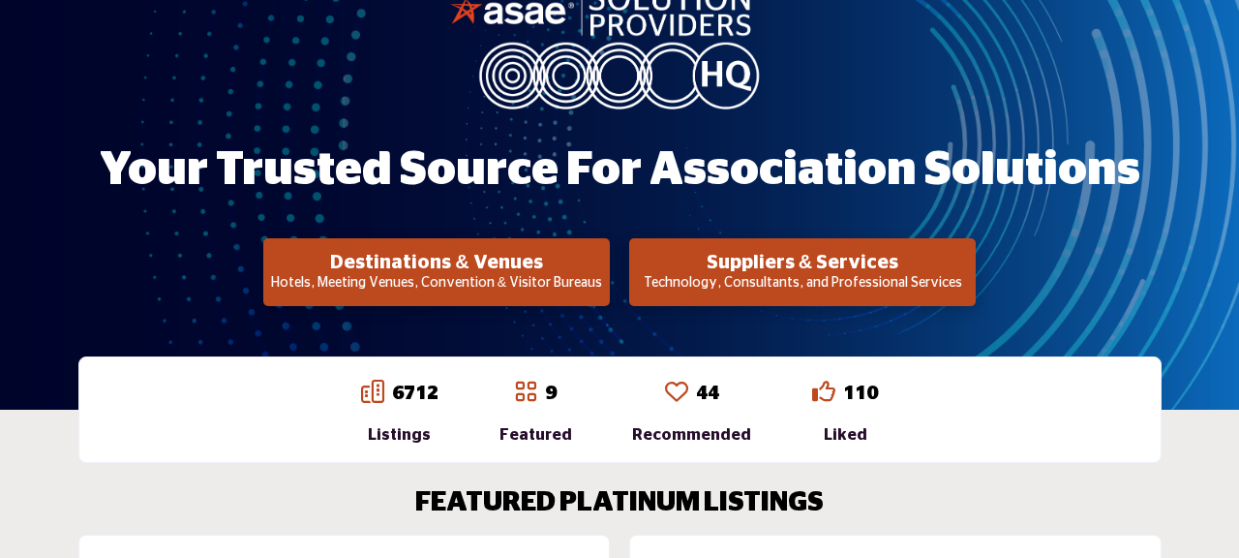
scroll to position [243, 0]
click at [604, 265] on h2 "Suppliers & Services" at bounding box center [436, 262] width 335 height 23
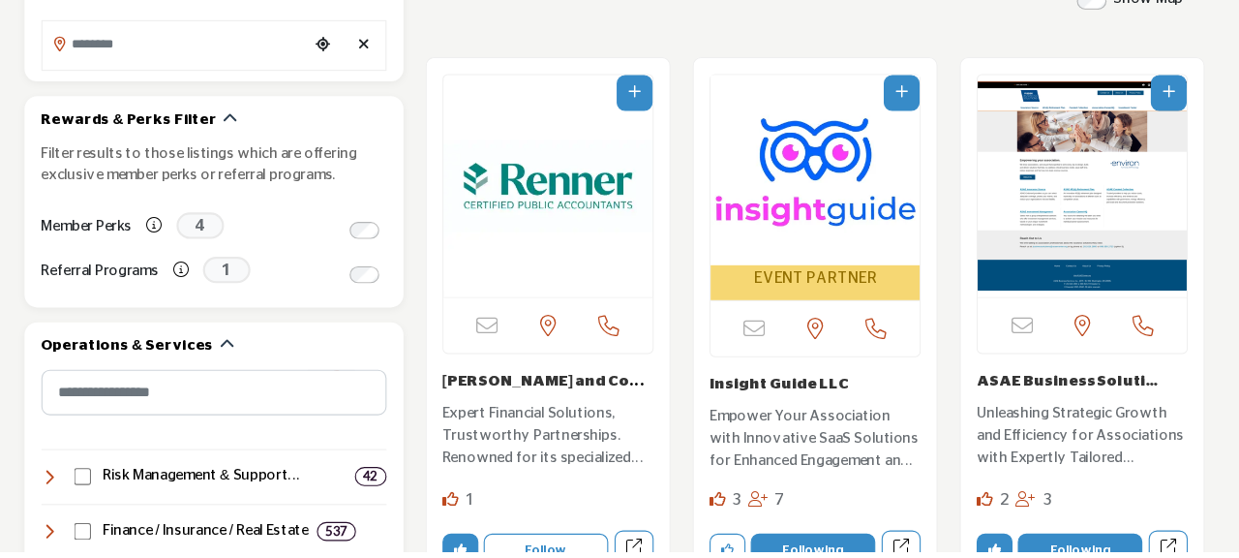
scroll to position [547, 0]
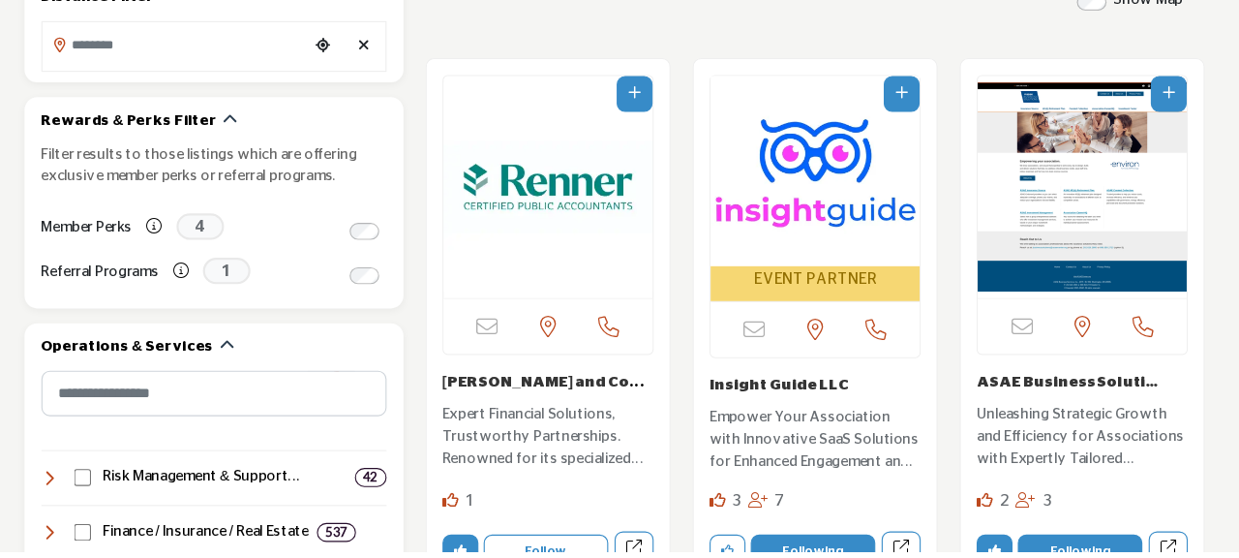
click at [809, 227] on img "Open Listing in new tab" at bounding box center [804, 208] width 192 height 174
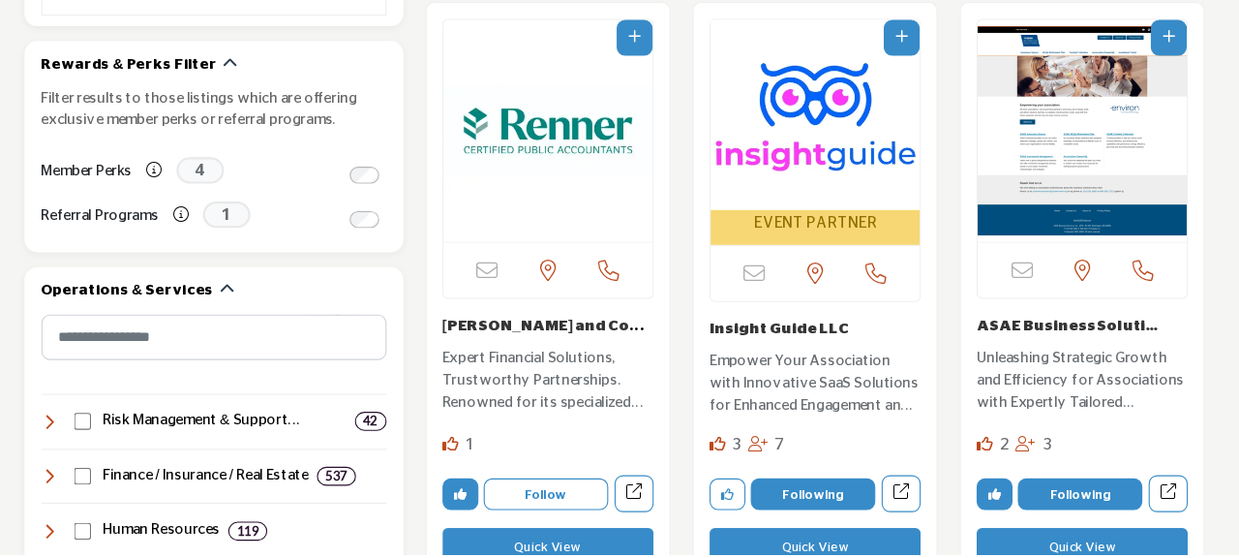
scroll to position [642, 0]
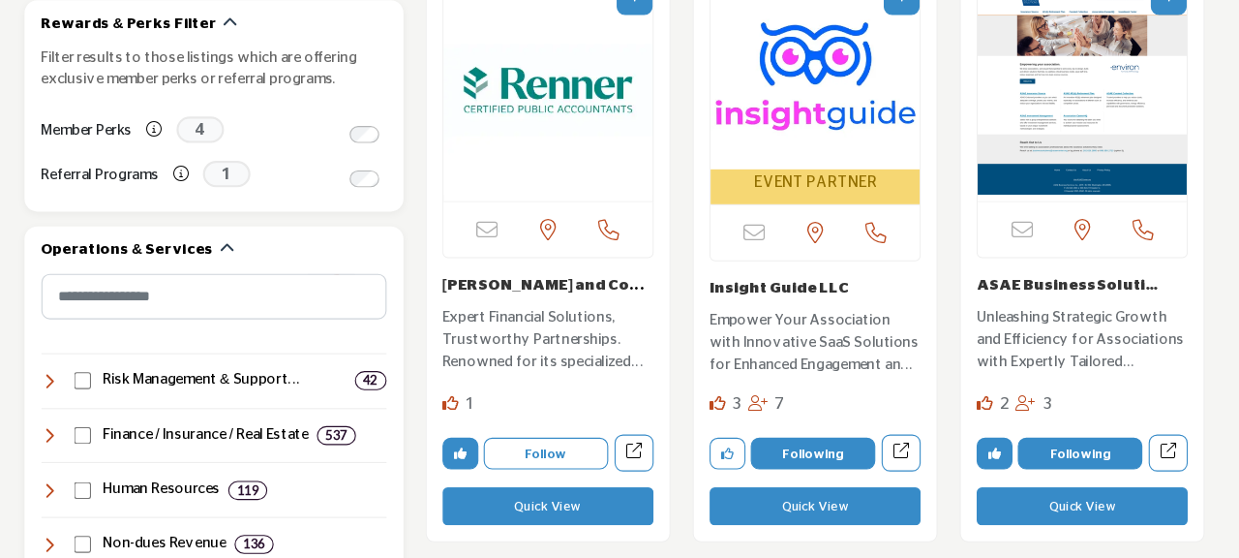
click at [776, 144] on img "Open Listing in new tab" at bounding box center [804, 114] width 192 height 174
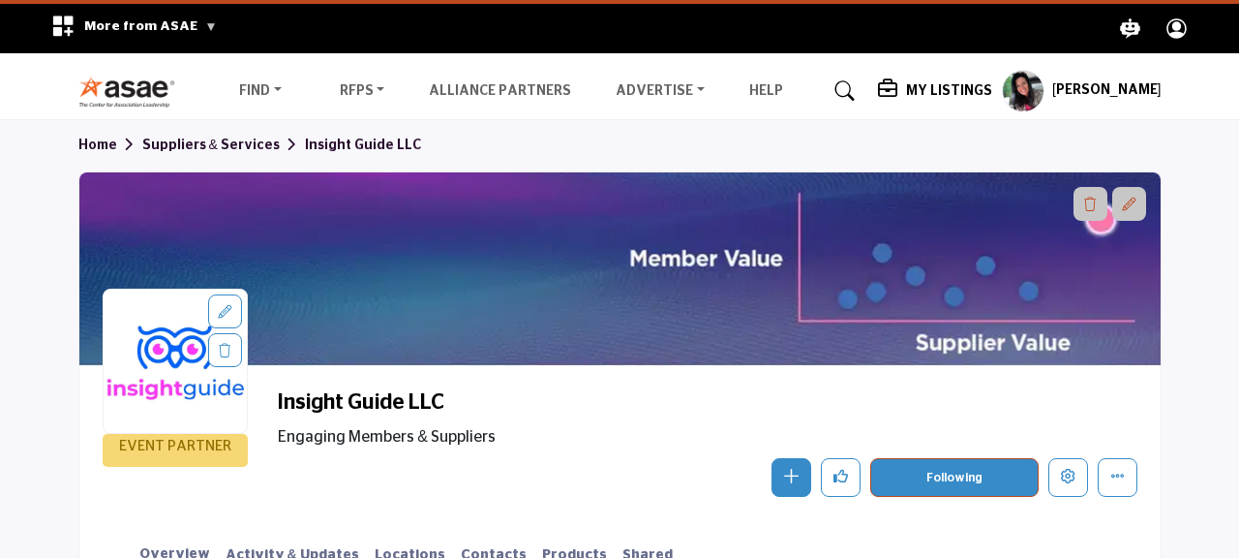
click at [855, 84] on icon at bounding box center [844, 90] width 19 height 19
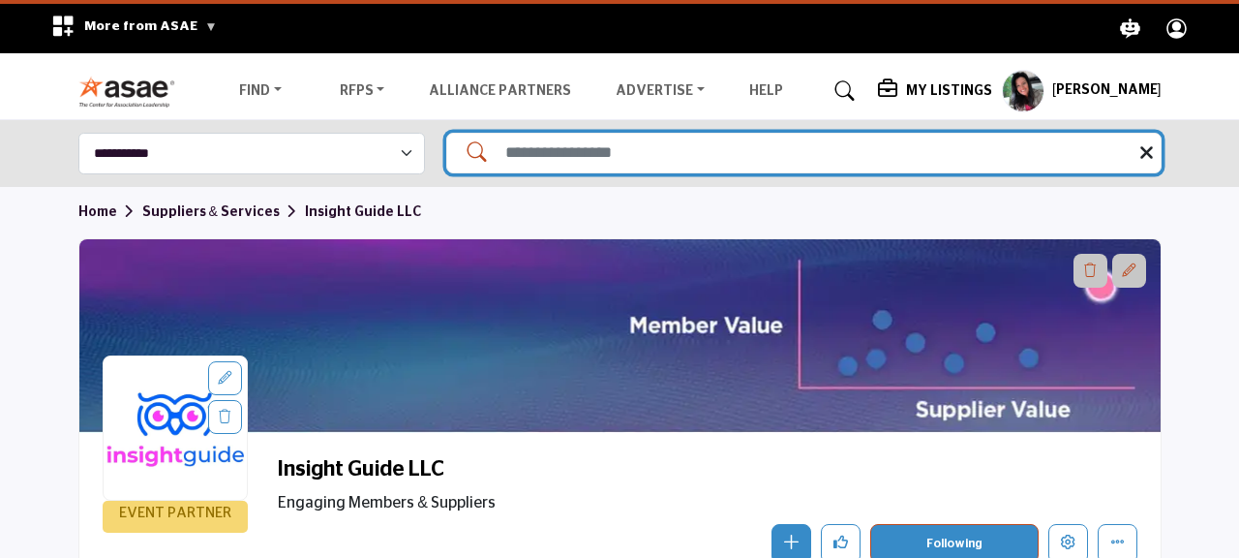
click at [522, 163] on input "Search Solutions" at bounding box center [803, 153] width 715 height 41
type input "**********"
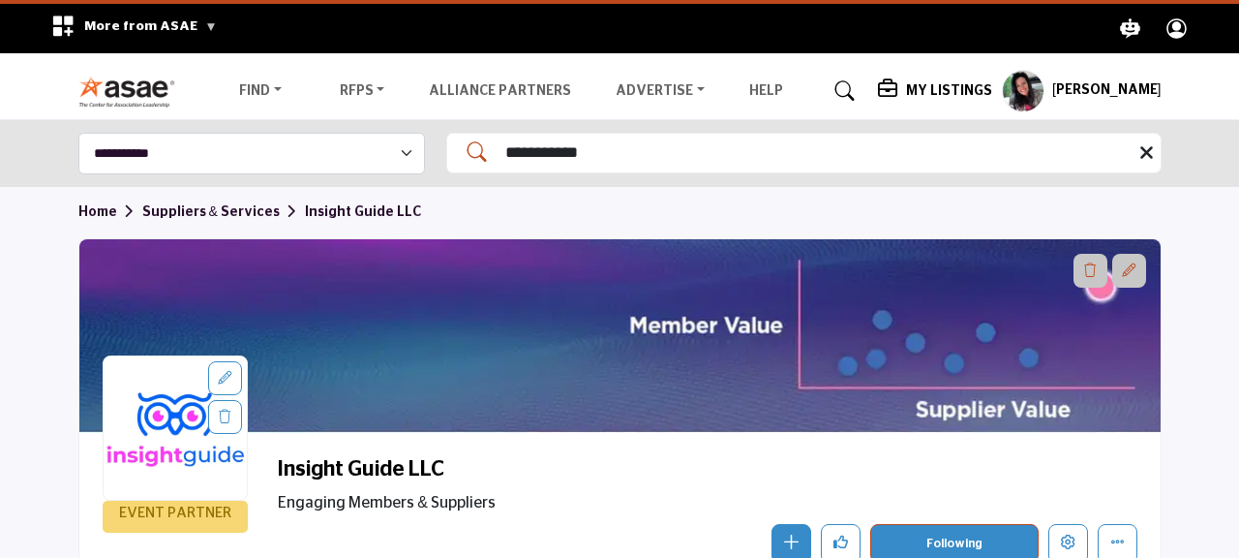
click at [468, 156] on icon at bounding box center [470, 147] width 34 height 29
click at [128, 91] on img at bounding box center [131, 92] width 107 height 32
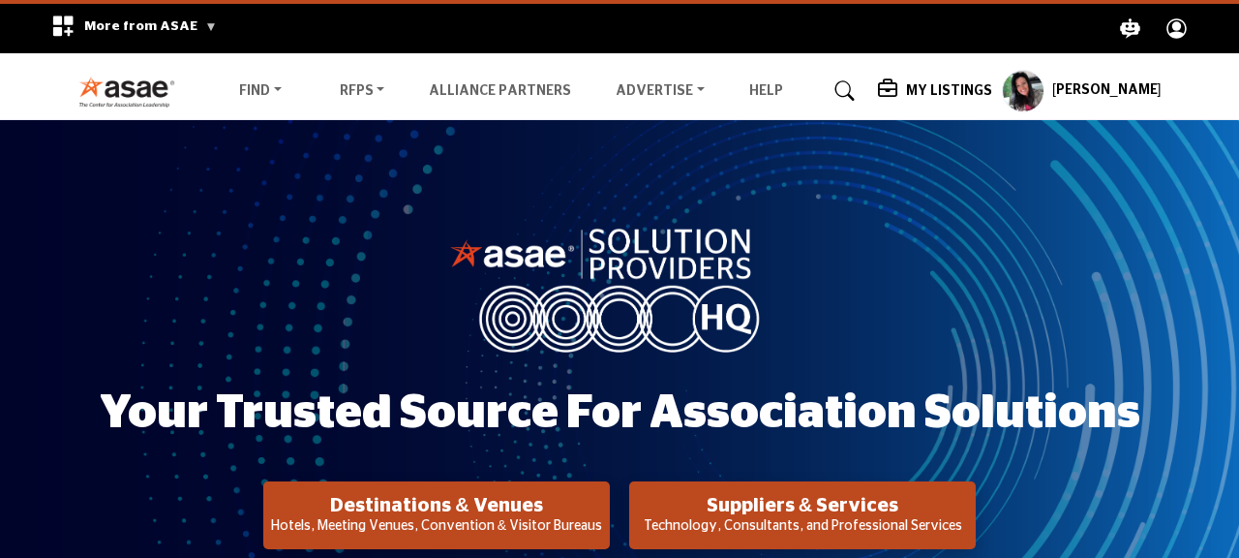
click at [953, 92] on h5 "My Listings" at bounding box center [949, 90] width 86 height 17
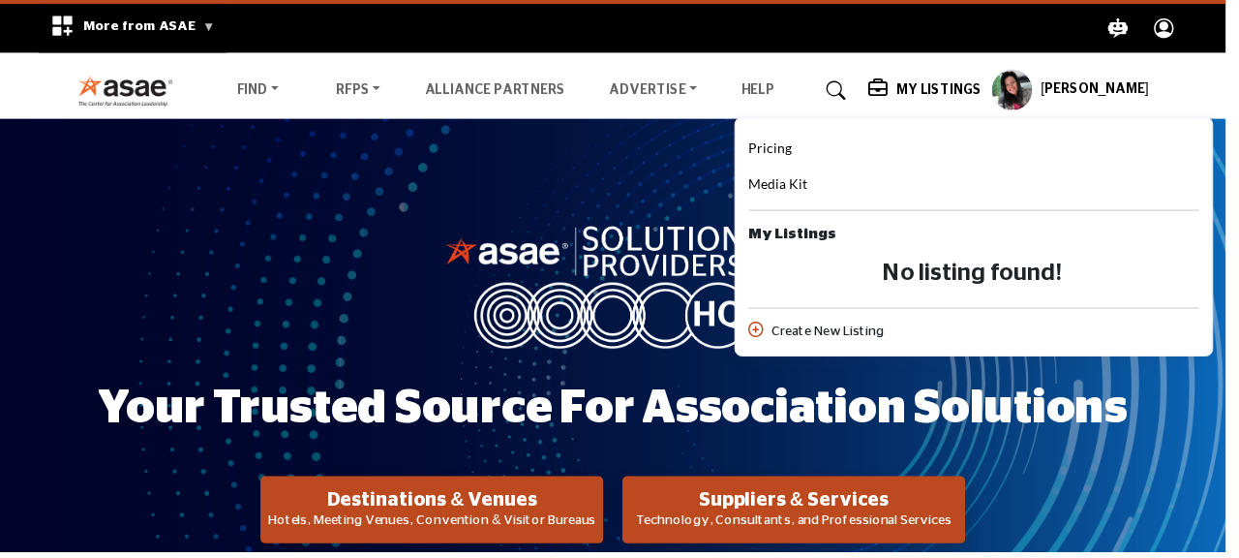
click at [801, 149] on span "Pricing" at bounding box center [779, 149] width 44 height 16
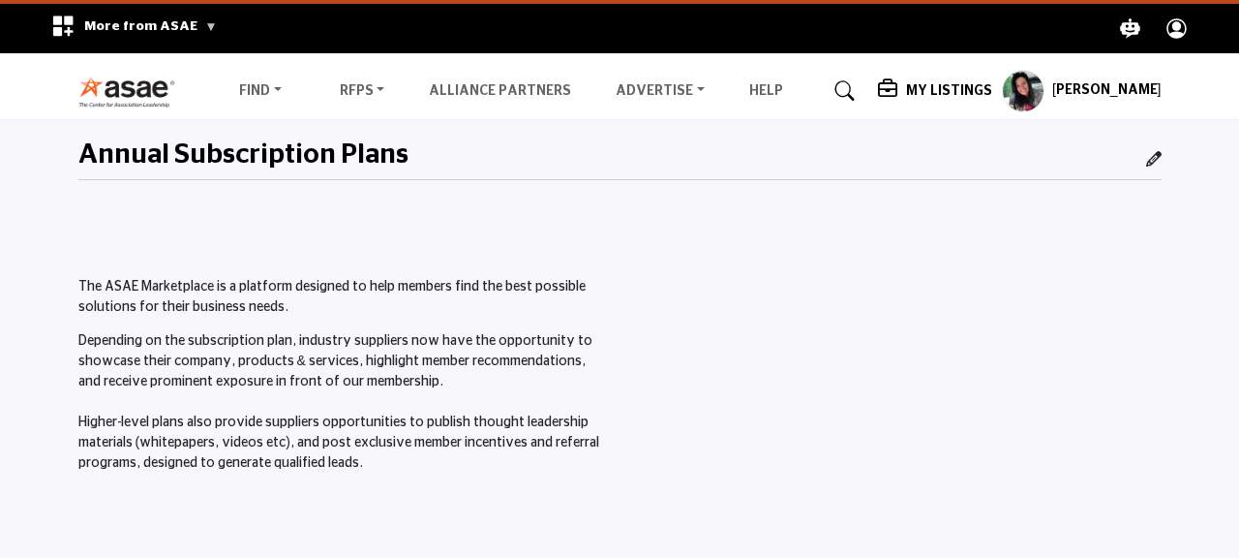
click at [124, 93] on img at bounding box center [131, 92] width 107 height 32
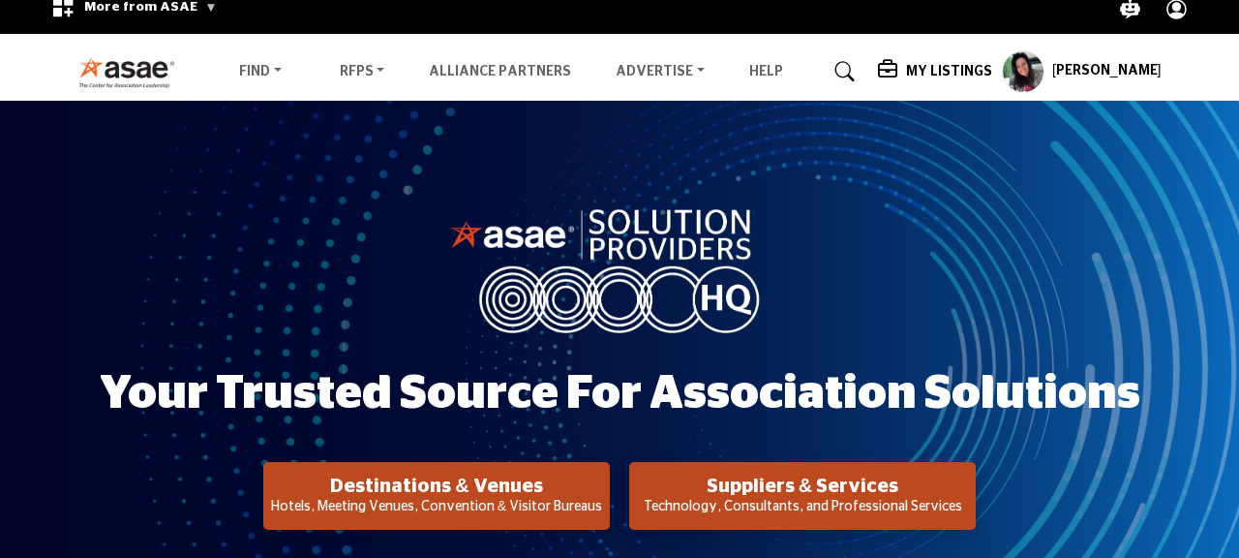
scroll to position [26, 0]
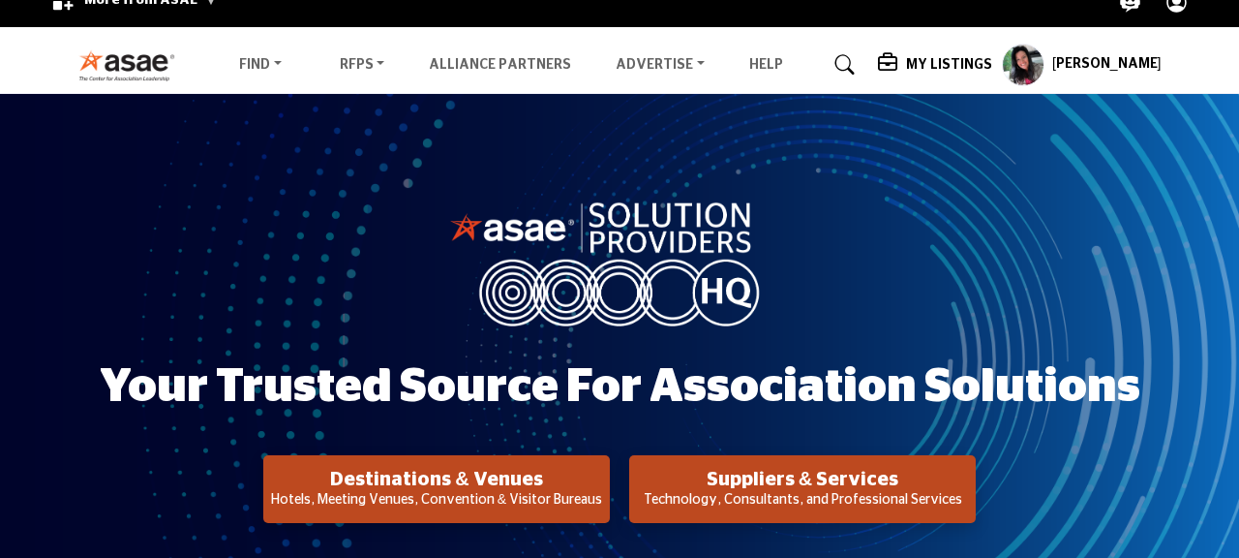
click at [46, 202] on div "Your Trusted Source for Association Solutions Destinations & Venues Hotels, Mee…" at bounding box center [619, 360] width 1239 height 532
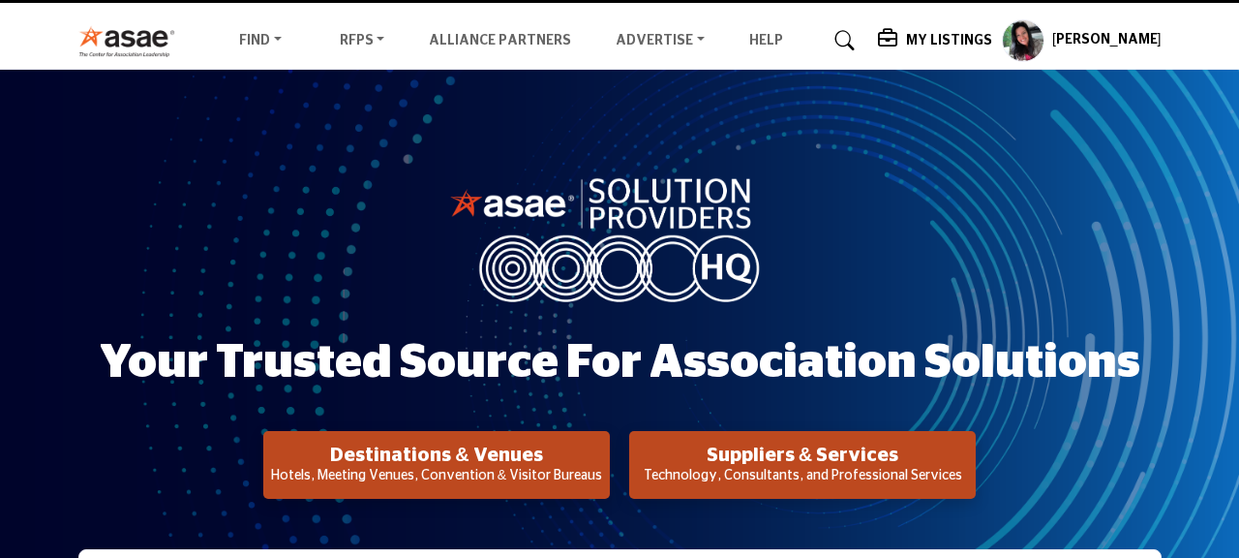
scroll to position [49, 0]
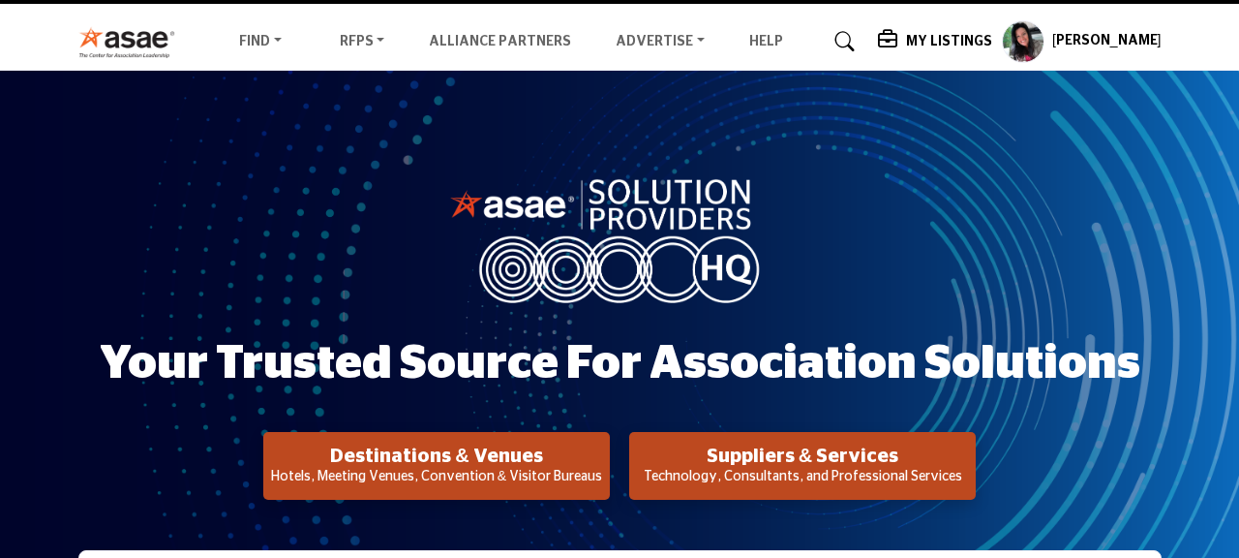
click at [604, 458] on h2 "Suppliers & Services" at bounding box center [436, 455] width 335 height 23
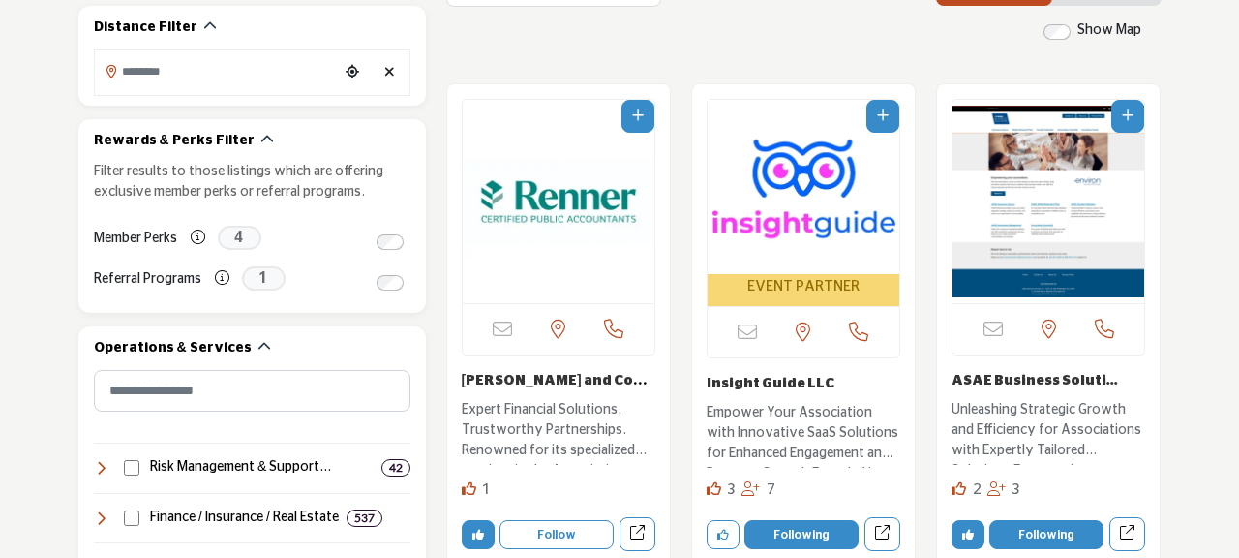
scroll to position [565, 0]
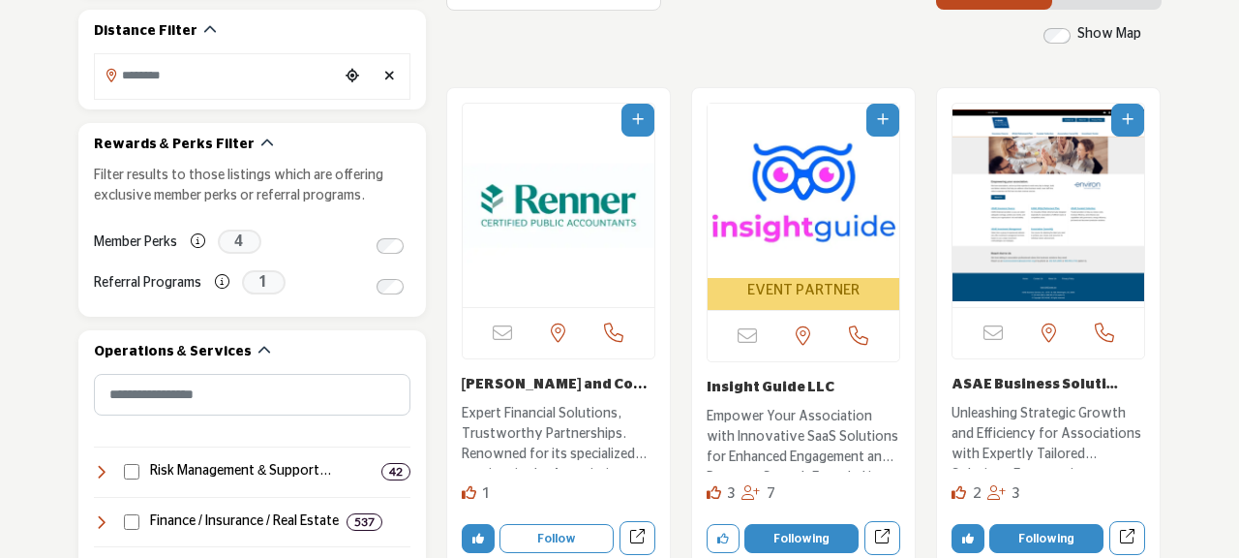
click at [809, 201] on img "Open Listing in new tab" at bounding box center [804, 191] width 192 height 174
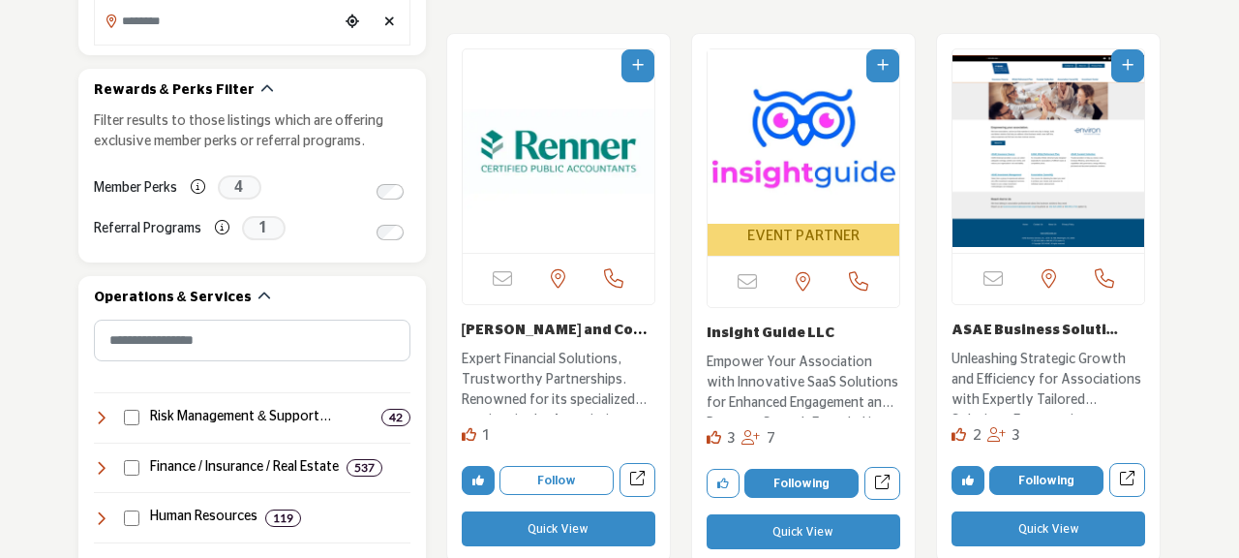
scroll to position [658, 0]
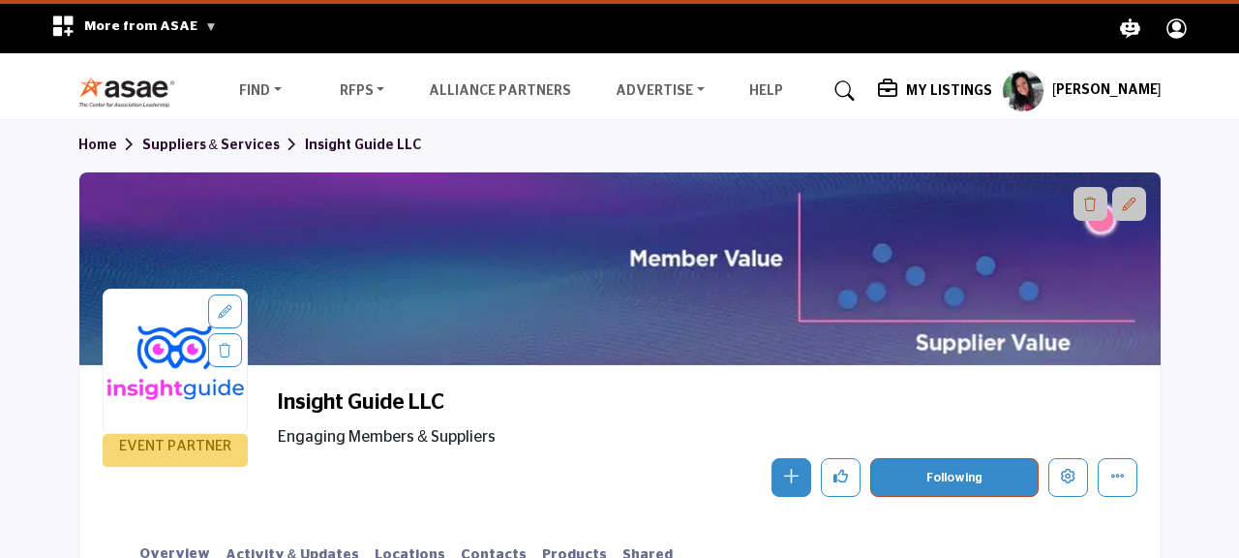
click at [980, 82] on h5 "My Listings" at bounding box center [949, 90] width 86 height 17
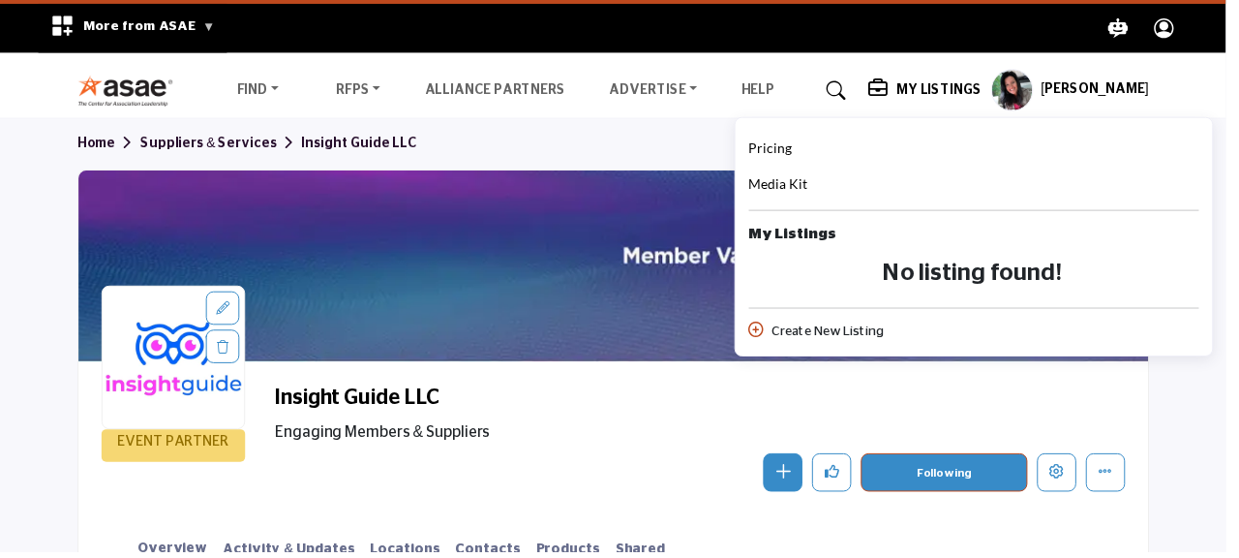
click at [801, 161] on link "Pricing" at bounding box center [779, 150] width 44 height 23
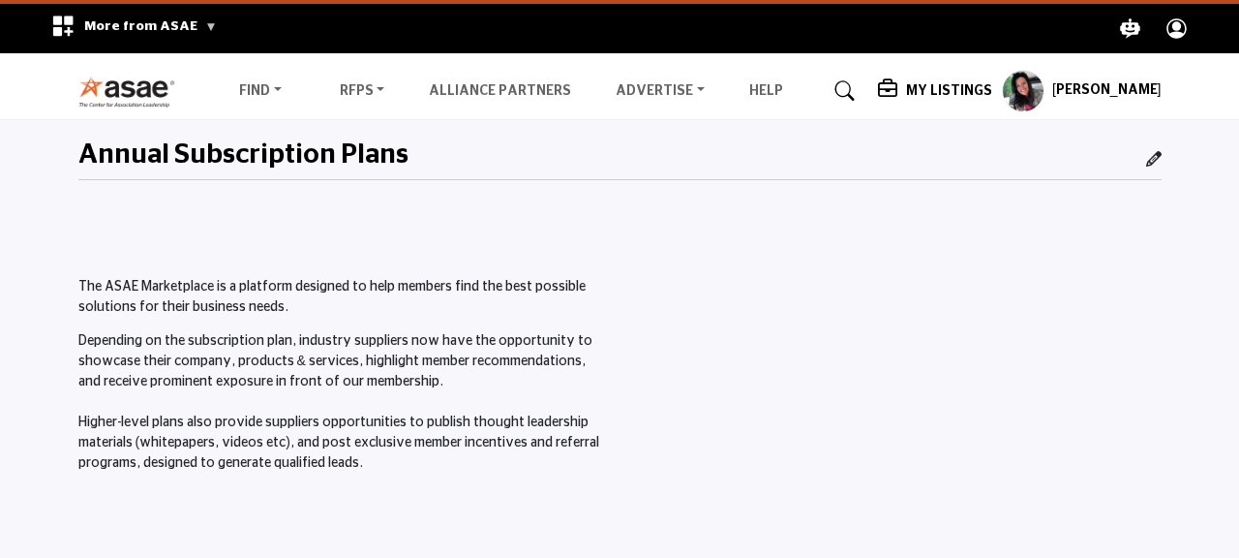
click at [97, 94] on img at bounding box center [131, 92] width 107 height 32
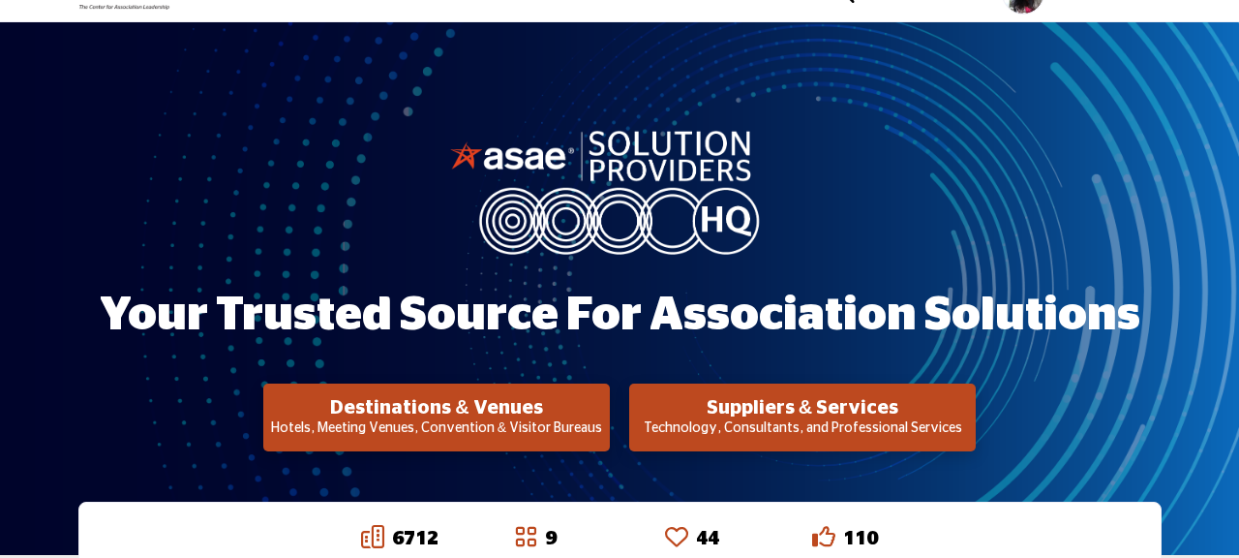
scroll to position [167, 0]
